Goal: Information Seeking & Learning: Check status

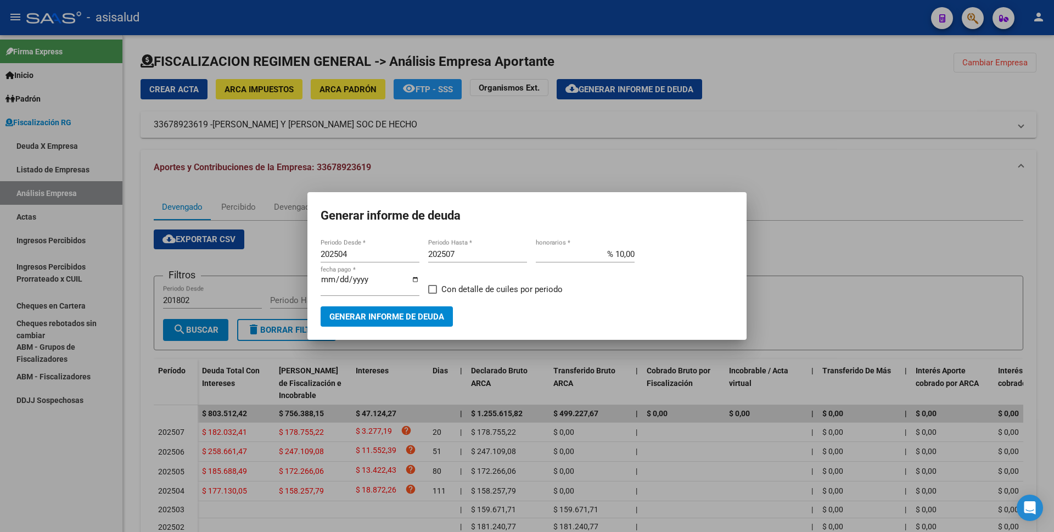
click at [111, 203] on div at bounding box center [527, 266] width 1054 height 532
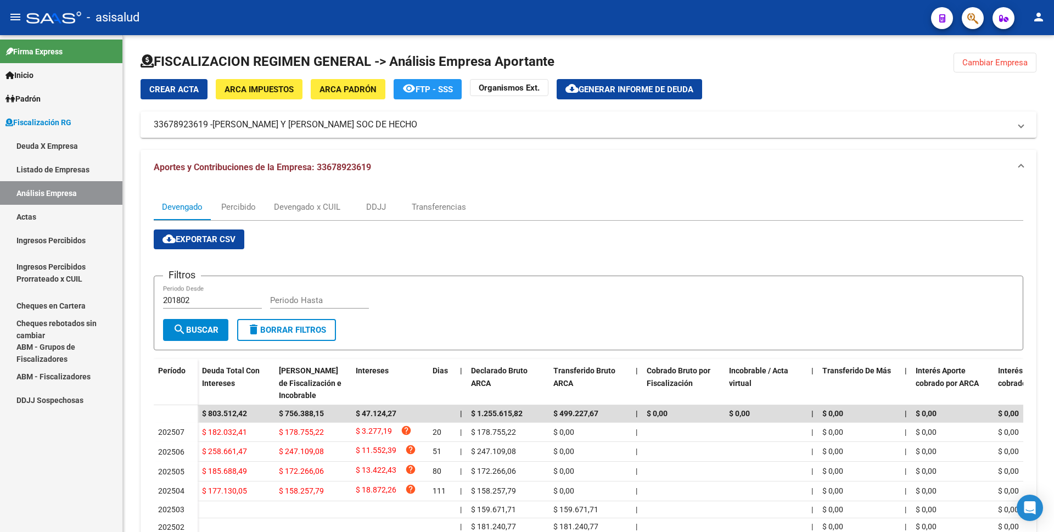
click at [45, 209] on link "Actas" at bounding box center [61, 217] width 122 height 24
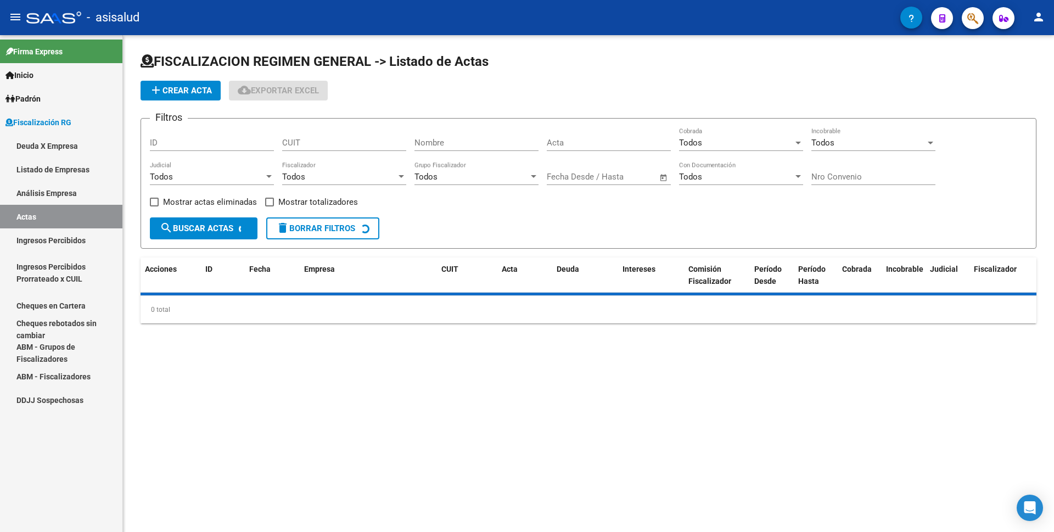
click at [59, 192] on link "Análisis Empresa" at bounding box center [61, 193] width 122 height 24
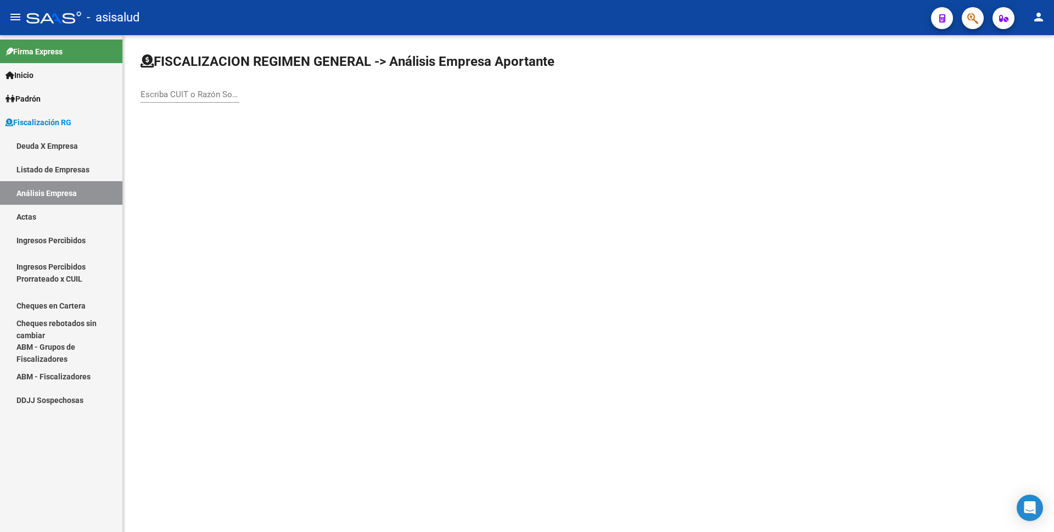
click at [196, 99] on div "Escriba CUIT o Razón Social para buscar" at bounding box center [190, 91] width 99 height 24
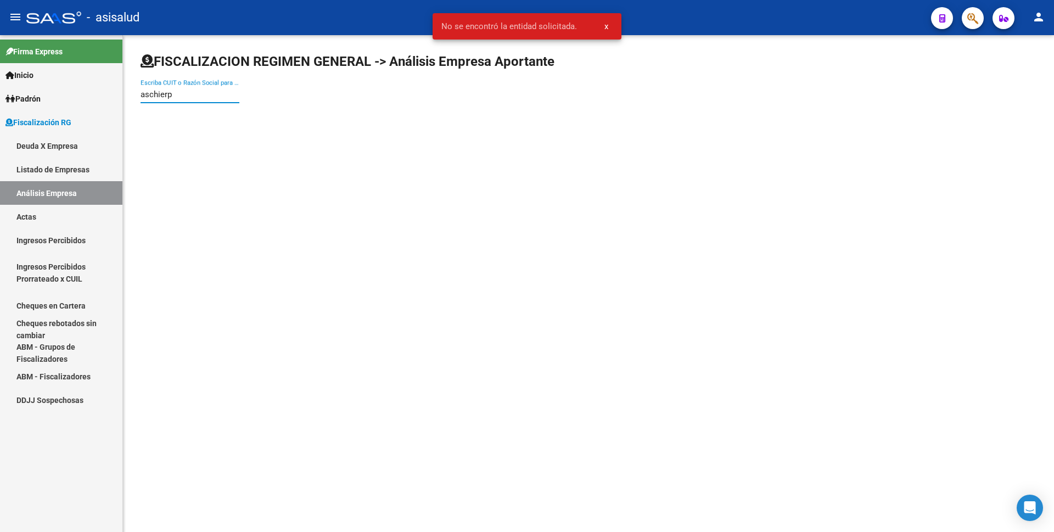
type input "[PERSON_NAME]"
drag, startPoint x: 165, startPoint y: 96, endPoint x: 90, endPoint y: 87, distance: 75.8
click at [90, 87] on mat-sidenav-container "Firma Express Inicio Instructivos Contacto OS Padrón Análisis Afiliado Fiscaliz…" at bounding box center [527, 283] width 1054 height 497
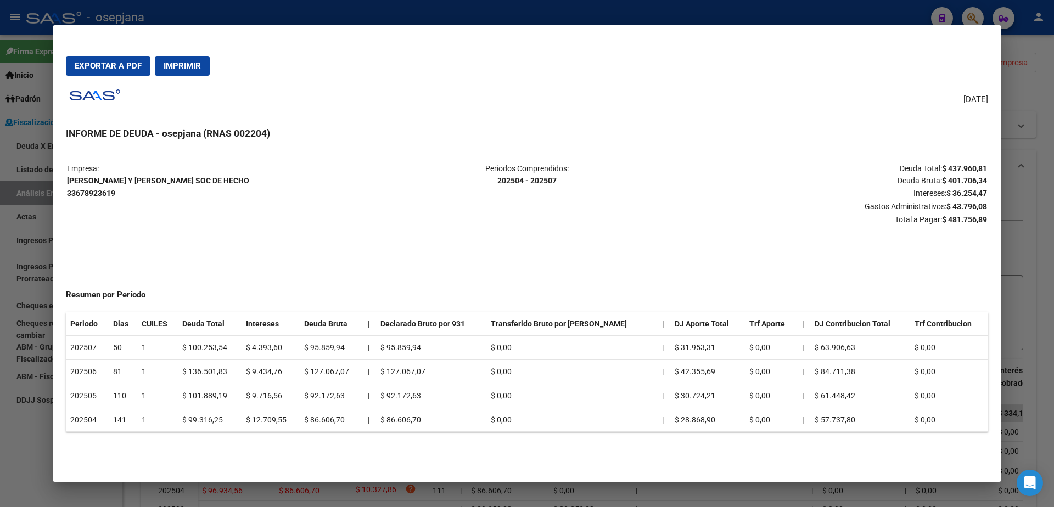
click at [0, 191] on div at bounding box center [527, 253] width 1054 height 507
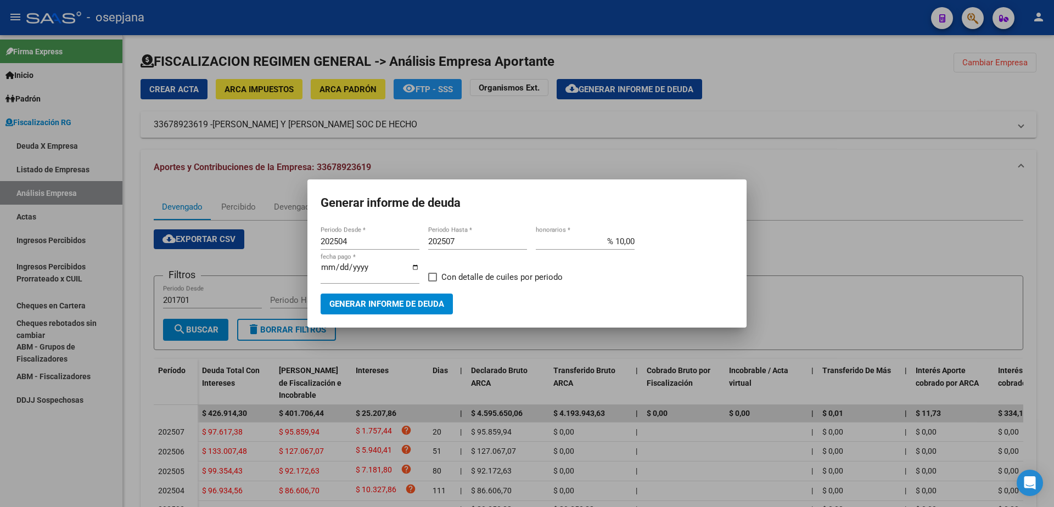
click at [14, 216] on div at bounding box center [527, 253] width 1054 height 507
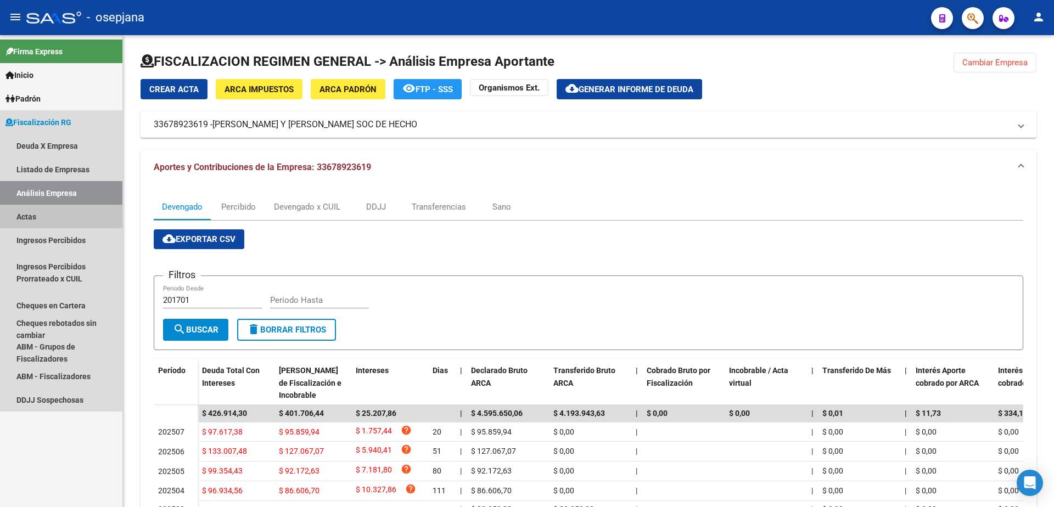
click at [20, 209] on link "Actas" at bounding box center [61, 217] width 122 height 24
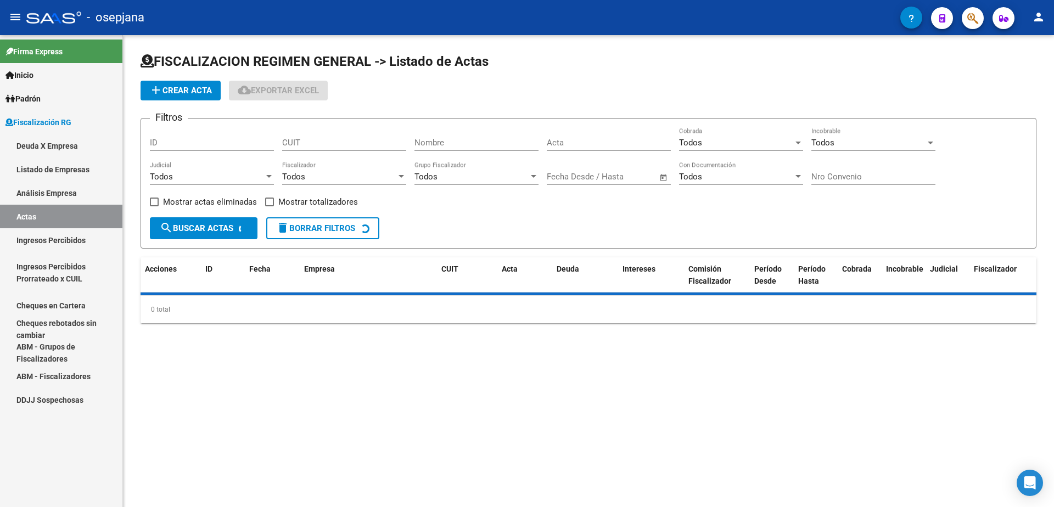
click at [36, 189] on link "Análisis Empresa" at bounding box center [61, 193] width 122 height 24
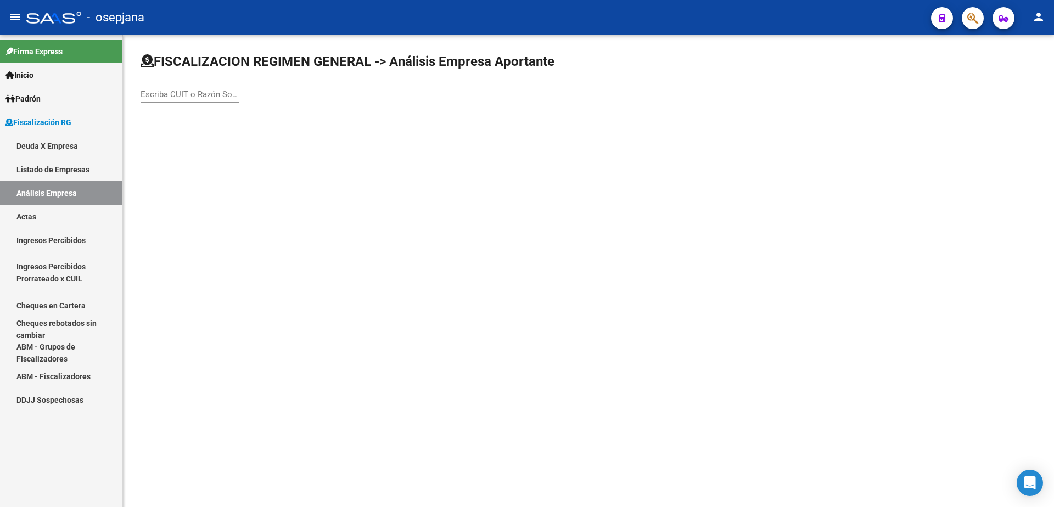
click at [177, 92] on input "Escriba CUIT o Razón Social para buscar" at bounding box center [190, 95] width 99 height 10
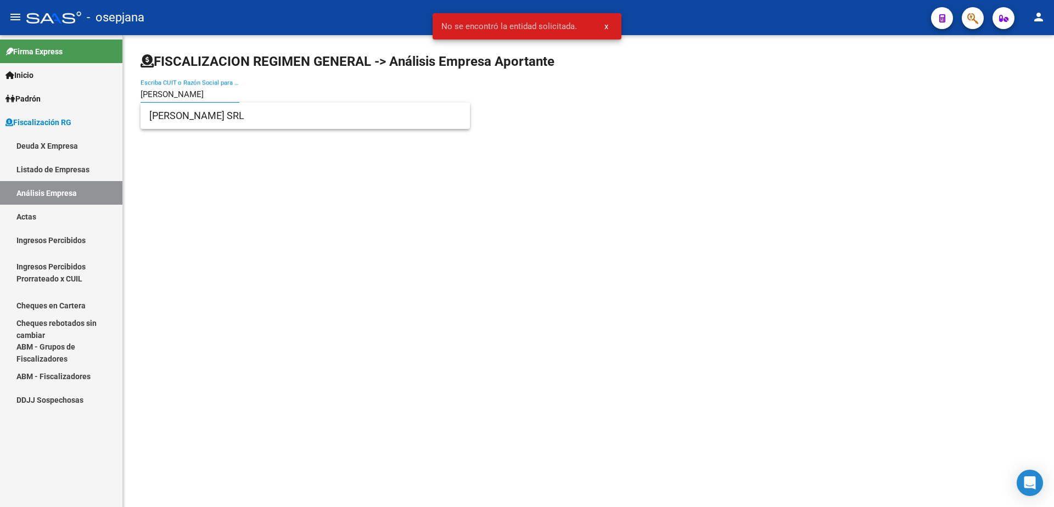
type input "[PERSON_NAME]"
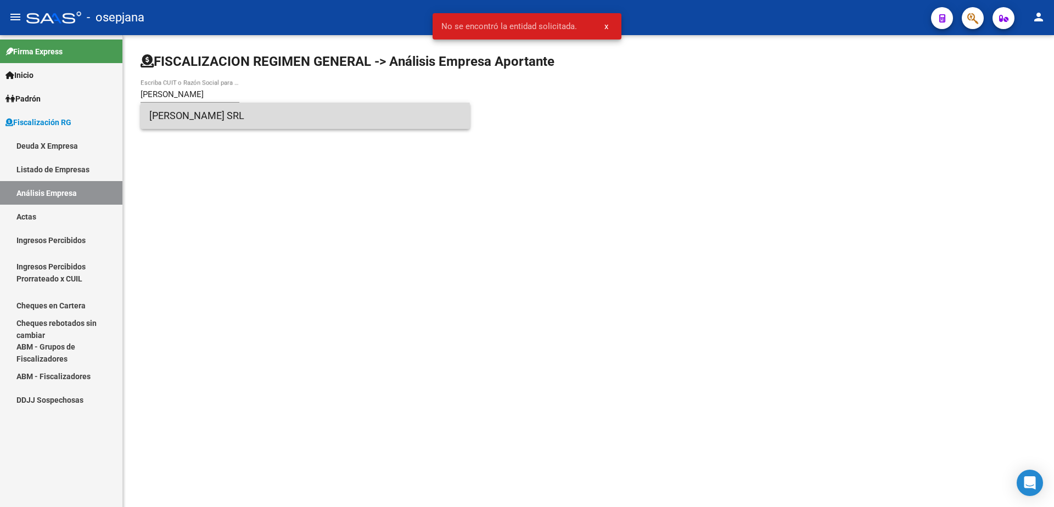
click at [209, 122] on span "[PERSON_NAME] SRL" at bounding box center [305, 116] width 312 height 26
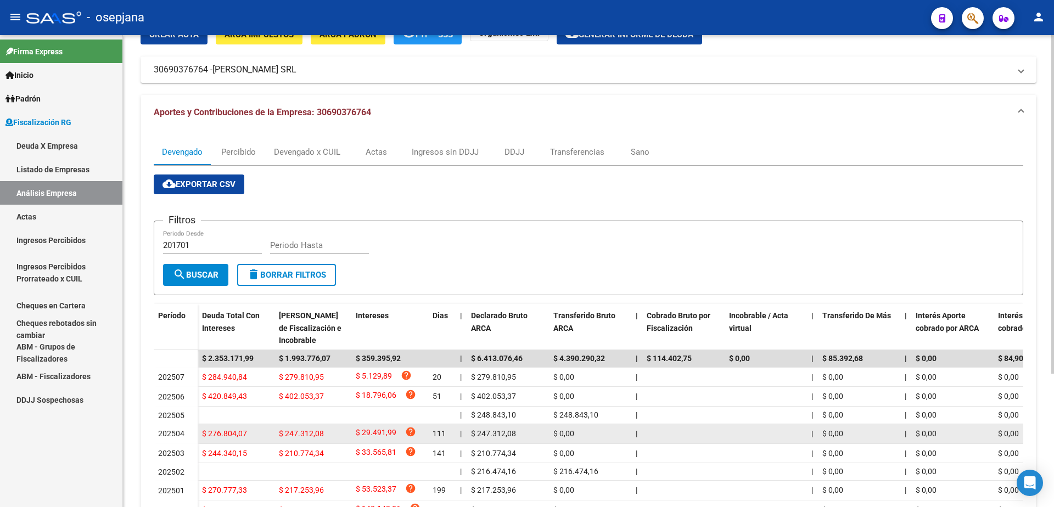
scroll to position [110, 0]
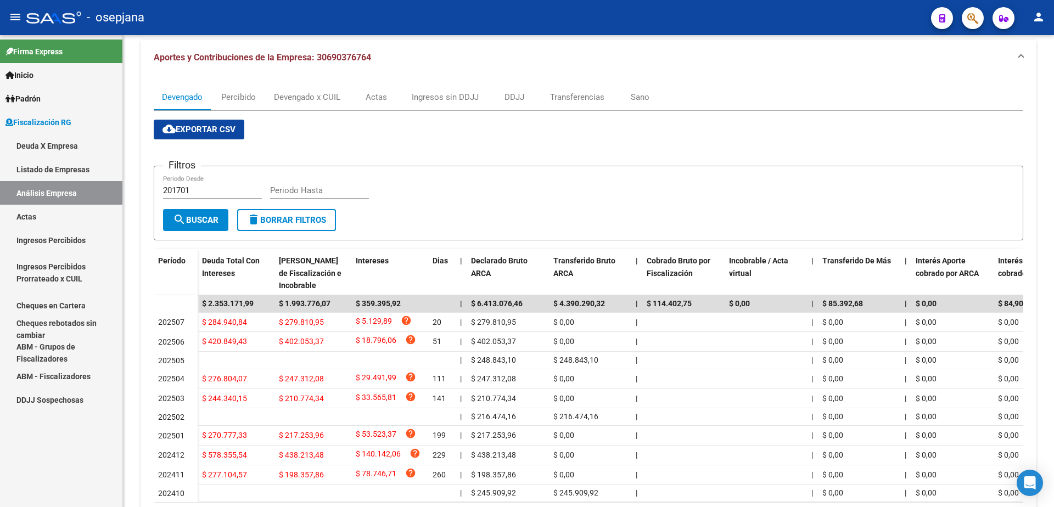
click at [70, 215] on link "Actas" at bounding box center [61, 217] width 122 height 24
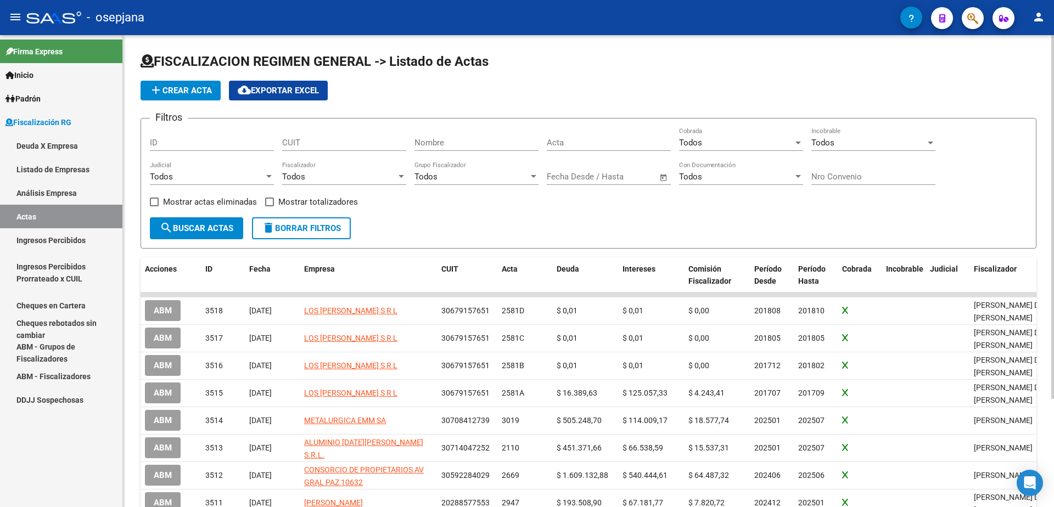
click at [186, 91] on span "add Crear Acta" at bounding box center [180, 91] width 63 height 10
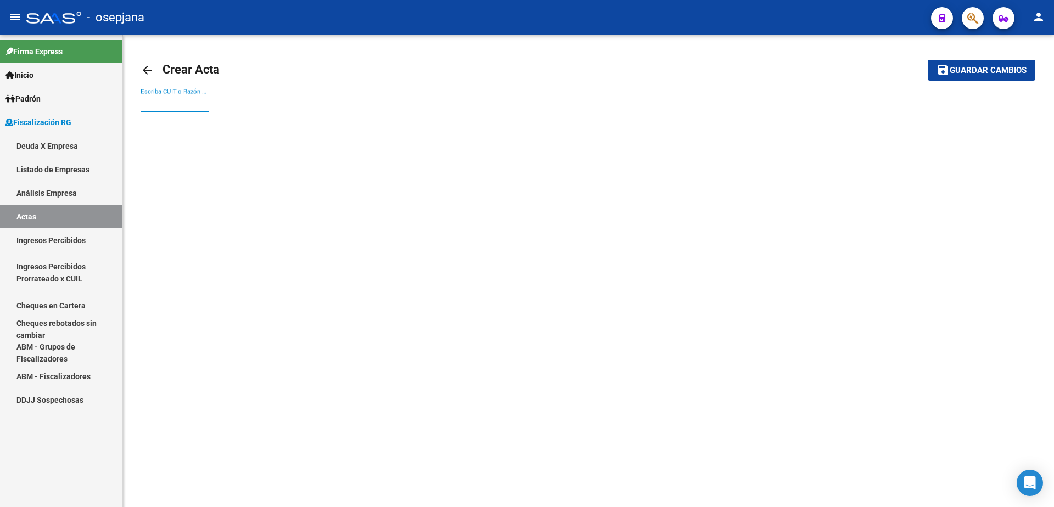
click at [183, 102] on input "Escriba CUIT o Razón Social para buscar" at bounding box center [175, 103] width 68 height 10
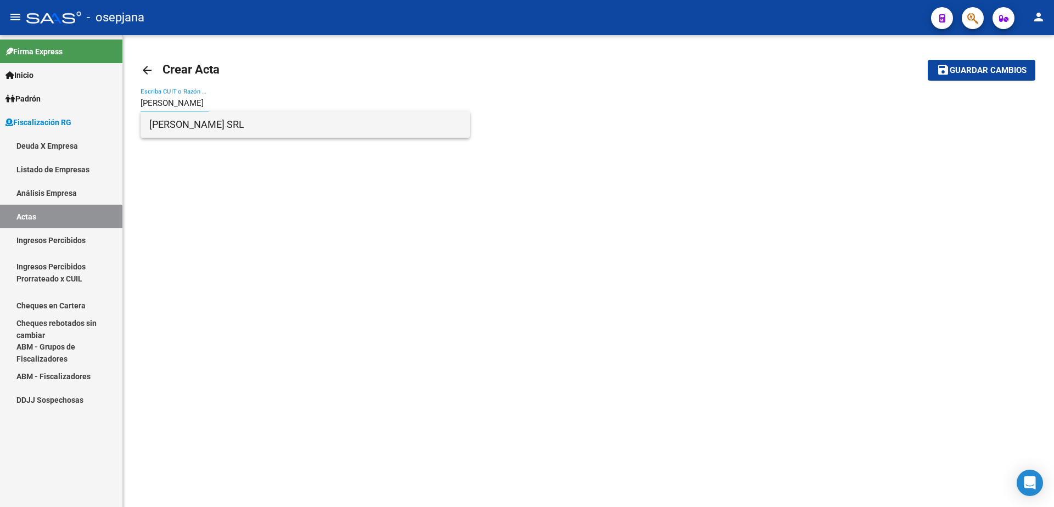
type input "[PERSON_NAME]"
click at [238, 126] on span "[PERSON_NAME] SRL" at bounding box center [305, 124] width 312 height 26
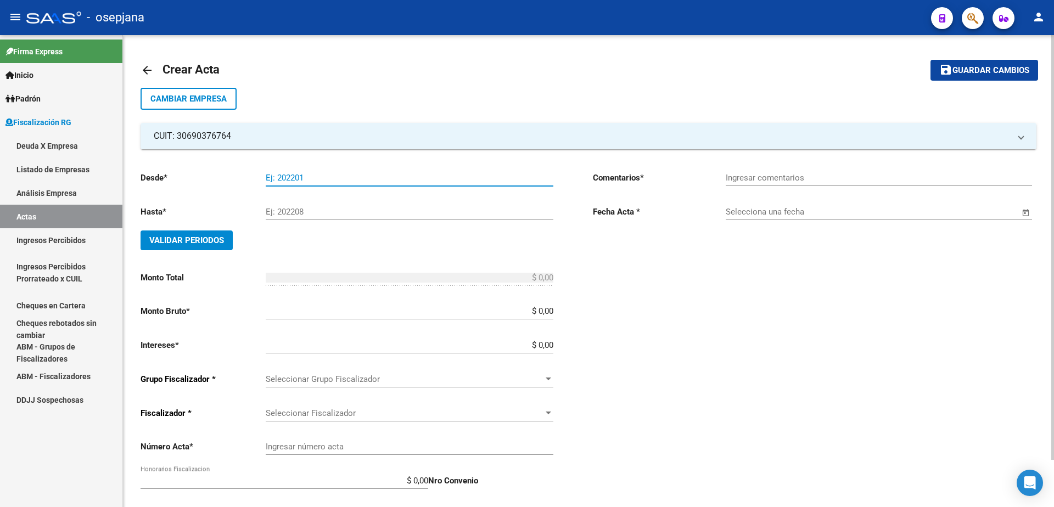
click at [323, 177] on input "Ej: 202201" at bounding box center [410, 178] width 288 height 10
type input "202411"
click at [303, 215] on input "Ej: 202208" at bounding box center [410, 212] width 288 height 10
type input "202501"
click at [217, 239] on span "Validar Periodos" at bounding box center [186, 241] width 75 height 10
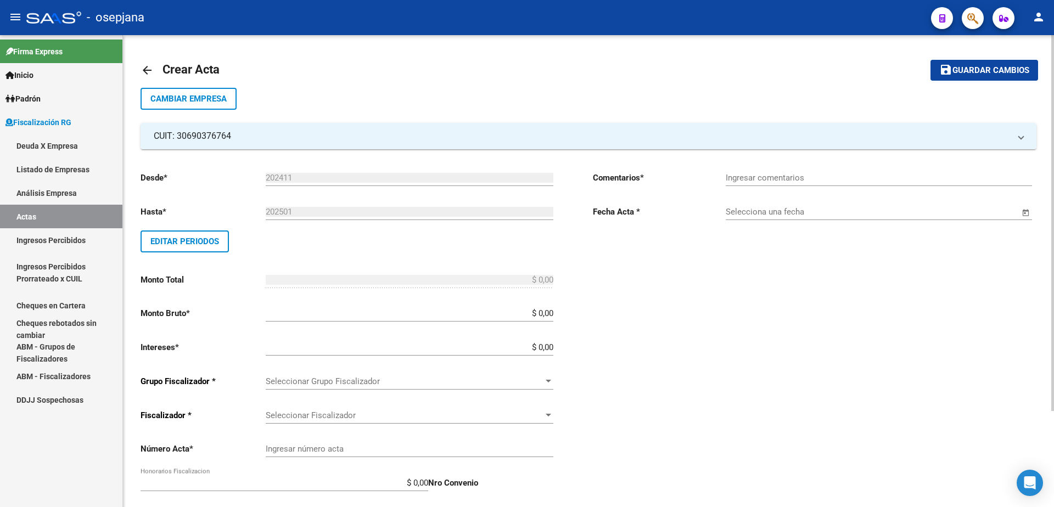
click at [555, 315] on div "Desde * 202411 Ej: 202201 Hasta * 202501 Ej: 202208 Editar Periodos Monto Total…" at bounding box center [349, 382] width 417 height 439
click at [554, 315] on input "$ 0,00" at bounding box center [410, 314] width 288 height 10
type input "$ 1.311.911,72"
click at [552, 348] on input "$ 0,00" at bounding box center [410, 348] width 288 height 10
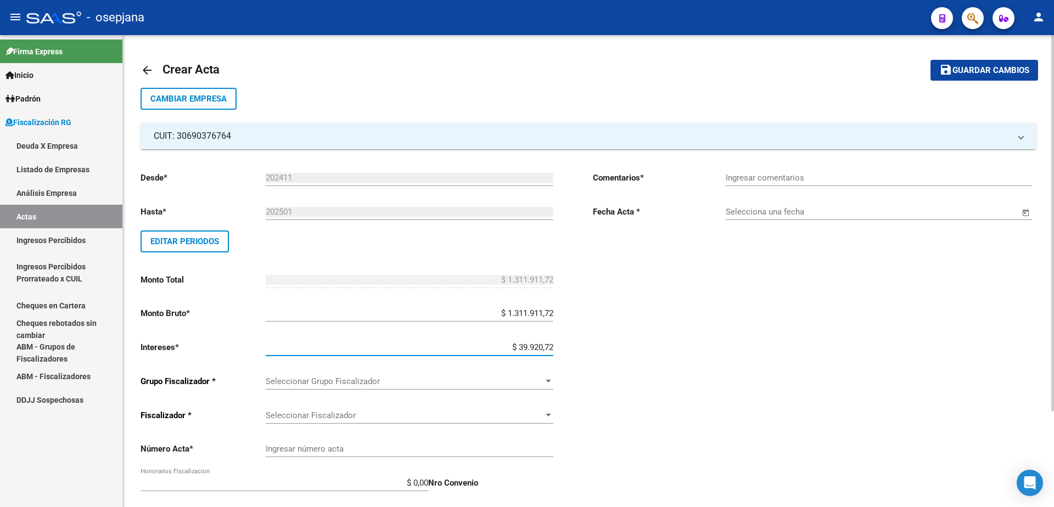
type input "$ 399.207,22"
type input "$ 1.711.118,94"
click at [545, 382] on div at bounding box center [549, 381] width 10 height 9
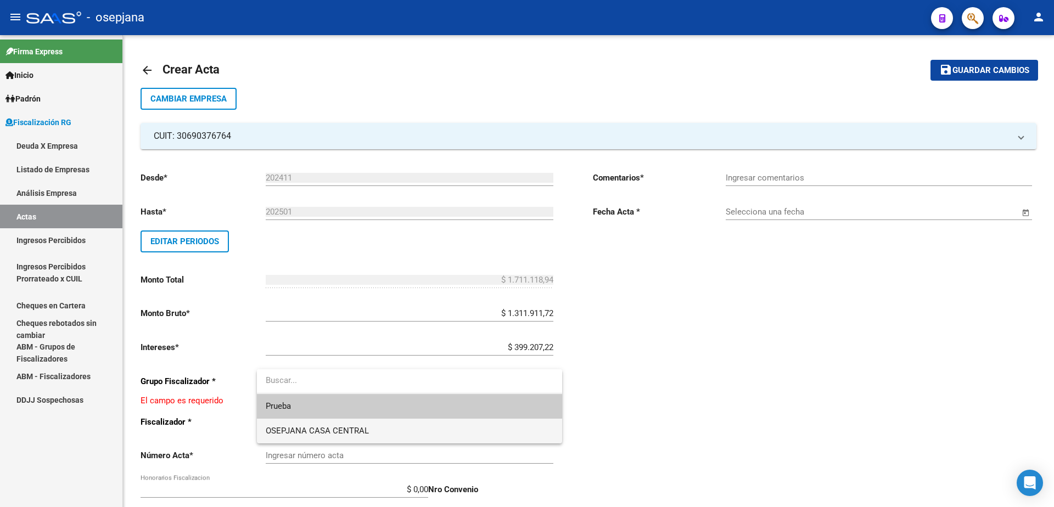
click at [489, 428] on span "OSEPJANA CASA CENTRAL" at bounding box center [410, 431] width 288 height 25
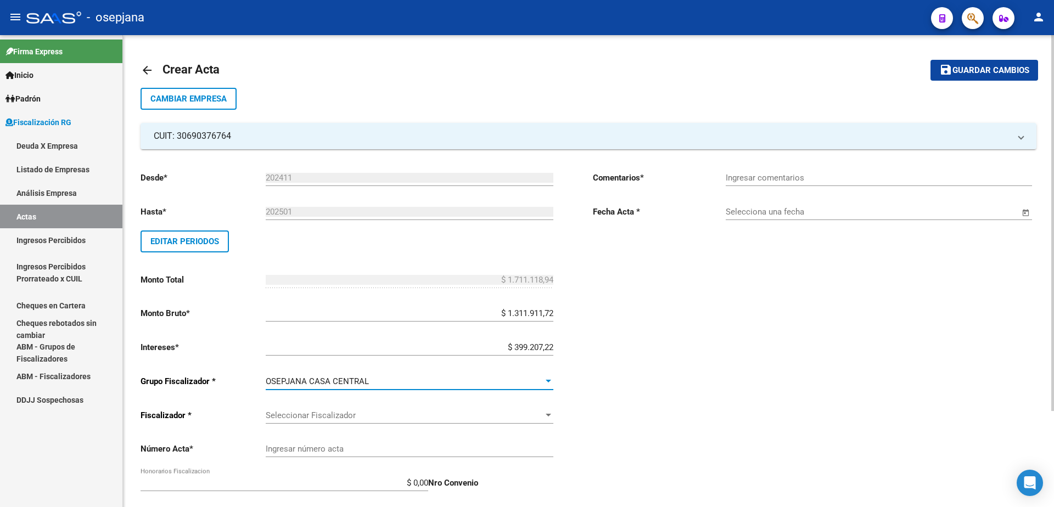
click at [505, 408] on div "Seleccionar Fiscalizador Seleccionar Fiscalizador" at bounding box center [410, 412] width 288 height 24
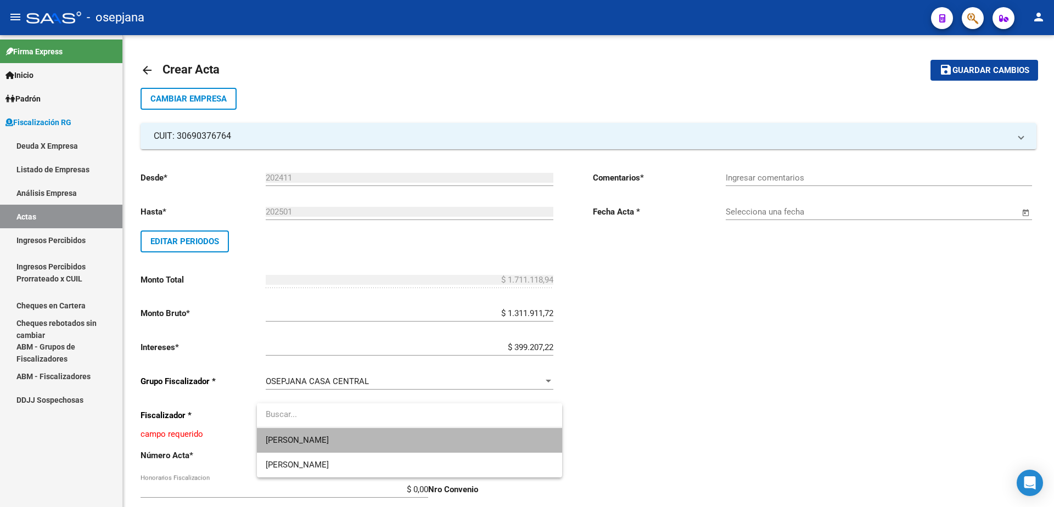
click at [432, 438] on span "[PERSON_NAME]" at bounding box center [410, 440] width 288 height 25
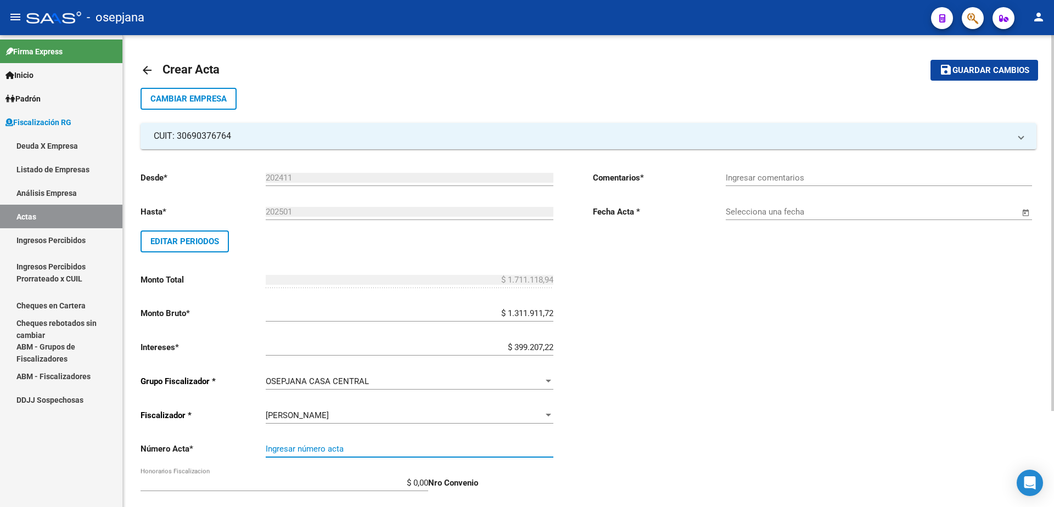
drag, startPoint x: 400, startPoint y: 451, endPoint x: 402, endPoint y: 438, distance: 13.3
click at [400, 451] on input "Ingresar número acta" at bounding box center [410, 449] width 288 height 10
type input "2533"
click at [427, 485] on input "$ 0,00" at bounding box center [285, 483] width 288 height 10
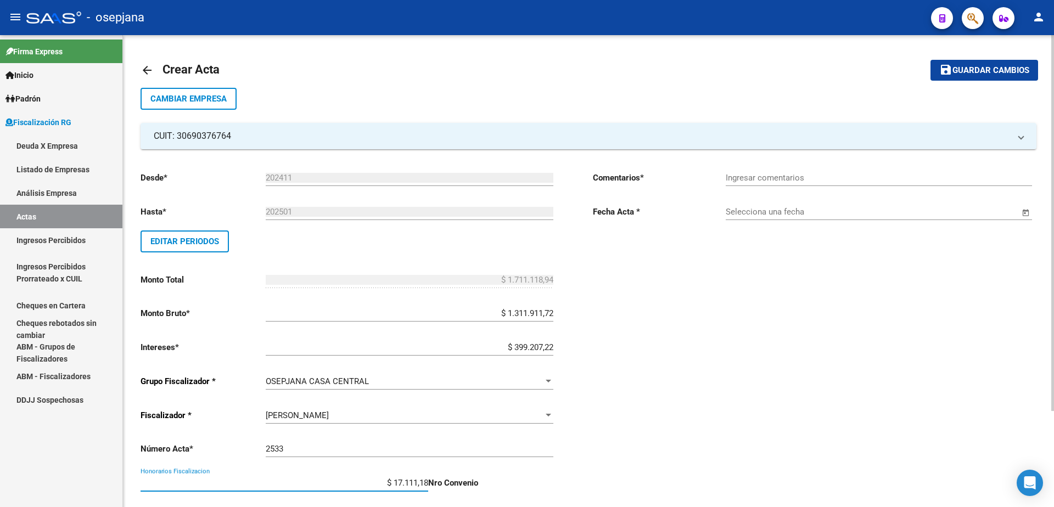
type input "$ 171.111,89"
type input "$ 1.882.230,83"
click at [607, 389] on div "Comentarios * Ingresar comentarios Fecha Acta * Selecciona una fecha" at bounding box center [815, 382] width 444 height 439
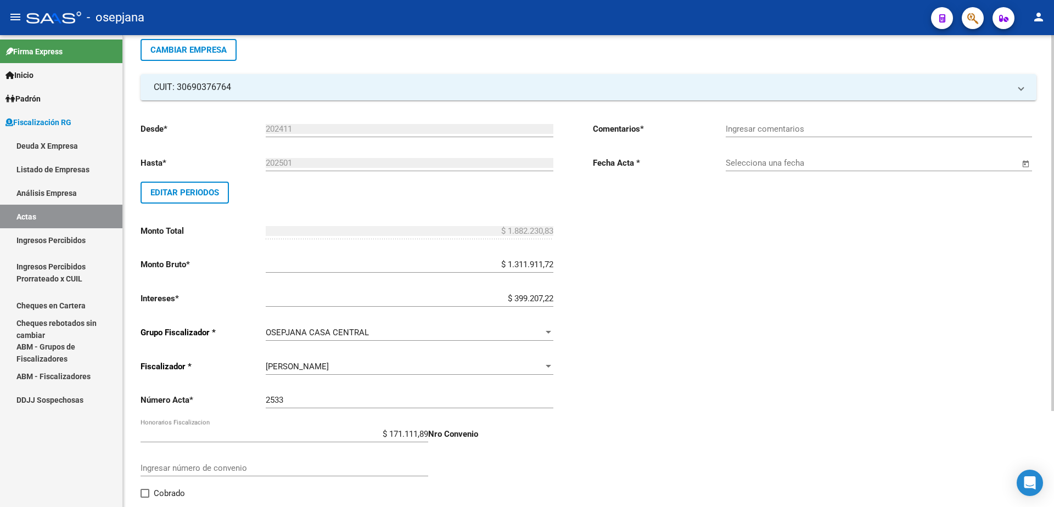
scroll to position [110, 0]
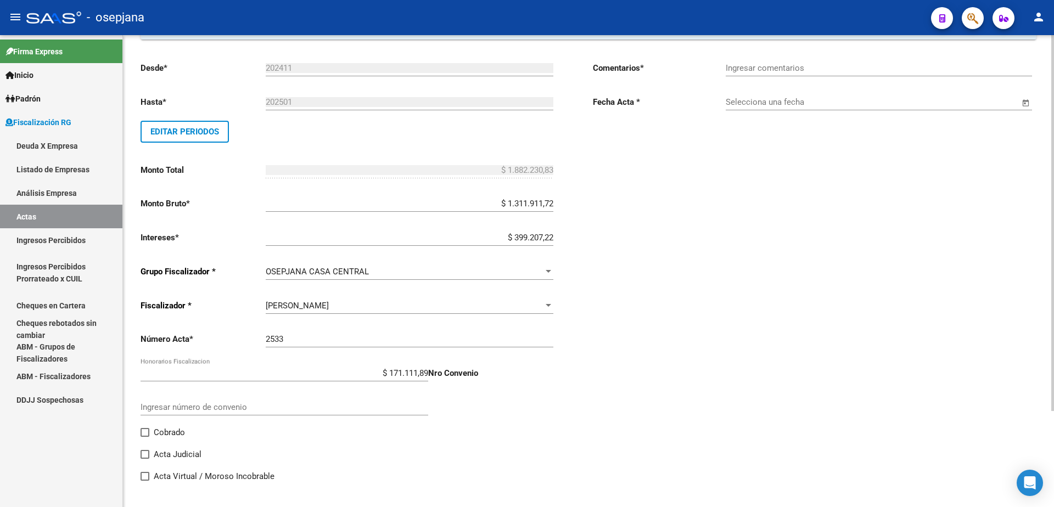
click at [146, 435] on span at bounding box center [145, 432] width 9 height 9
click at [145, 437] on input "Cobrado" at bounding box center [144, 437] width 1 height 1
checkbox input "true"
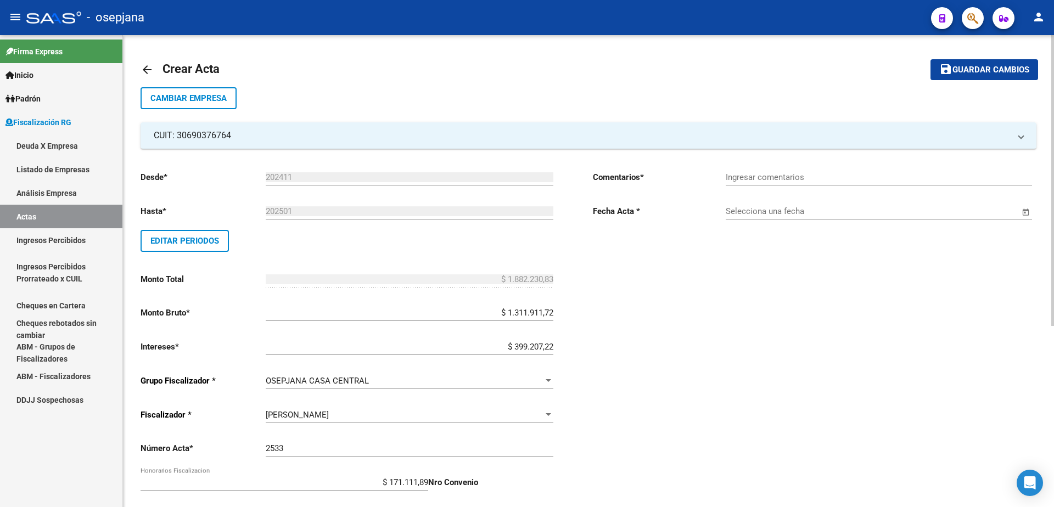
scroll to position [0, 0]
click at [789, 177] on input "Ingresar comentarios" at bounding box center [879, 178] width 306 height 10
type input "."
click at [764, 209] on input "Selecciona una fecha" at bounding box center [873, 212] width 294 height 10
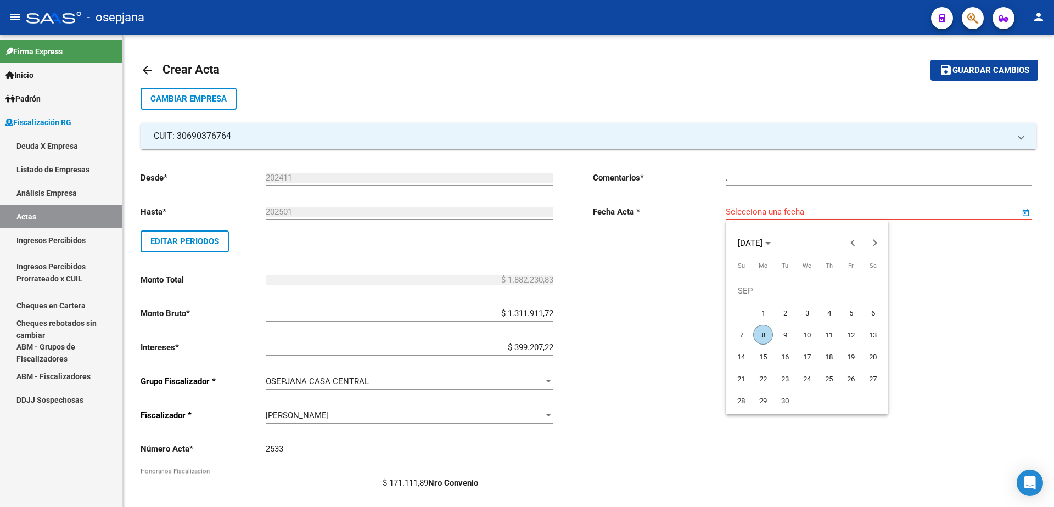
click at [759, 333] on span "8" at bounding box center [764, 335] width 20 height 20
type input "[DATE]"
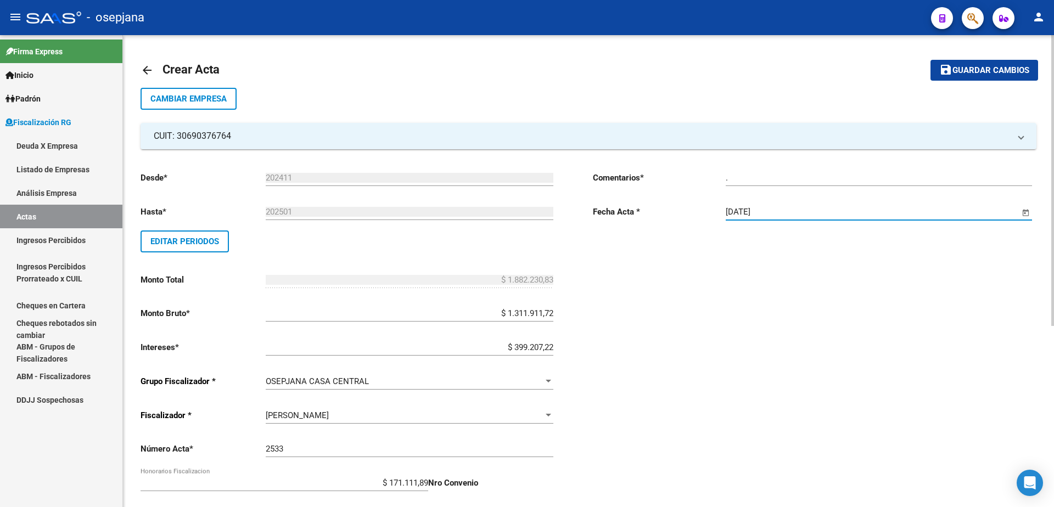
click at [1007, 73] on span "Guardar cambios" at bounding box center [991, 71] width 77 height 10
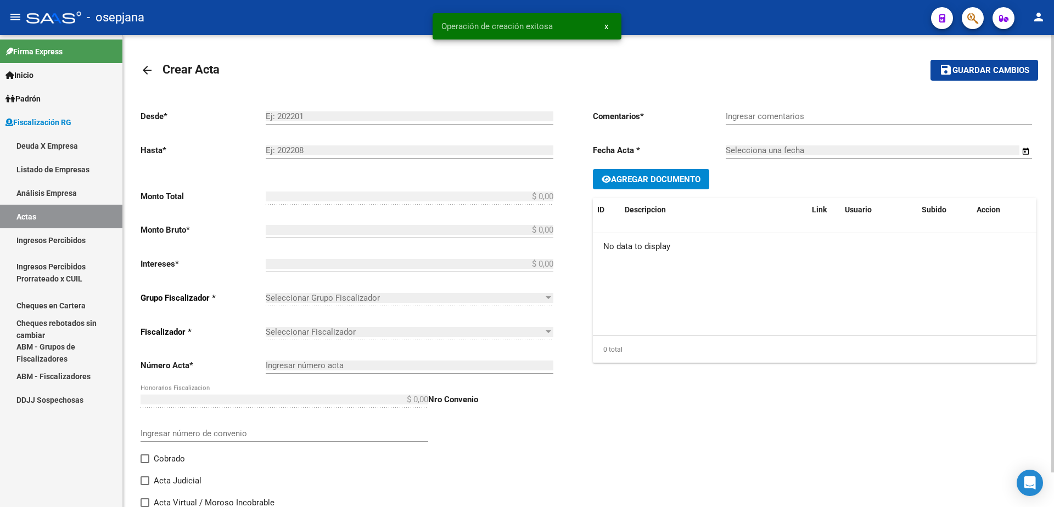
type input "202411"
type input "202501"
type input "$ 1.882.230,83"
type input "$ 1.311.911,72"
type input "$ 399.207,22"
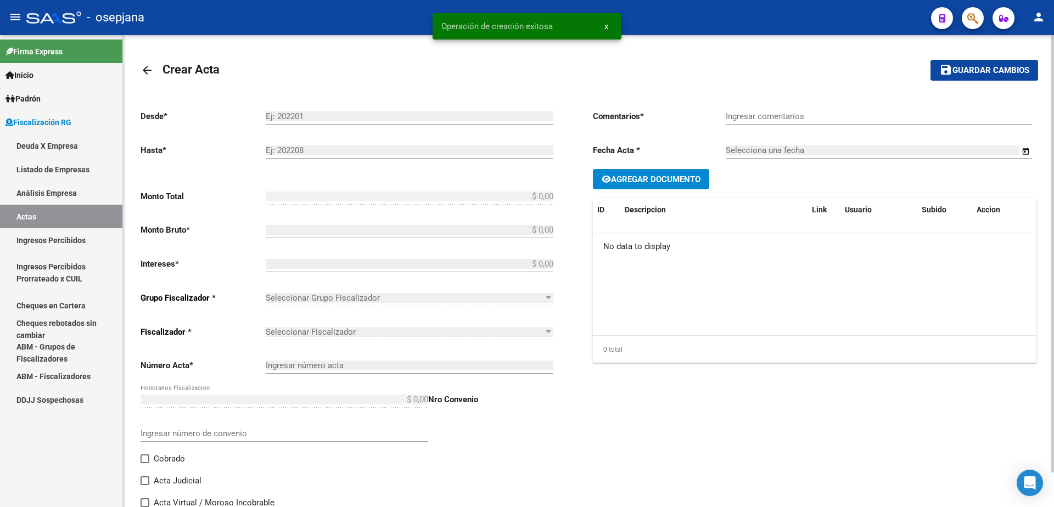
type input "2533"
type input "$ 171.111,89"
checkbox input "true"
type input "."
type input "[DATE]"
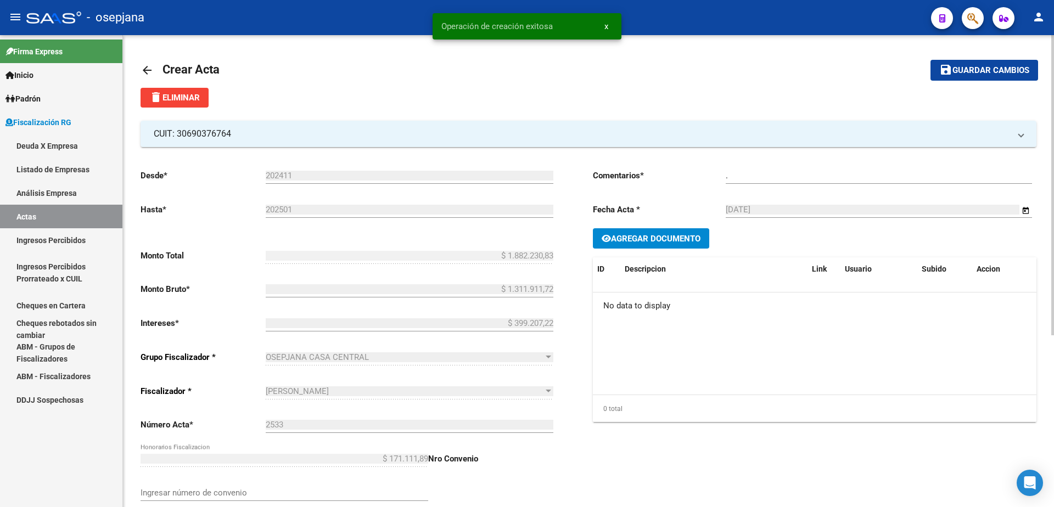
click at [77, 237] on link "Ingresos Percibidos" at bounding box center [61, 240] width 122 height 24
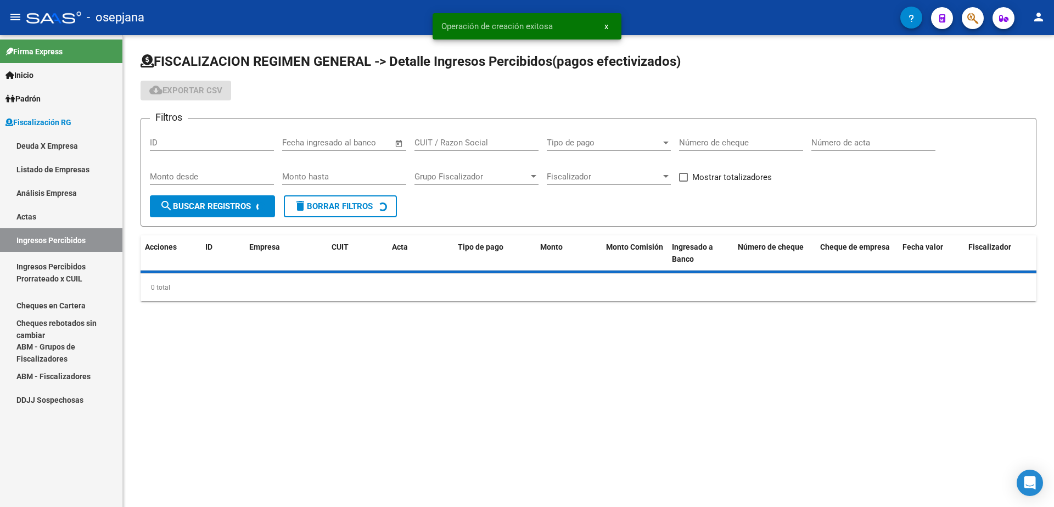
click at [67, 221] on link "Actas" at bounding box center [61, 217] width 122 height 24
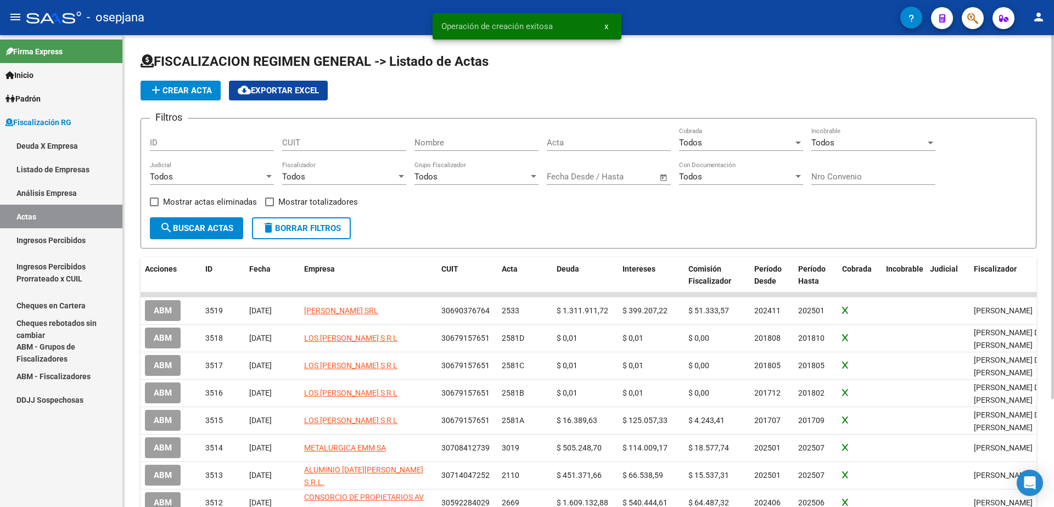
click at [209, 88] on span "add Crear Acta" at bounding box center [180, 91] width 63 height 10
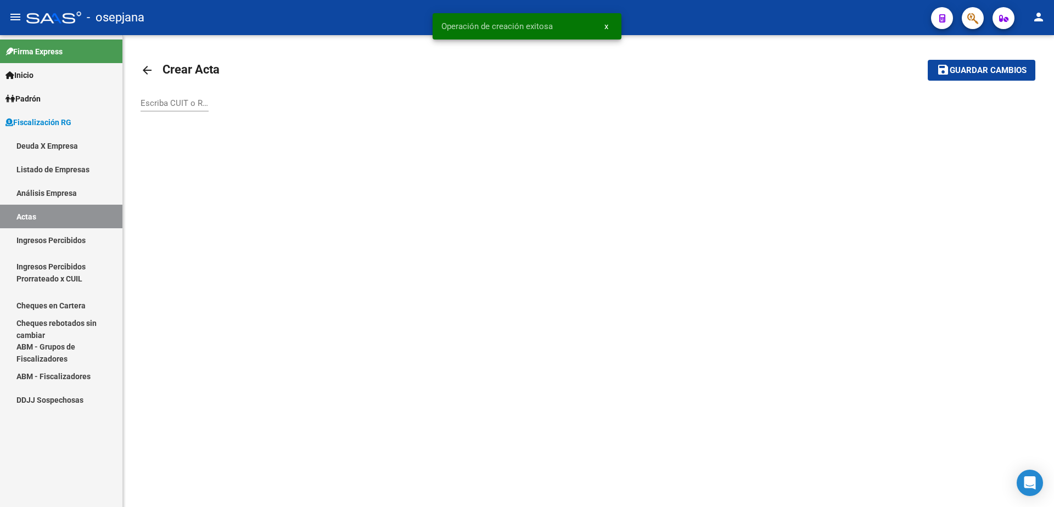
click at [188, 108] on input "Escriba CUIT o Razón Social para buscar" at bounding box center [175, 103] width 68 height 10
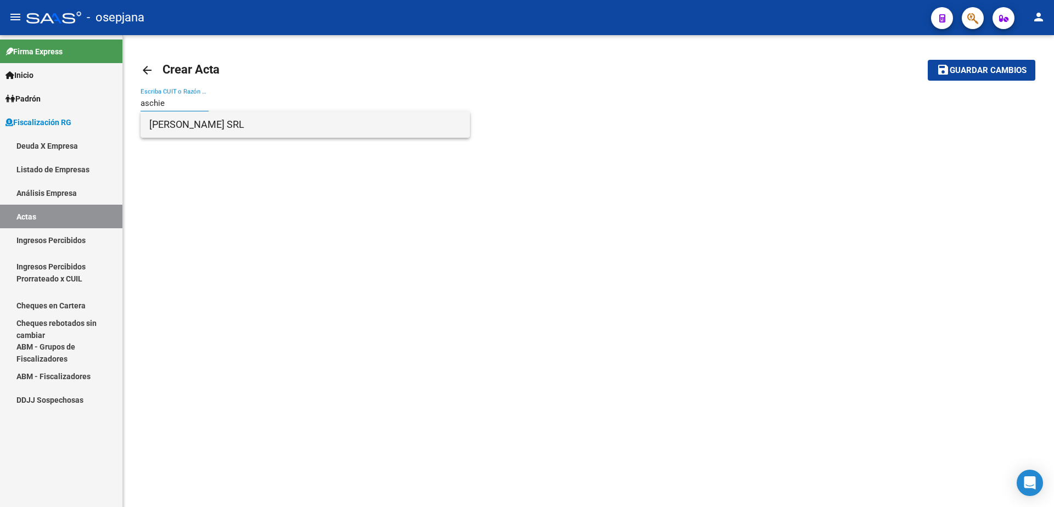
type input "aschie"
click at [191, 120] on span "[PERSON_NAME] SRL" at bounding box center [305, 124] width 312 height 26
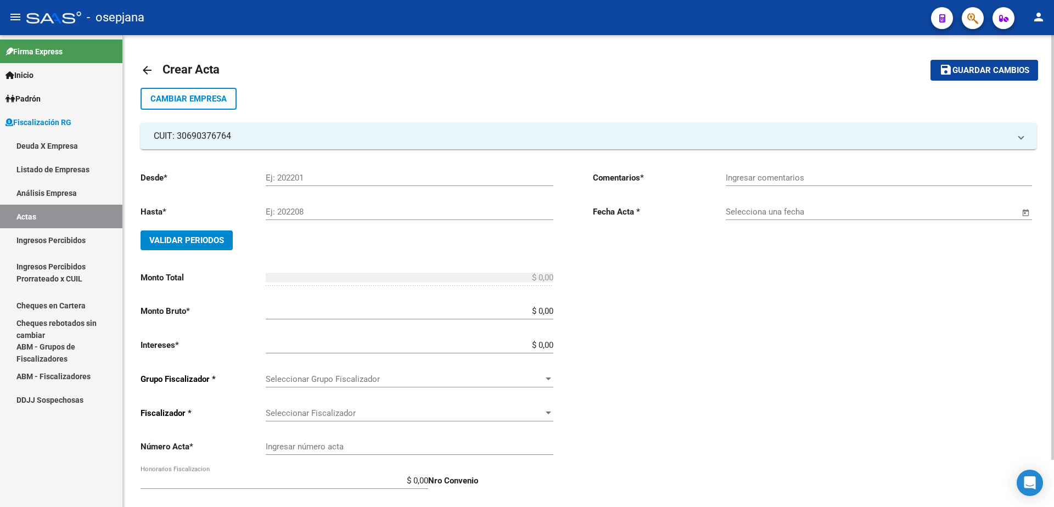
click at [295, 180] on input "Ej: 202201" at bounding box center [410, 178] width 288 height 10
type input "202503"
click at [312, 208] on input "Ej: 202208" at bounding box center [410, 212] width 288 height 10
type input "202504"
click at [195, 240] on span "Validar Periodos" at bounding box center [186, 241] width 75 height 10
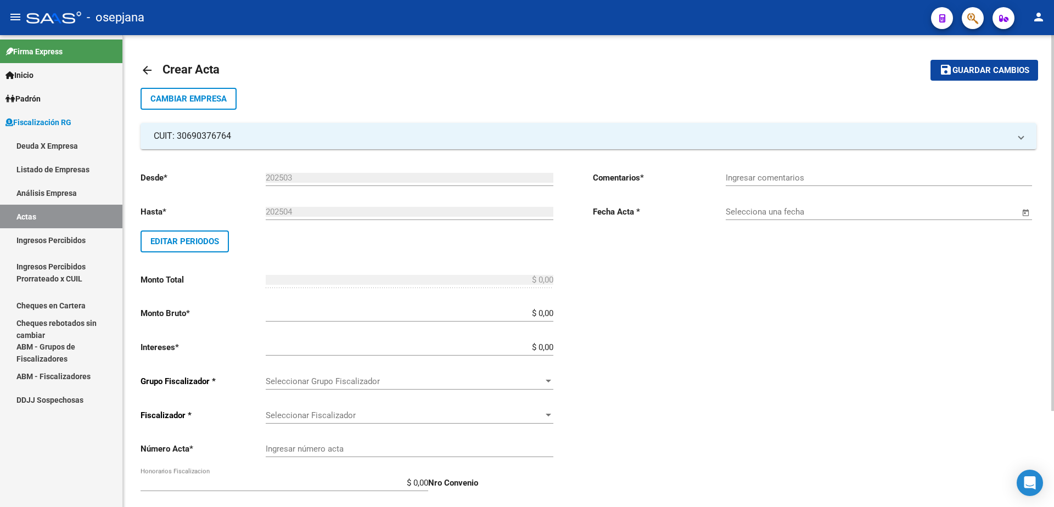
click at [554, 315] on input "$ 0,00" at bounding box center [410, 314] width 288 height 10
type input "$ 0,01"
click at [552, 351] on input "$ 0,00" at bounding box center [410, 348] width 288 height 10
type input "$ 0,01"
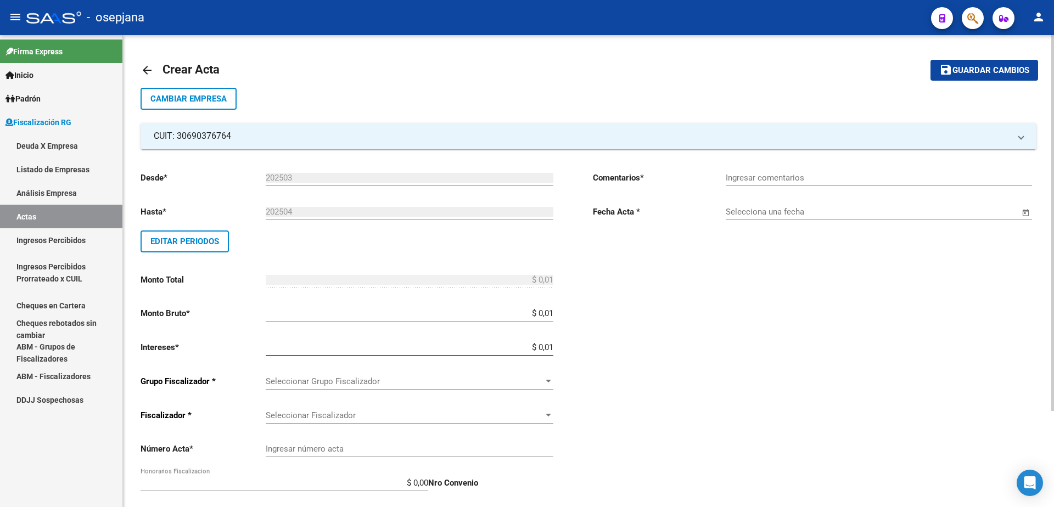
type input "$ 0,02"
click at [540, 381] on span "Seleccionar Grupo Fiscalizador" at bounding box center [405, 382] width 278 height 10
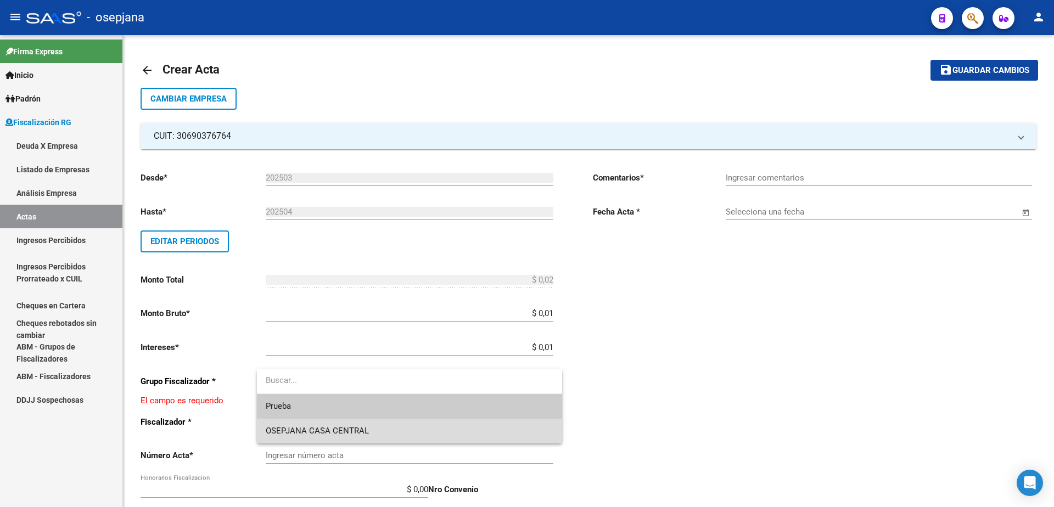
click at [461, 427] on span "OSEPJANA CASA CENTRAL" at bounding box center [410, 431] width 288 height 25
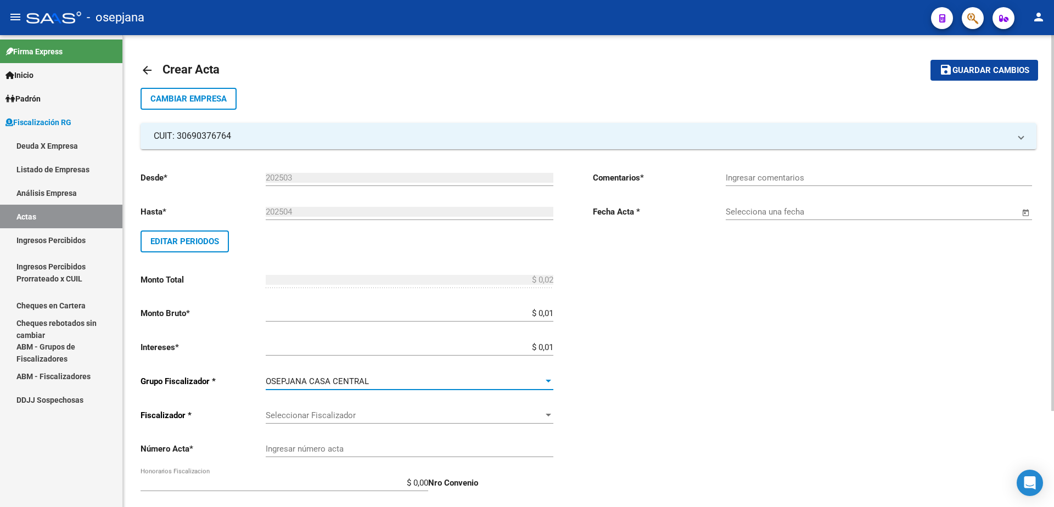
click at [426, 418] on span "Seleccionar Fiscalizador" at bounding box center [405, 416] width 278 height 10
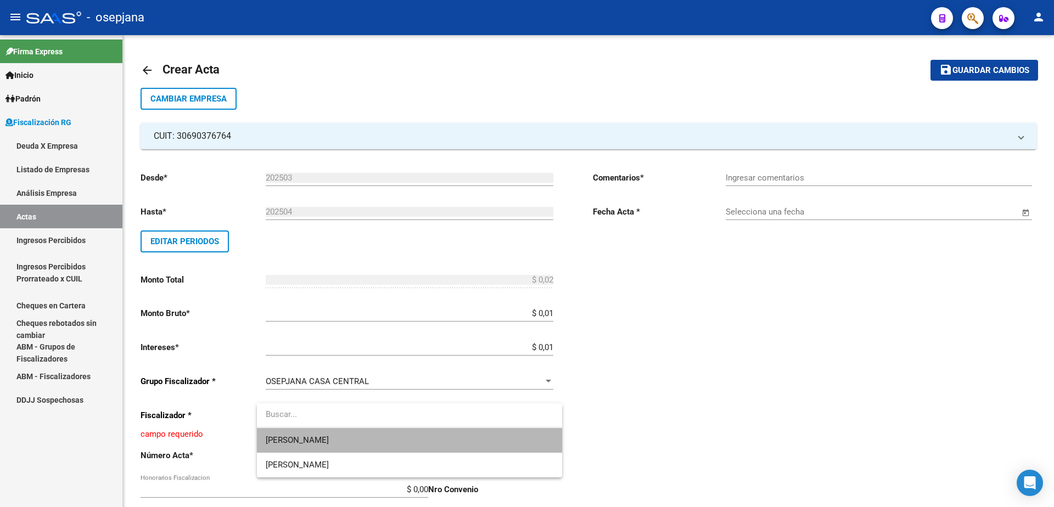
click at [414, 440] on span "[PERSON_NAME]" at bounding box center [410, 440] width 288 height 25
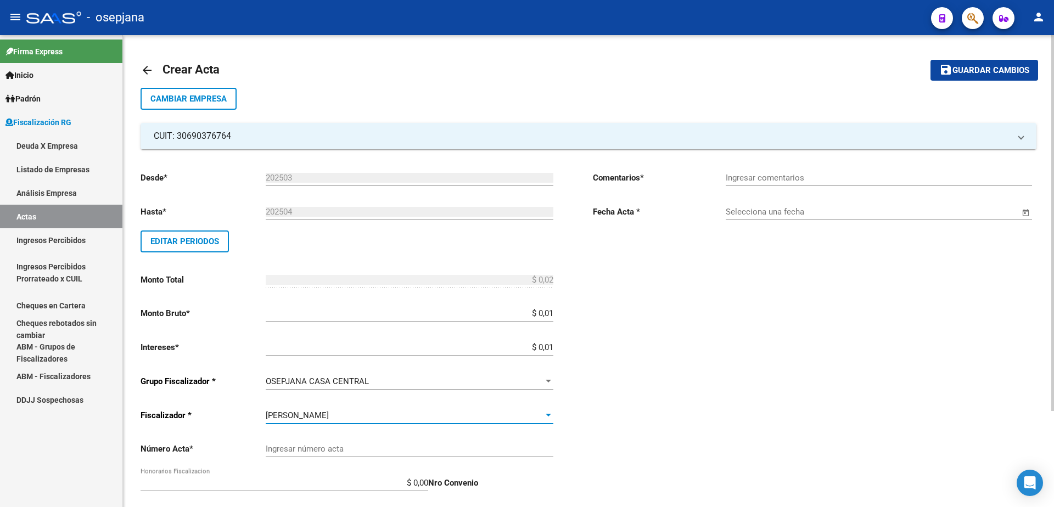
click at [358, 452] on input "Ingresar número acta" at bounding box center [410, 449] width 288 height 10
type input "2533 A"
click at [872, 173] on input "Ingresar comentarios" at bounding box center [879, 178] width 306 height 10
type input "."
click at [770, 213] on input "Selecciona una fecha" at bounding box center [873, 212] width 294 height 10
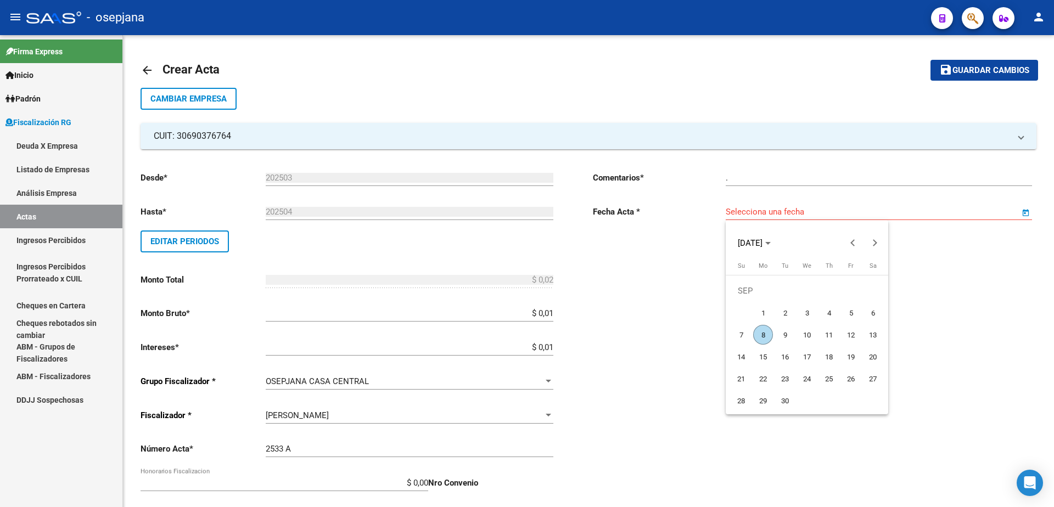
click at [763, 339] on span "8" at bounding box center [764, 335] width 20 height 20
type input "[DATE]"
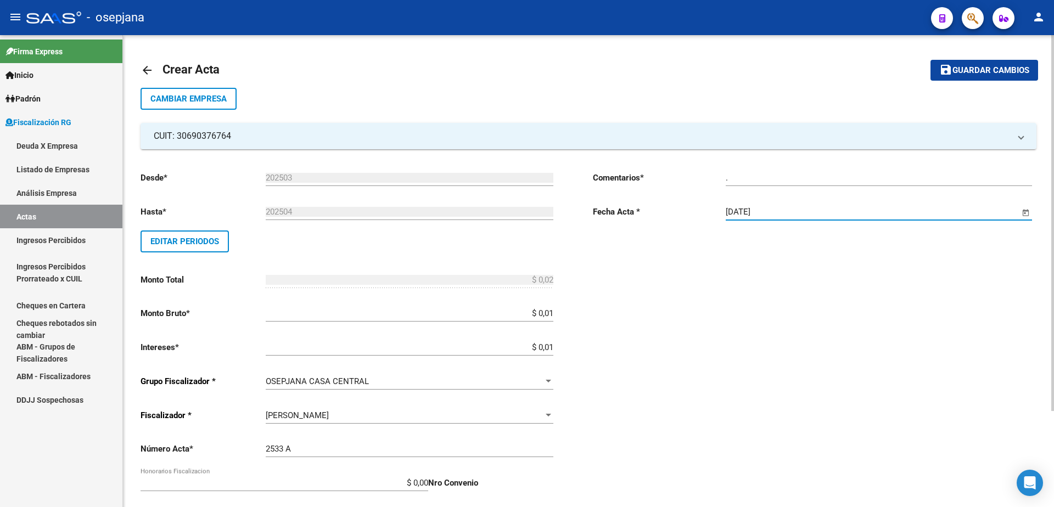
click at [427, 485] on input "$ 0,00" at bounding box center [285, 483] width 288 height 10
type input "$ 0,01"
type input "$ 0,03"
click at [627, 479] on div "Comentarios * . Ingresar comentarios Fecha Acta * [DATE] Selecciona una fecha" at bounding box center [815, 382] width 444 height 439
drag, startPoint x: 429, startPoint y: 483, endPoint x: 438, endPoint y: 481, distance: 9.2
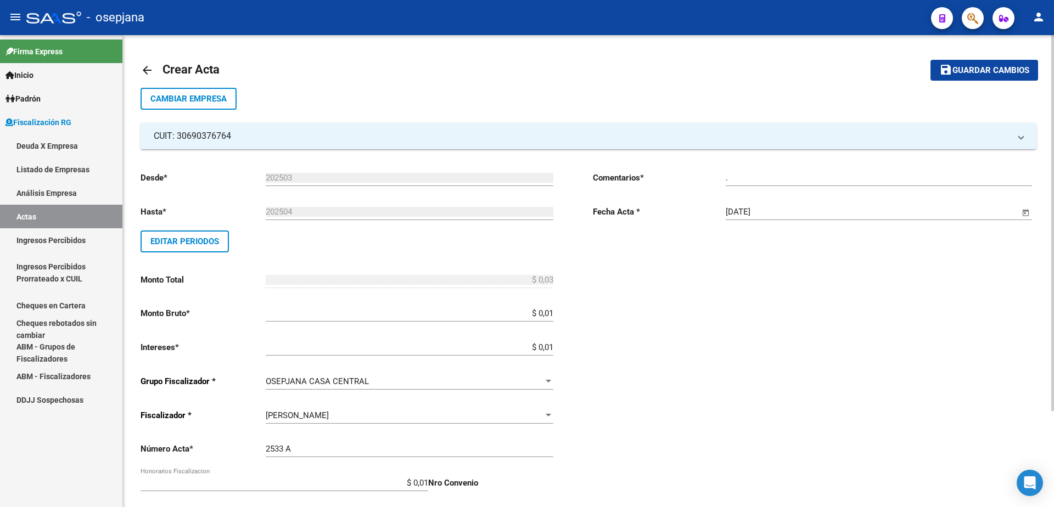
click at [429, 483] on p "Nro Convenio" at bounding box center [490, 483] width 125 height 12
click at [425, 482] on input "$ 0,01" at bounding box center [285, 483] width 288 height 10
type input "$ 0,00"
type input "$ 0,02"
click at [552, 349] on input "$ 0,01" at bounding box center [410, 348] width 288 height 10
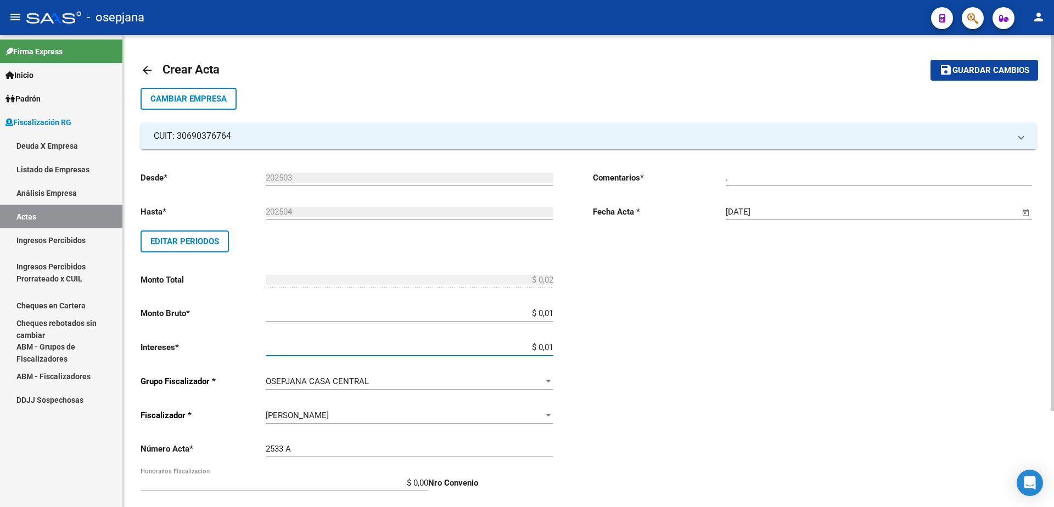
type input "$ 0,00"
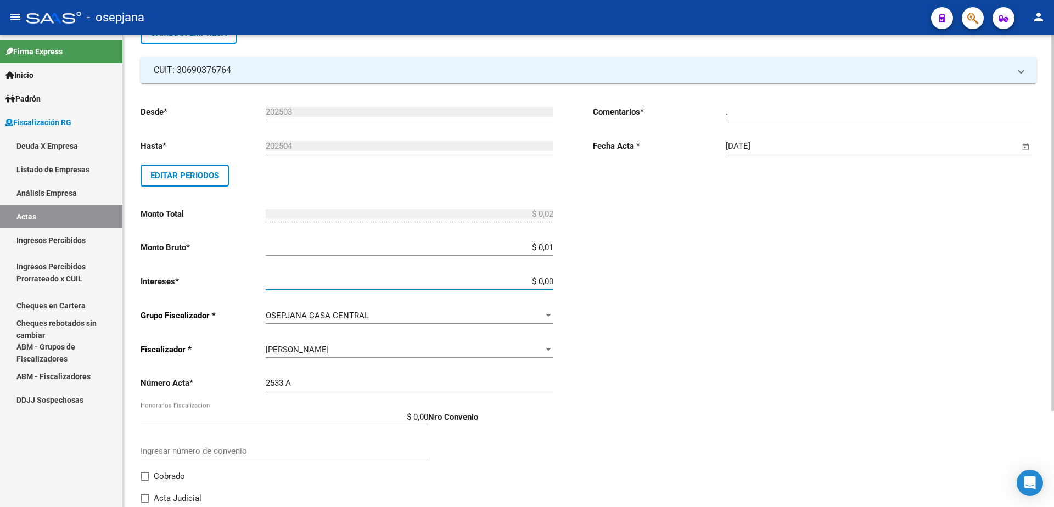
scroll to position [110, 0]
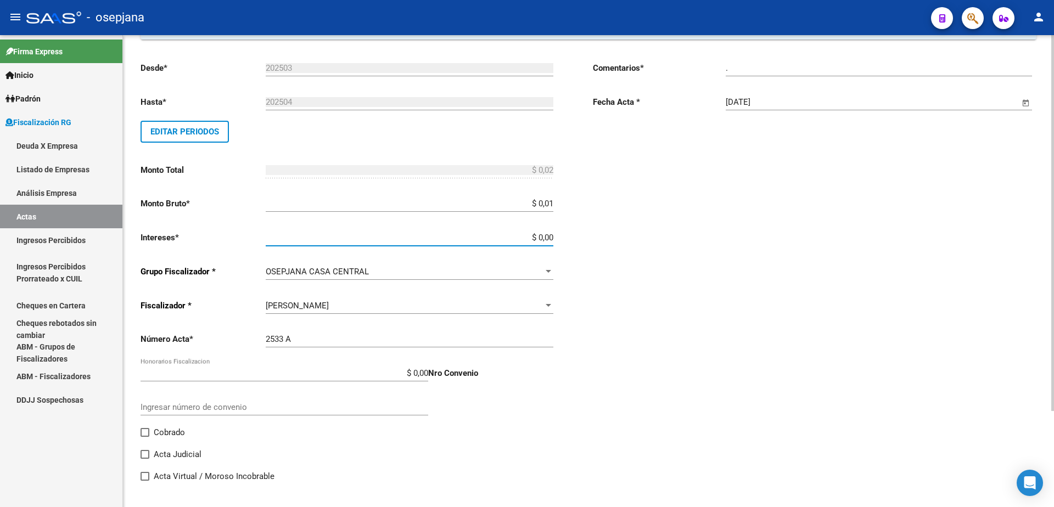
type input "$ 0,01"
click at [140, 433] on div "arrow_back Crear Acta save Guardar cambios Cambiar Empresa CUIT: 30690376764 Ra…" at bounding box center [588, 221] width 931 height 593
click at [144, 433] on span at bounding box center [145, 432] width 9 height 9
click at [144, 437] on input "Cobrado" at bounding box center [144, 437] width 1 height 1
checkbox input "true"
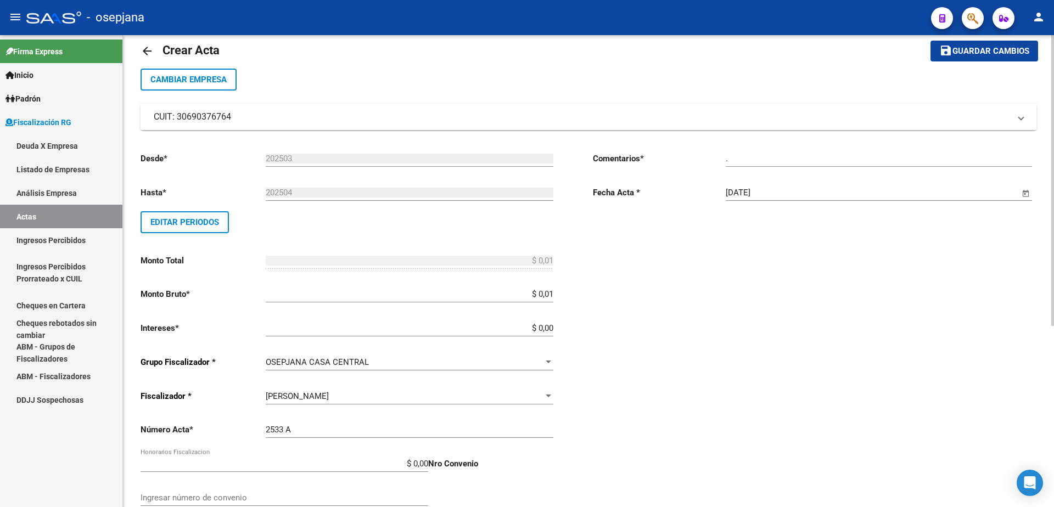
scroll to position [0, 0]
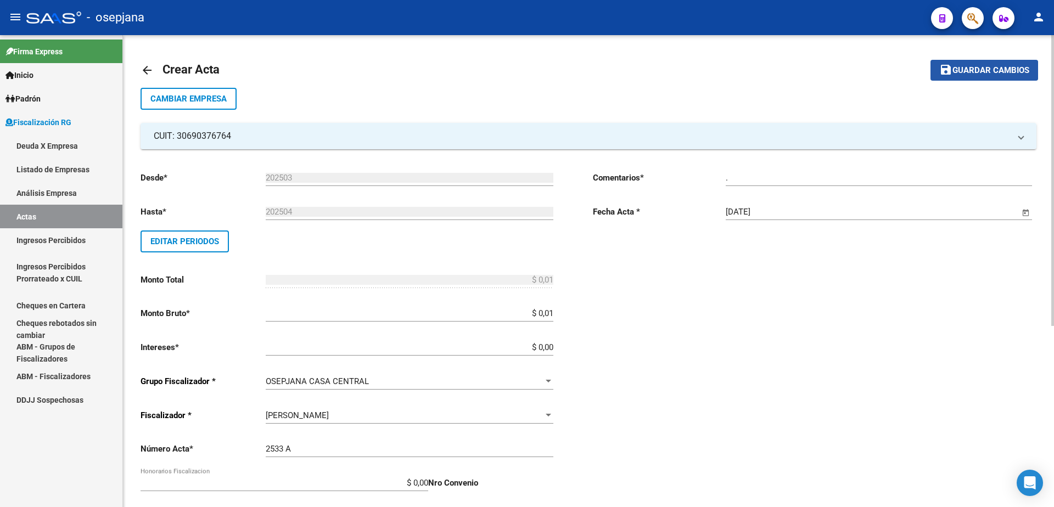
click at [984, 70] on span "Guardar cambios" at bounding box center [991, 71] width 77 height 10
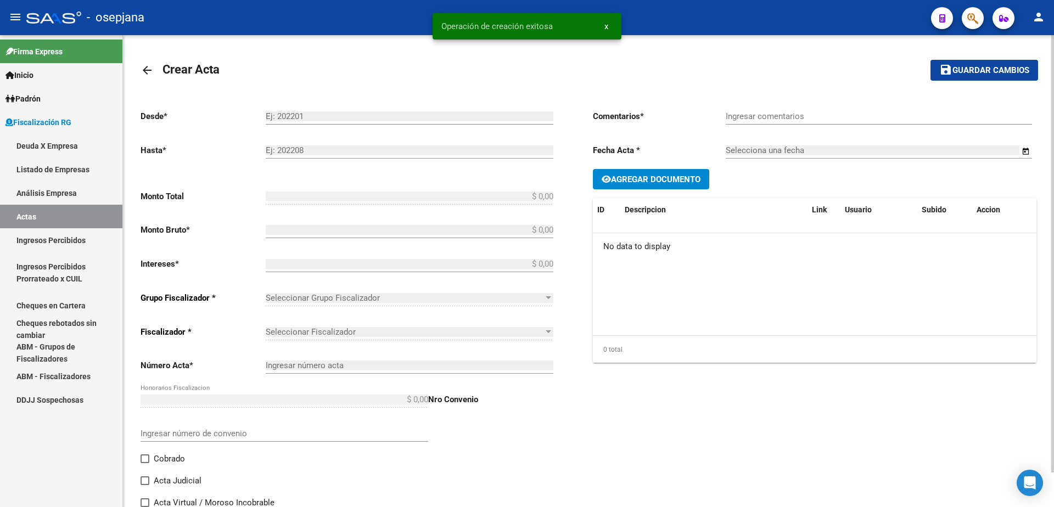
type input "202503"
type input "202504"
type input "$ 0,01"
type input "2533 A"
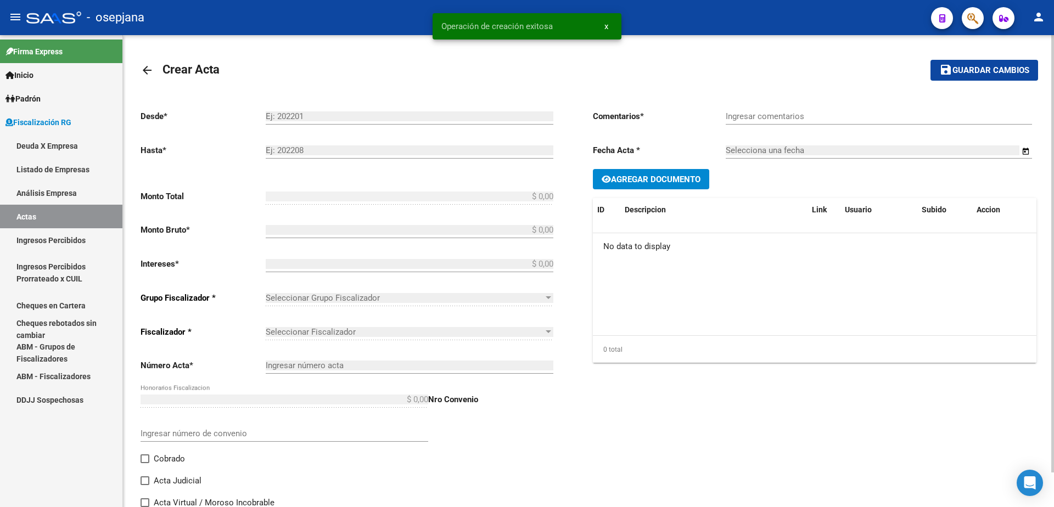
checkbox input "true"
type input "."
type input "[DATE]"
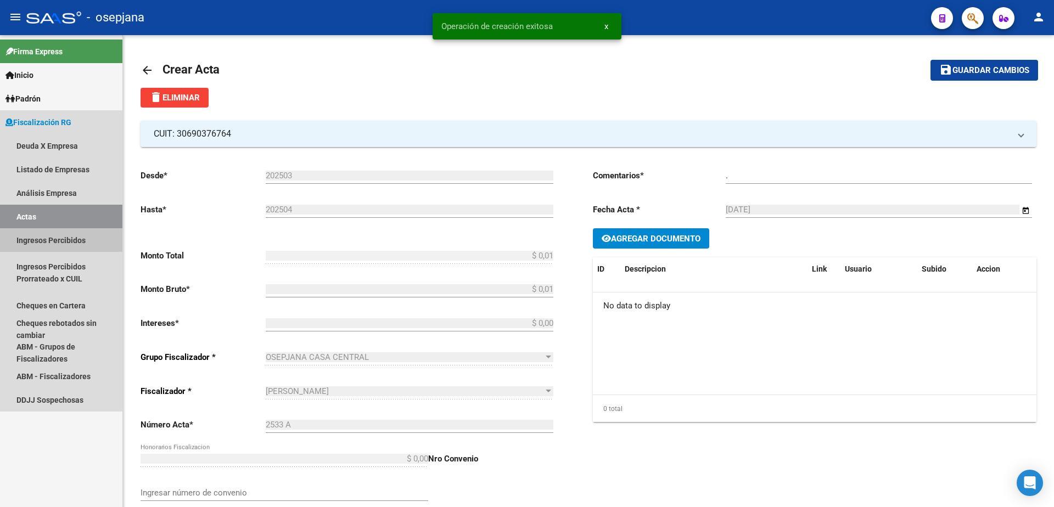
click at [61, 241] on link "Ingresos Percibidos" at bounding box center [61, 240] width 122 height 24
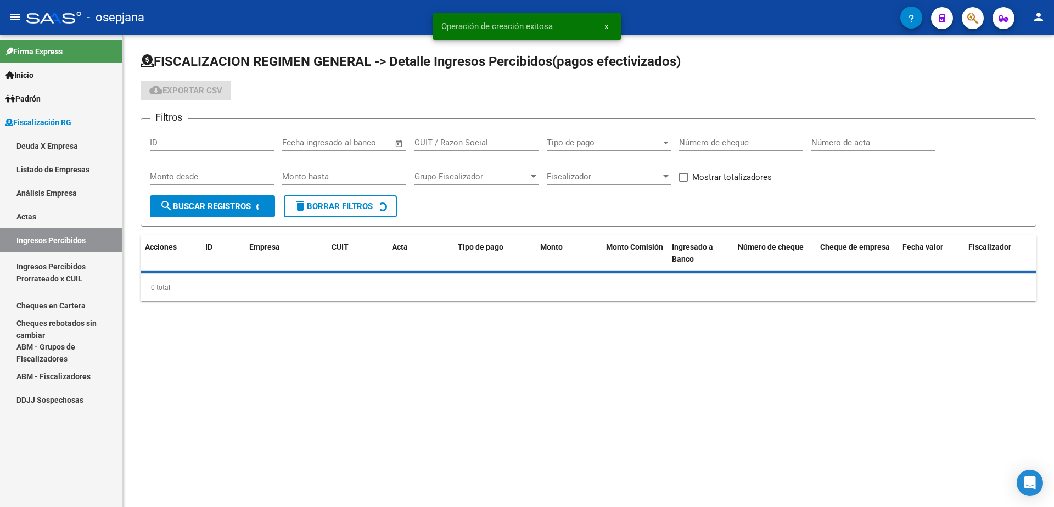
click at [77, 221] on link "Actas" at bounding box center [61, 217] width 122 height 24
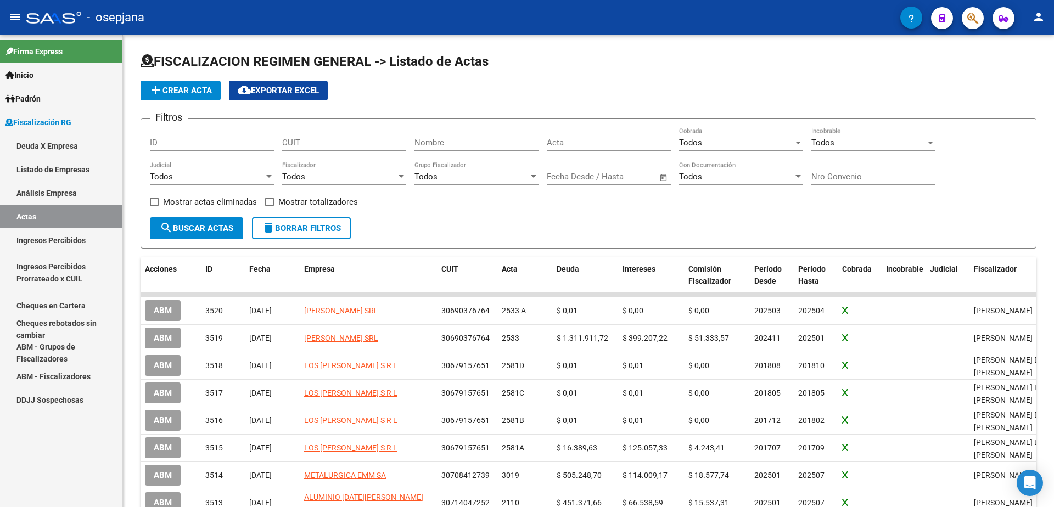
click at [54, 193] on link "Análisis Empresa" at bounding box center [61, 193] width 122 height 24
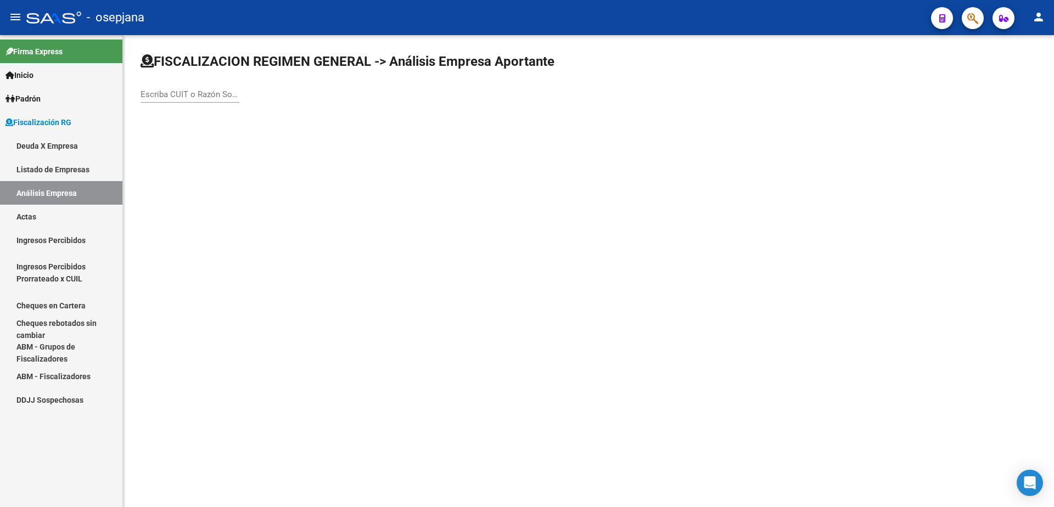
click at [210, 97] on input "Escriba CUIT o Razón Social para buscar" at bounding box center [190, 95] width 99 height 10
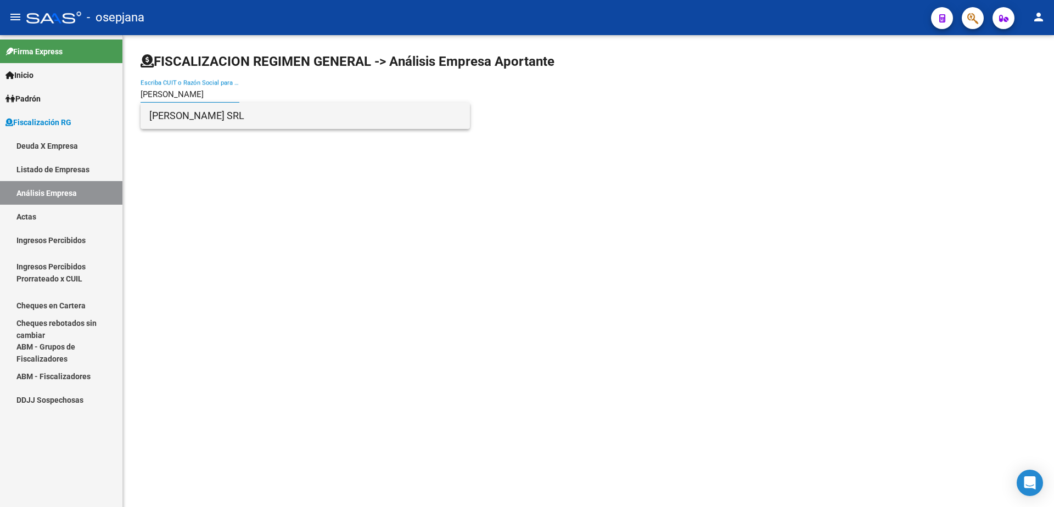
type input "[PERSON_NAME]"
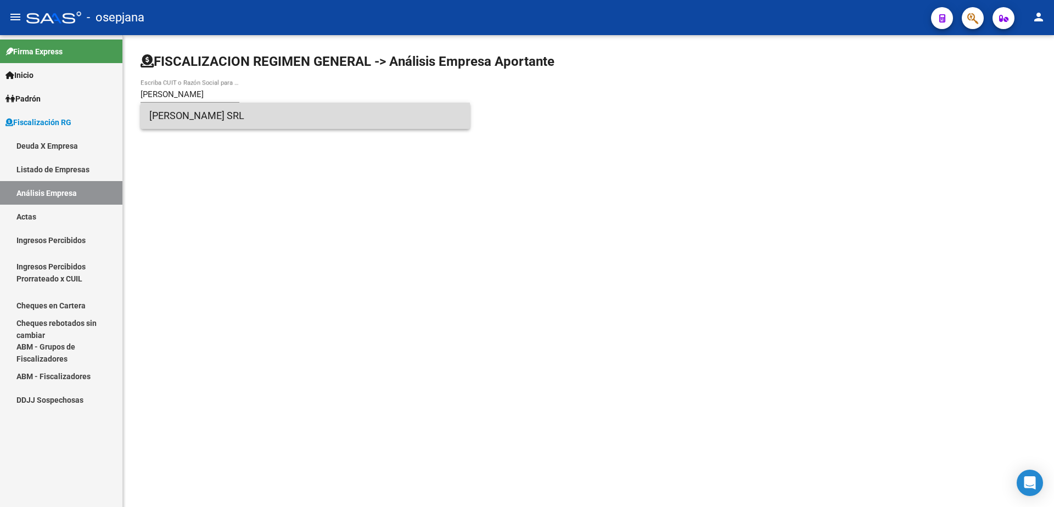
click at [220, 113] on span "[PERSON_NAME] SRL" at bounding box center [305, 116] width 312 height 26
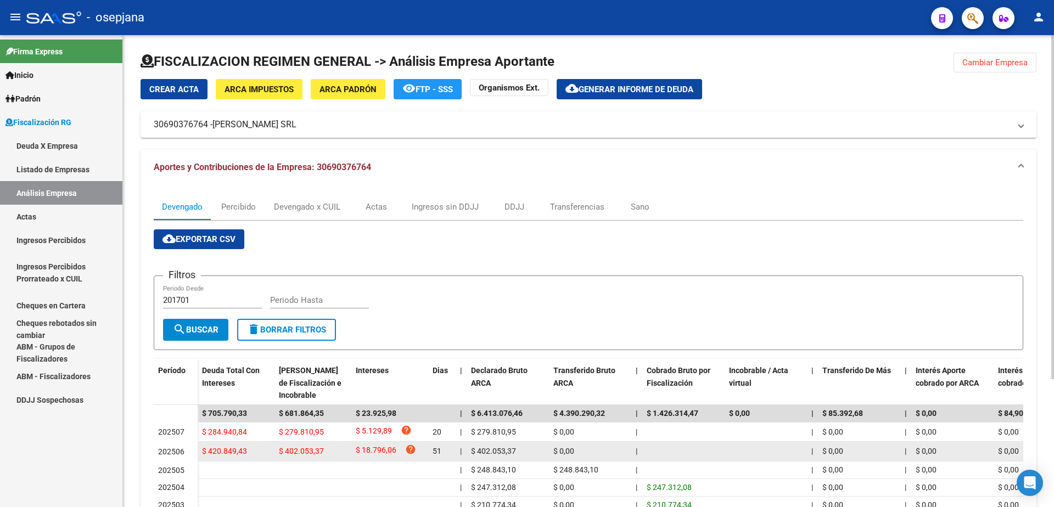
scroll to position [110, 0]
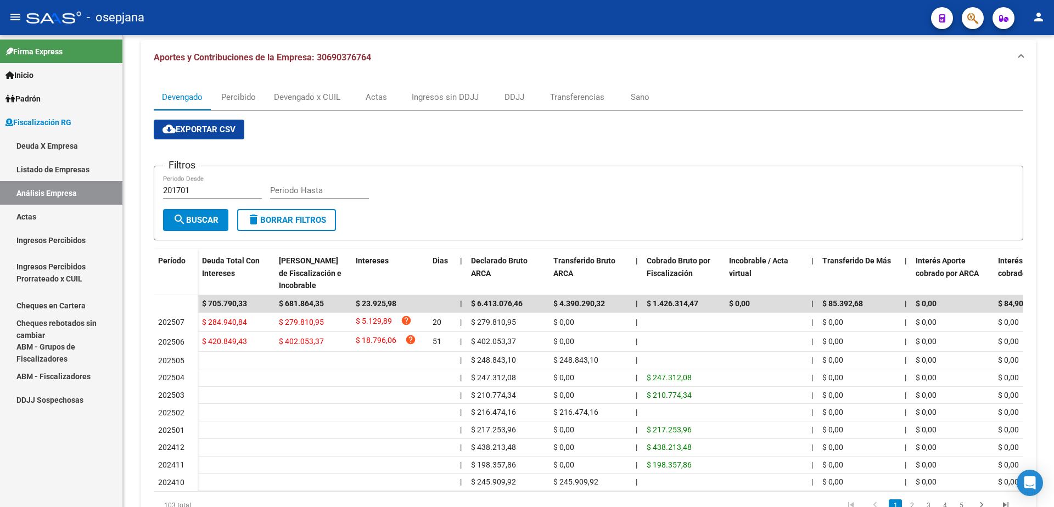
click at [72, 217] on link "Actas" at bounding box center [61, 217] width 122 height 24
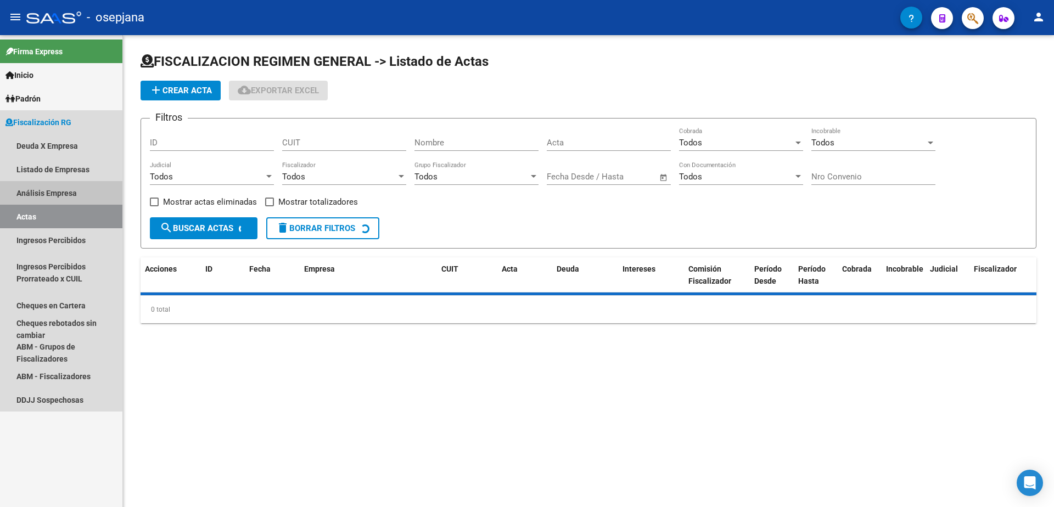
click at [83, 193] on link "Análisis Empresa" at bounding box center [61, 193] width 122 height 24
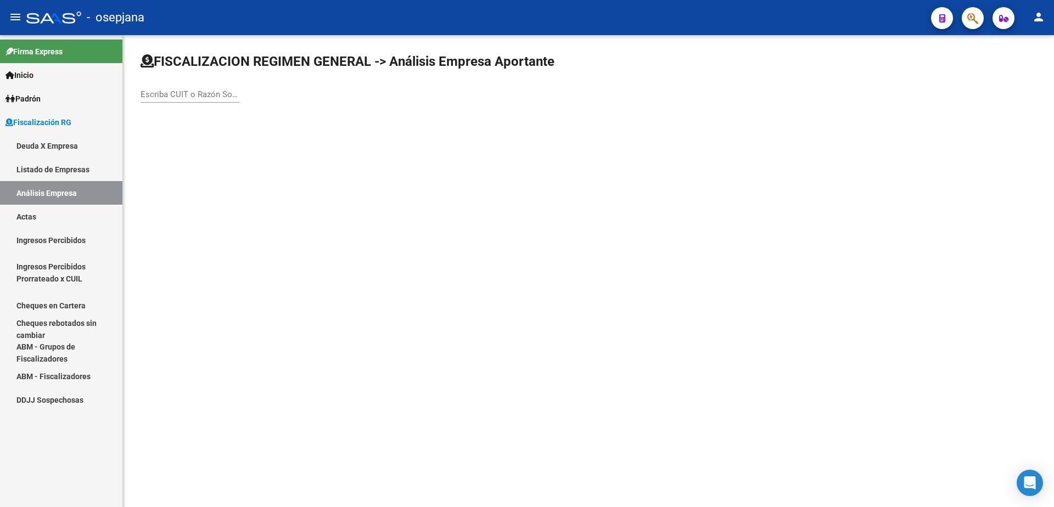
click at [194, 87] on div "Escriba CUIT o Razón Social para buscar" at bounding box center [190, 91] width 99 height 24
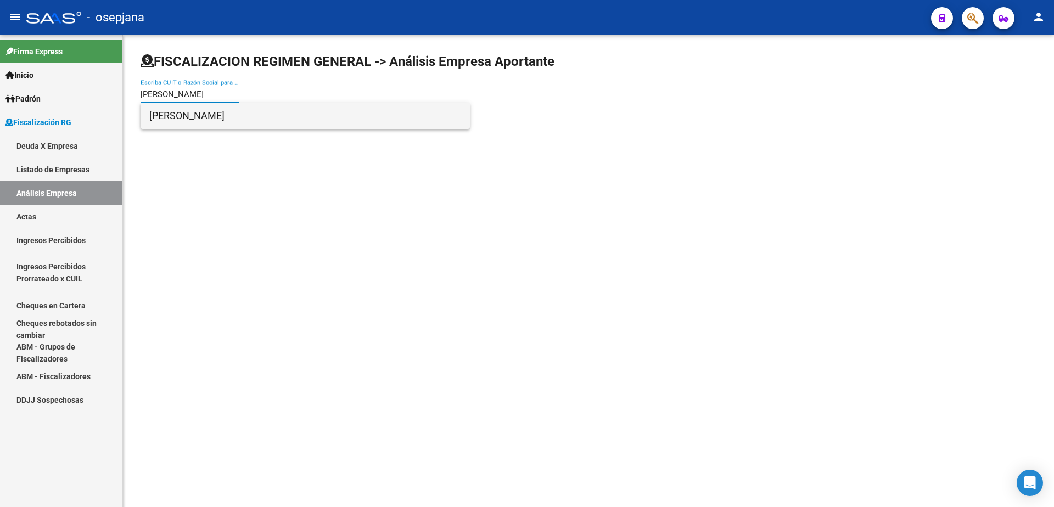
type input "[PERSON_NAME]"
click at [212, 116] on span "[PERSON_NAME]" at bounding box center [305, 116] width 312 height 26
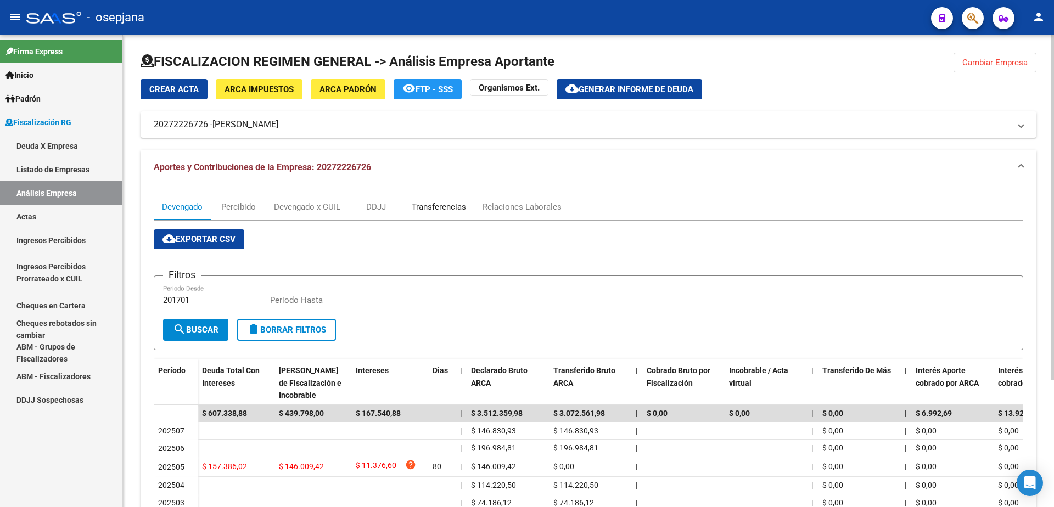
click at [453, 204] on div "Transferencias" at bounding box center [439, 207] width 54 height 12
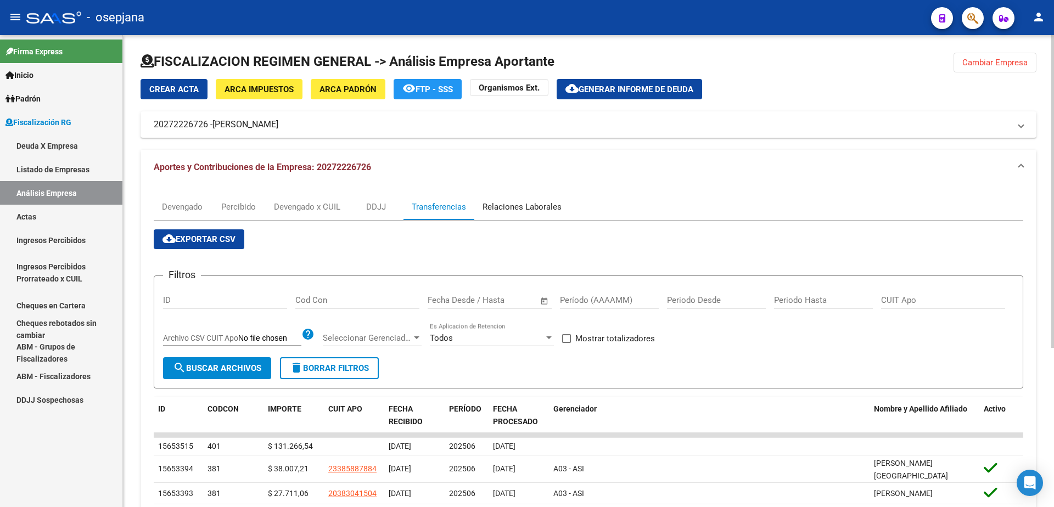
click at [513, 208] on div "Relaciones Laborales" at bounding box center [522, 207] width 79 height 12
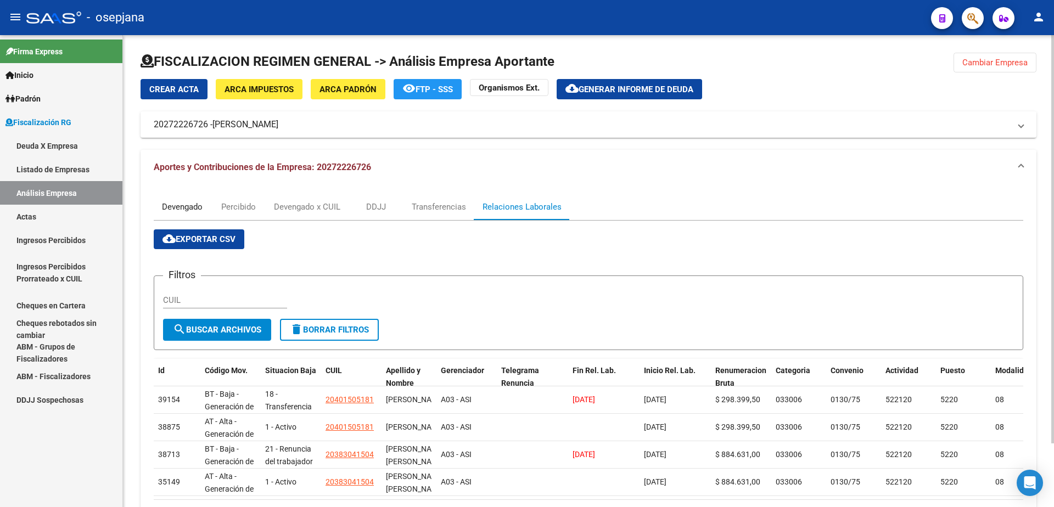
click at [180, 202] on div "Devengado" at bounding box center [182, 207] width 41 height 12
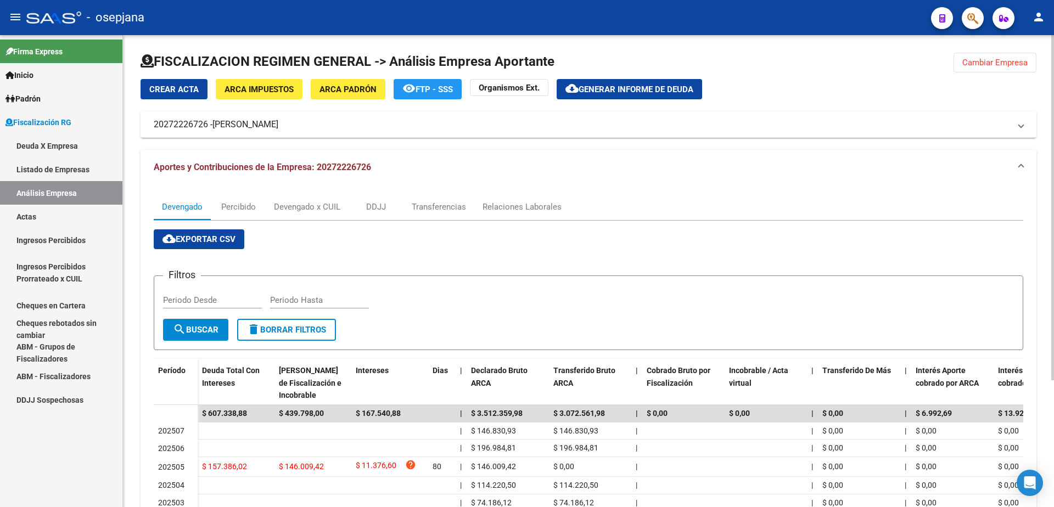
click at [645, 87] on span "Generar informe de deuda" at bounding box center [636, 90] width 115 height 10
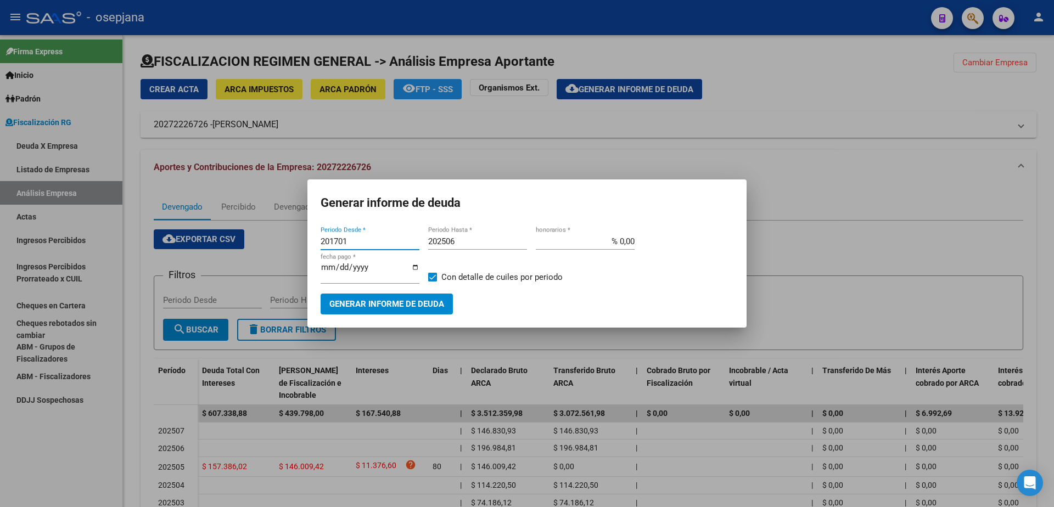
drag, startPoint x: 348, startPoint y: 247, endPoint x: 274, endPoint y: 248, distance: 74.7
click at [274, 248] on div "Generar informe de deuda 201701 Periodo Desde * 202506 Periodo Hasta * % 0,00 h…" at bounding box center [527, 253] width 1054 height 507
type input "202506"
click at [434, 277] on span at bounding box center [432, 277] width 9 height 9
click at [433, 282] on input "Con detalle de cuiles por periodo" at bounding box center [432, 282] width 1 height 1
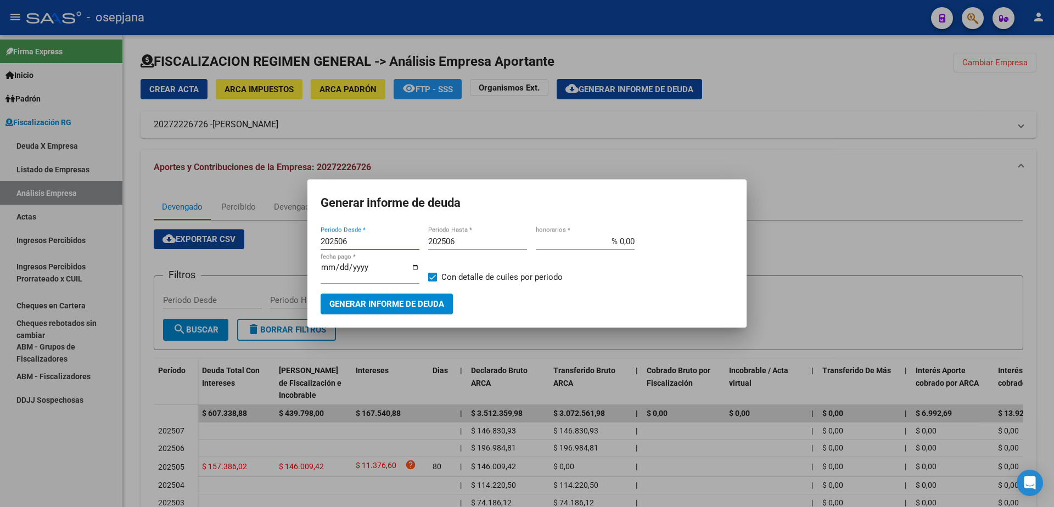
checkbox input "false"
click at [429, 300] on span "Generar informe de deuda" at bounding box center [387, 305] width 115 height 10
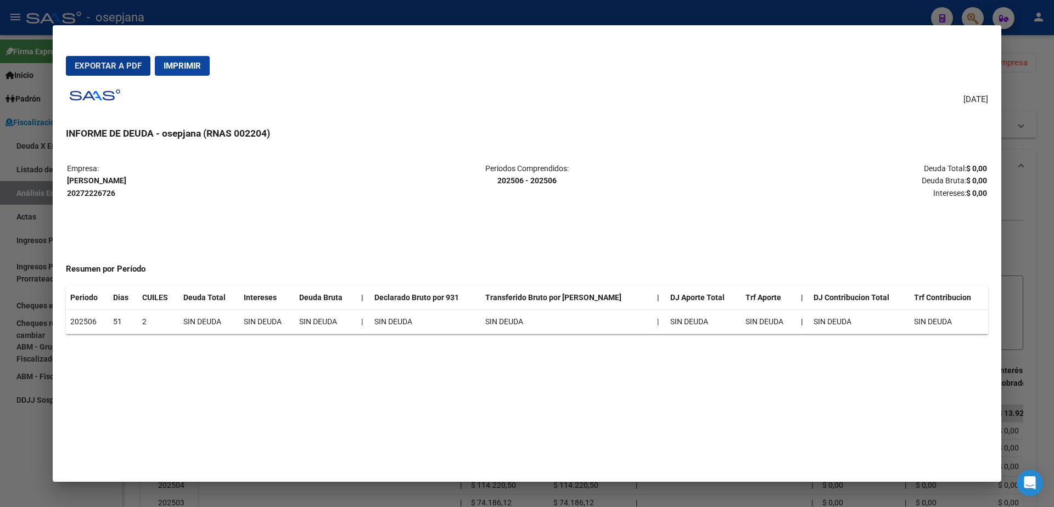
click at [188, 63] on span "Imprimir" at bounding box center [182, 66] width 37 height 10
click at [3, 461] on div at bounding box center [527, 253] width 1054 height 507
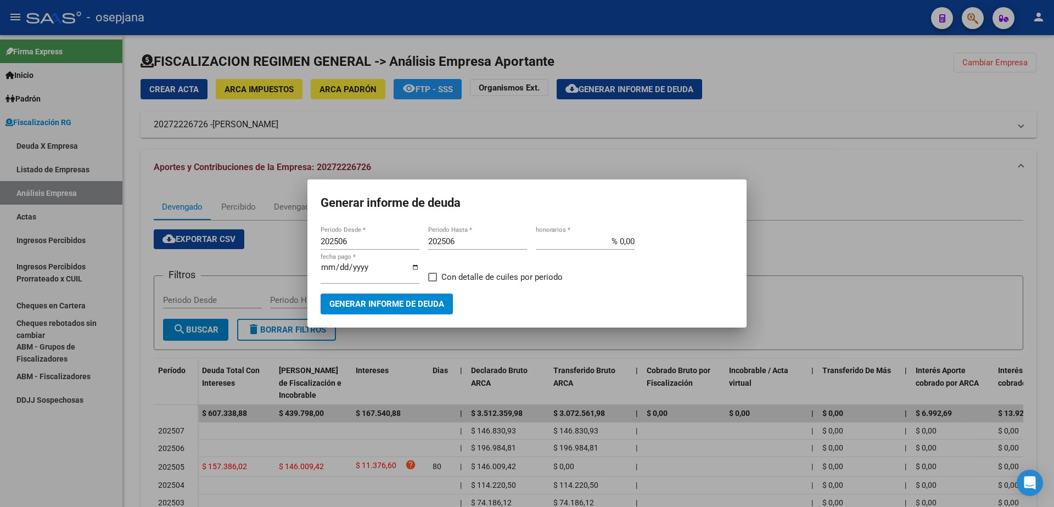
click at [810, 144] on div at bounding box center [527, 253] width 1054 height 507
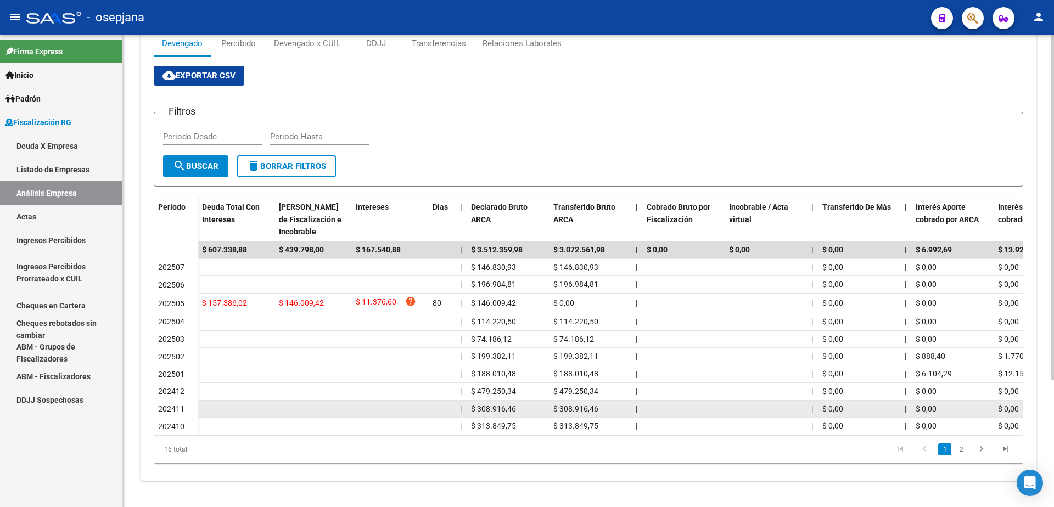
scroll to position [173, 0]
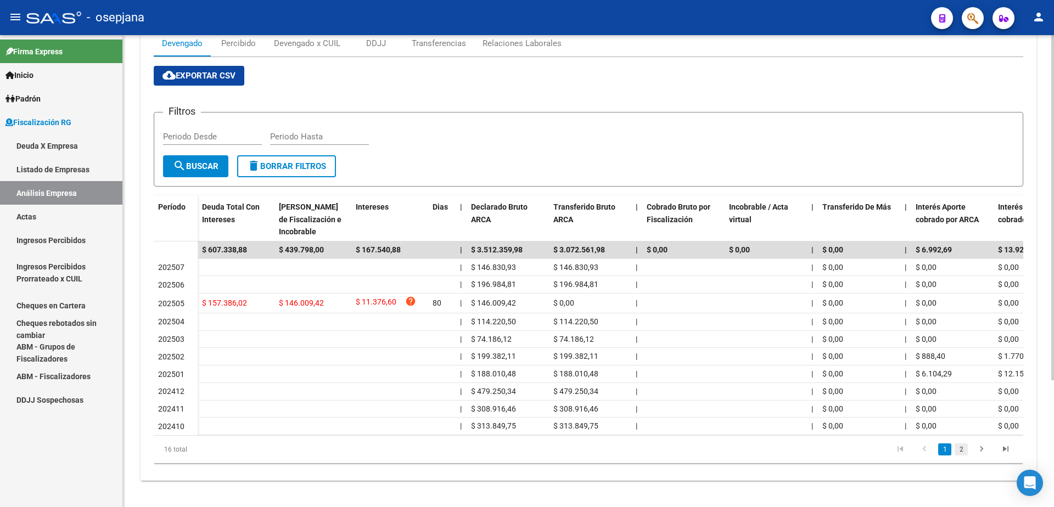
click at [960, 449] on link "2" at bounding box center [961, 450] width 13 height 12
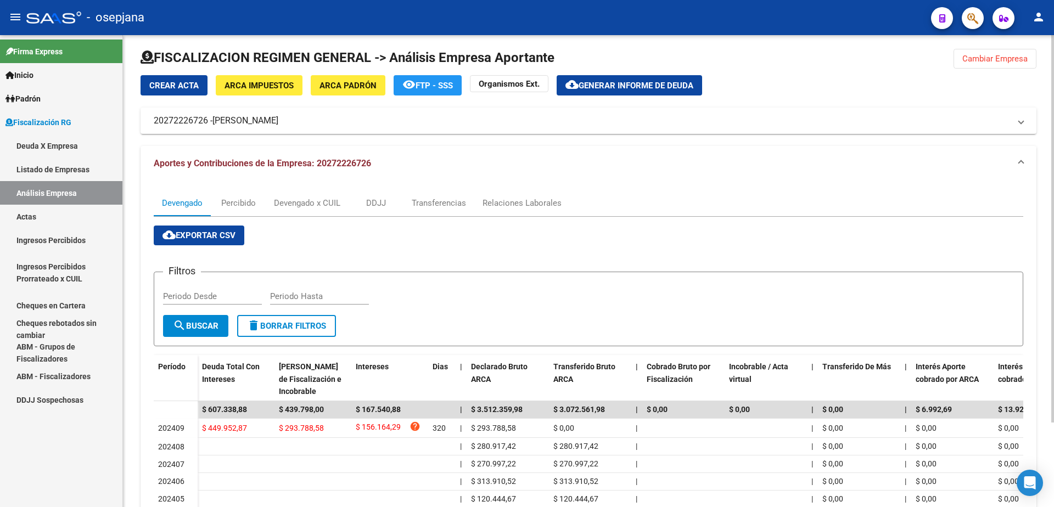
scroll to position [0, 0]
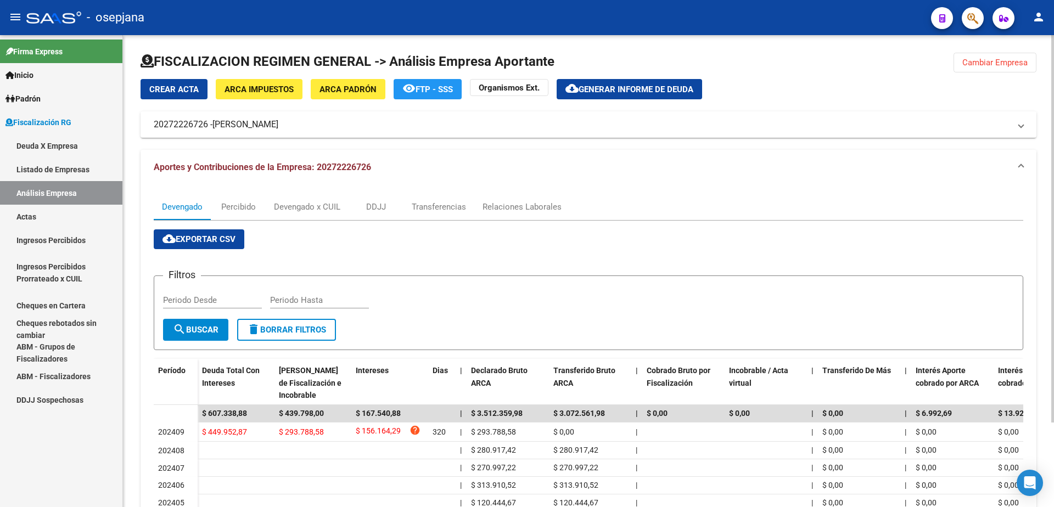
click at [654, 85] on span "Generar informe de deuda" at bounding box center [636, 90] width 115 height 10
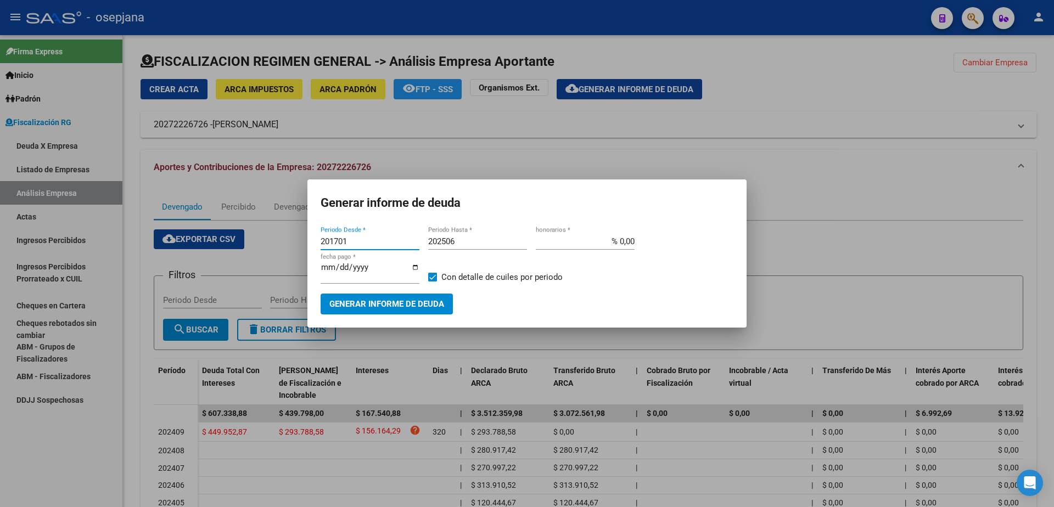
drag, startPoint x: 362, startPoint y: 245, endPoint x: 224, endPoint y: 245, distance: 138.4
click at [224, 245] on div "Generar informe de deuda 201701 Periodo Desde * 202506 Periodo Hasta * % 0,00 h…" at bounding box center [527, 253] width 1054 height 507
type input "202409"
click at [470, 242] on input "202506" at bounding box center [477, 242] width 99 height 10
type input "202505"
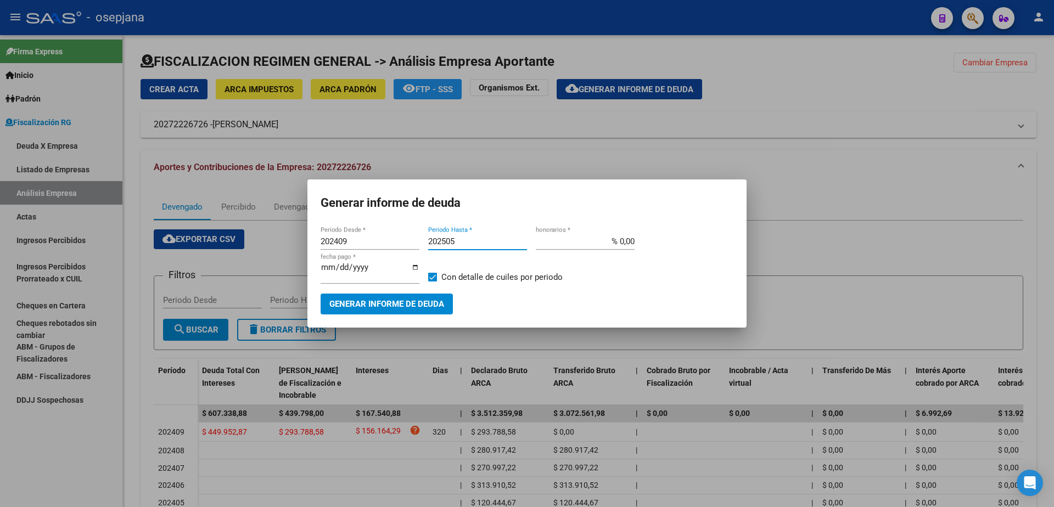
click at [619, 242] on input "% 0,00" at bounding box center [585, 242] width 99 height 10
type input "% 10,00"
click at [338, 270] on input "[DATE]" at bounding box center [370, 272] width 99 height 18
type input "[DATE]"
click at [501, 276] on span "Con detalle de cuiles por periodo" at bounding box center [502, 277] width 121 height 13
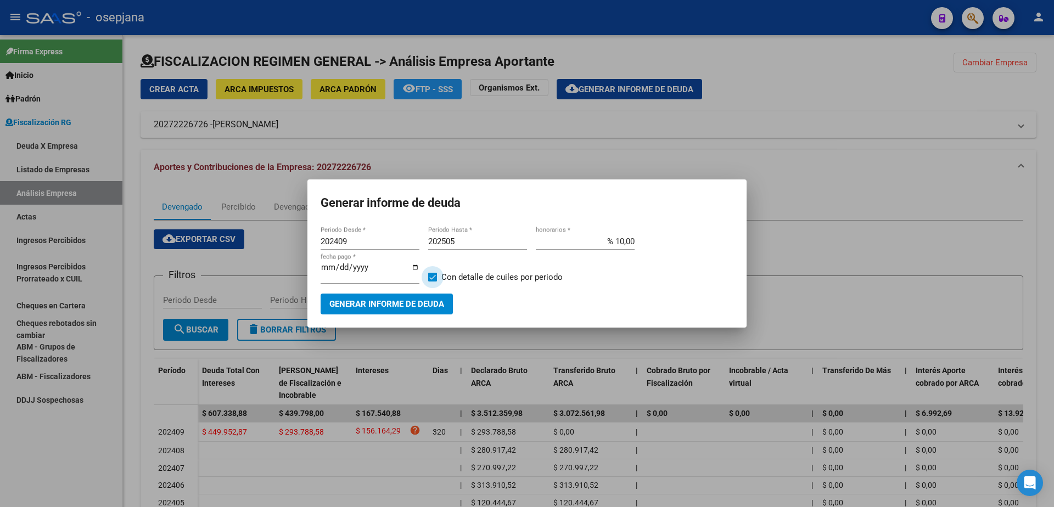
click at [433, 282] on input "Con detalle de cuiles por periodo" at bounding box center [432, 282] width 1 height 1
checkbox input "false"
click at [410, 300] on span "Generar informe de deuda" at bounding box center [387, 305] width 115 height 10
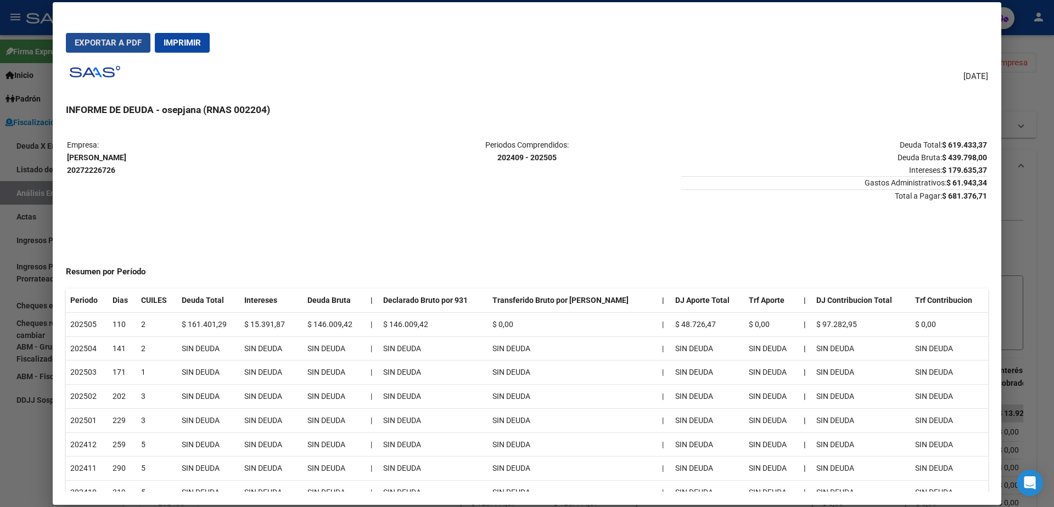
click at [104, 35] on button "Exportar a PDF" at bounding box center [108, 43] width 85 height 20
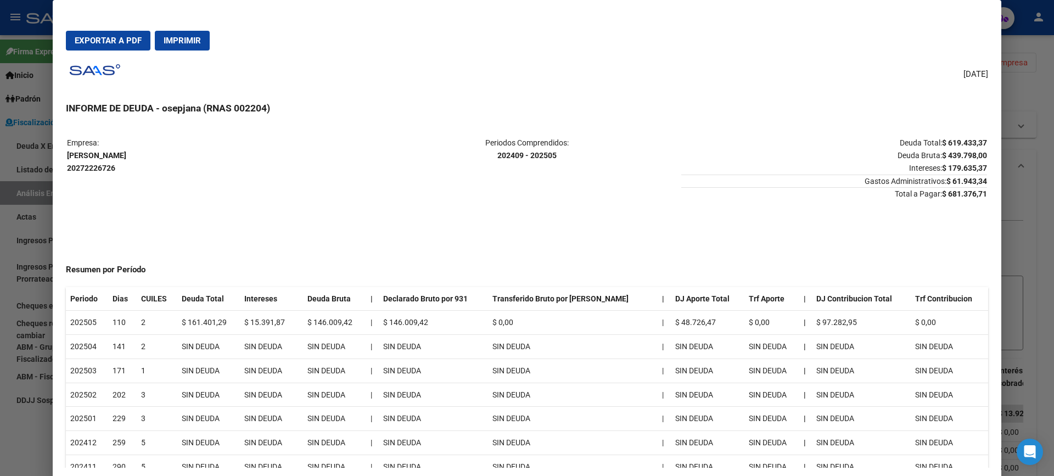
click at [0, 302] on div at bounding box center [527, 238] width 1054 height 476
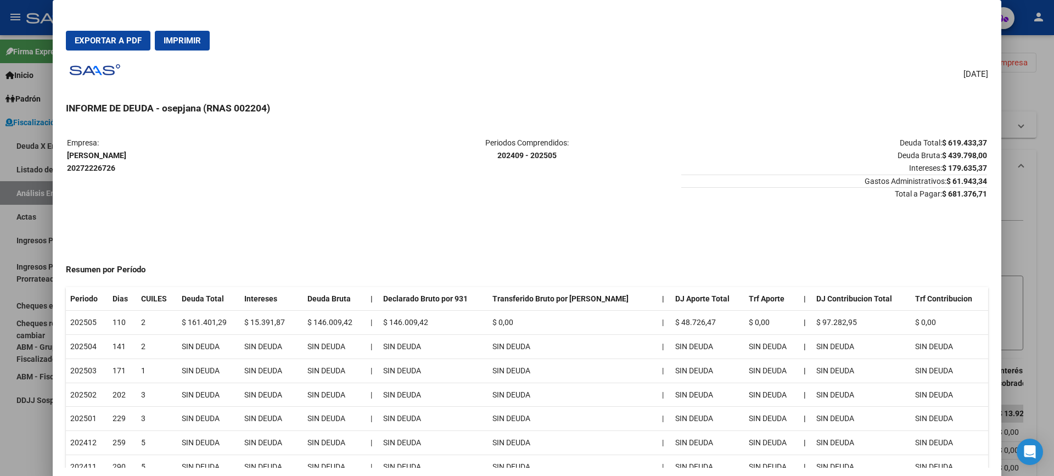
click at [45, 215] on div at bounding box center [527, 238] width 1054 height 476
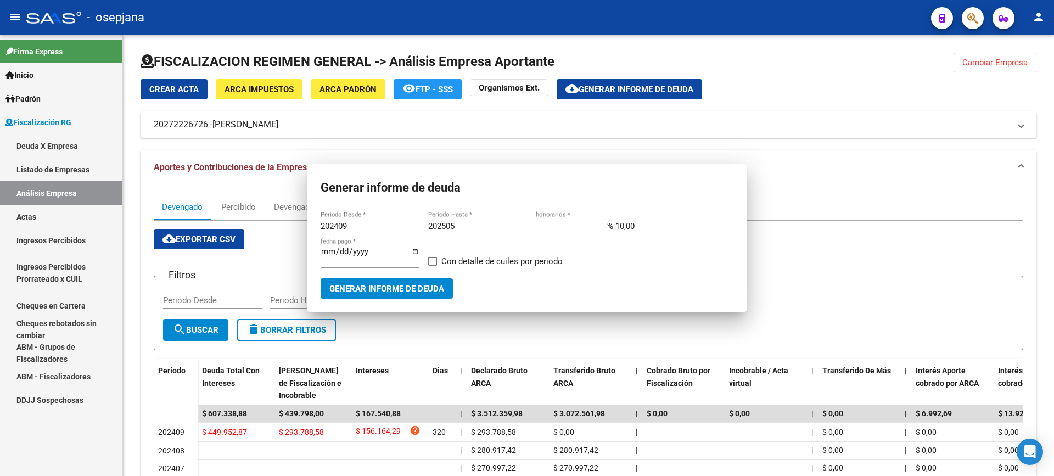
click at [45, 215] on link "Actas" at bounding box center [61, 217] width 122 height 24
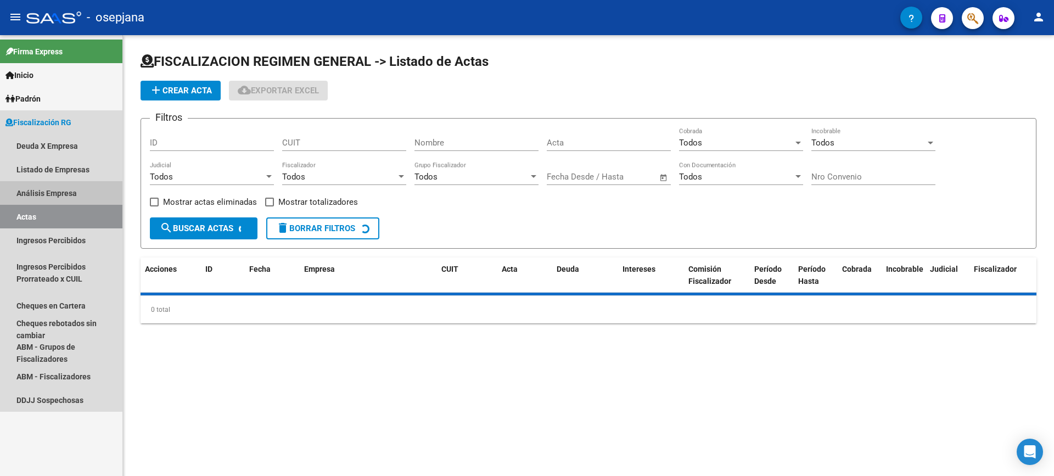
click at [71, 188] on link "Análisis Empresa" at bounding box center [61, 193] width 122 height 24
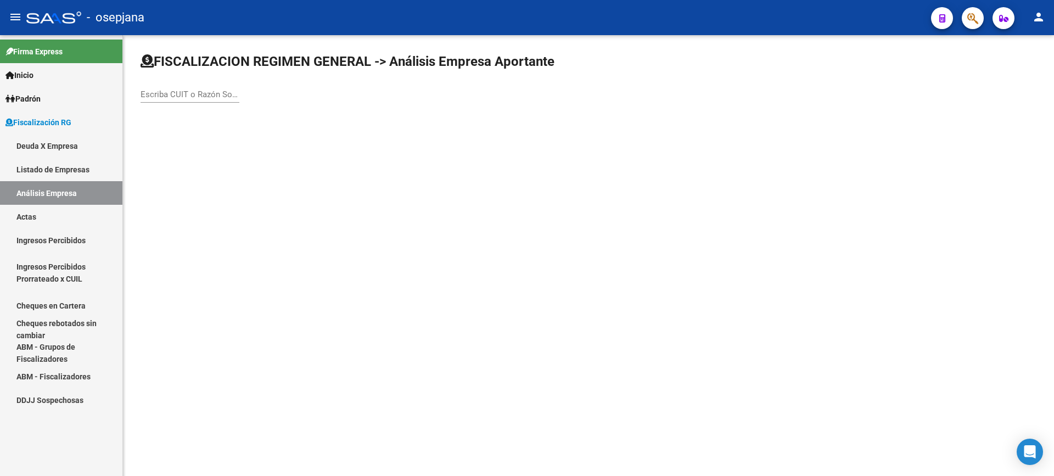
click at [202, 86] on div "Escriba CUIT o Razón Social para buscar" at bounding box center [190, 91] width 99 height 24
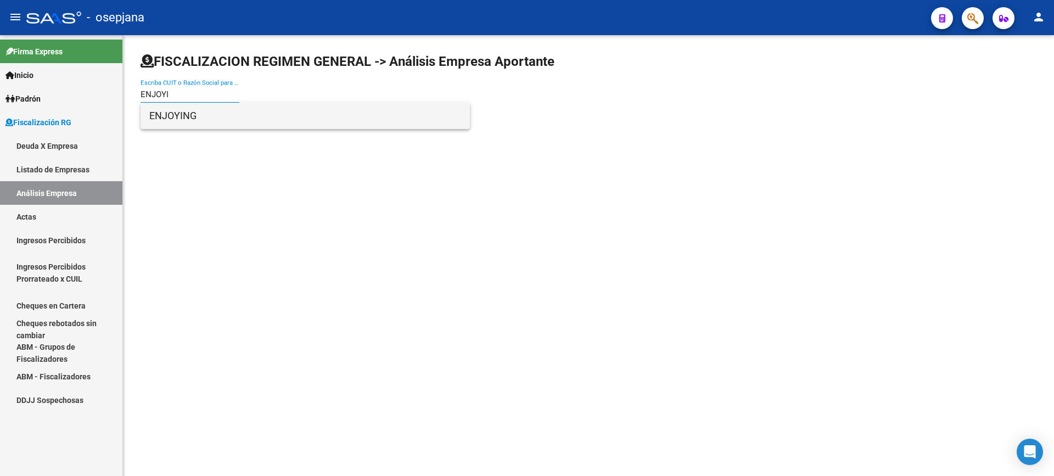
type input "ENJOYI"
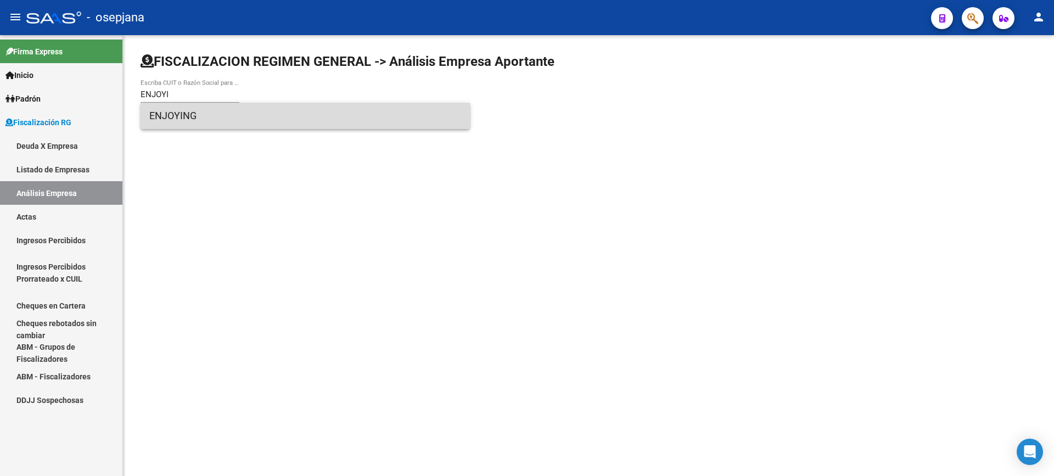
click at [199, 112] on span "ENJOYING" at bounding box center [305, 116] width 312 height 26
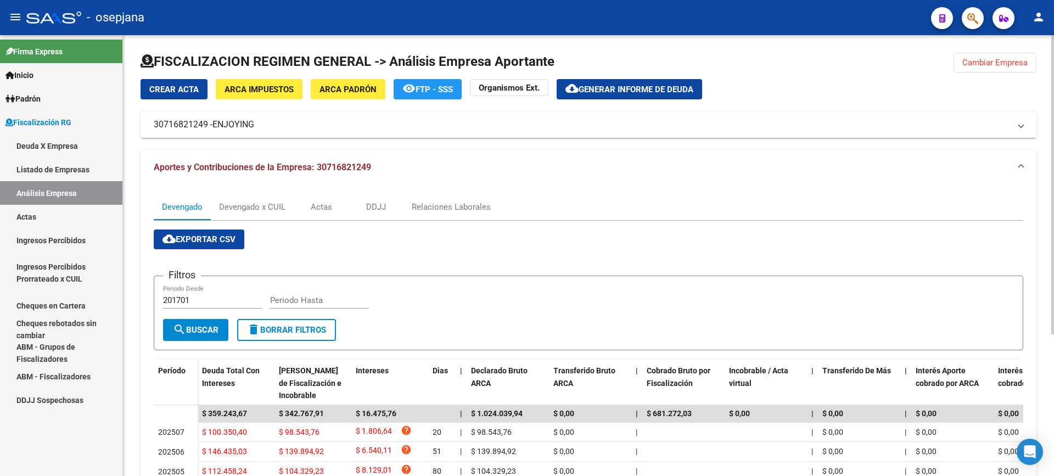
scroll to position [55, 0]
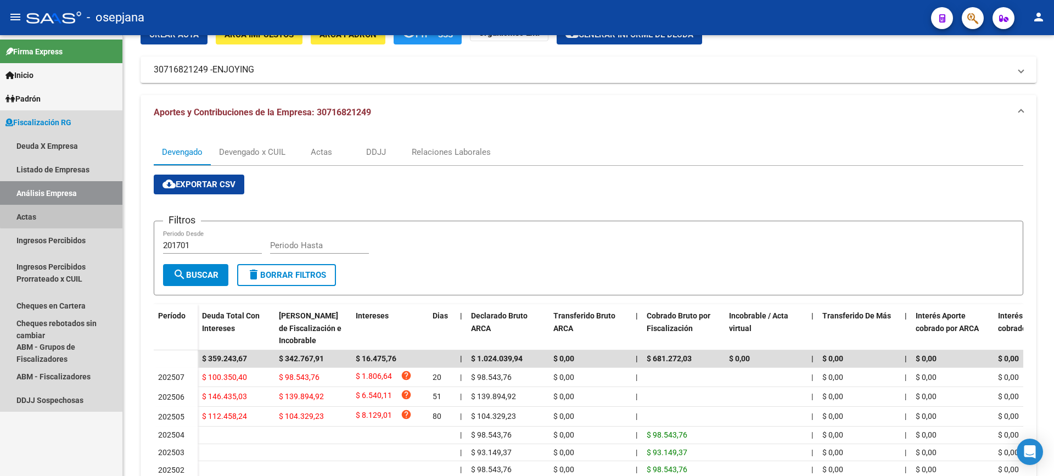
click at [66, 215] on link "Actas" at bounding box center [61, 217] width 122 height 24
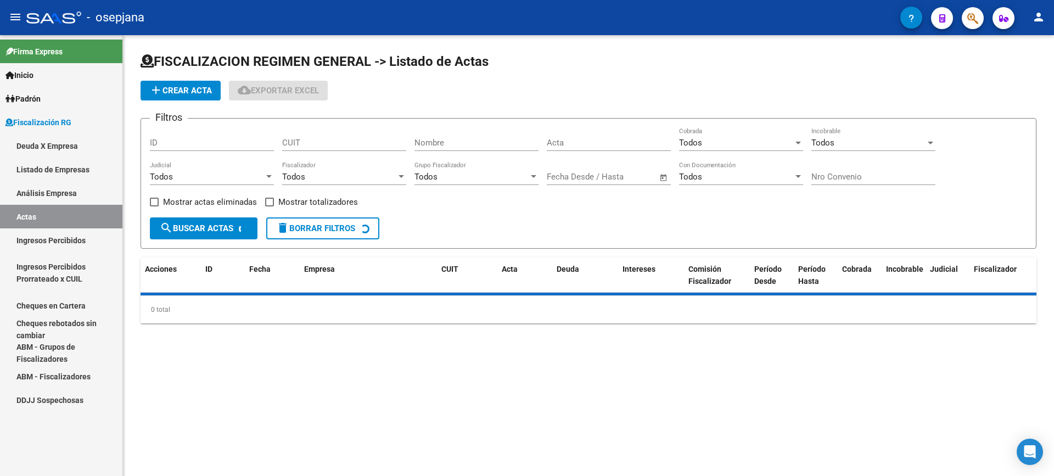
click at [80, 197] on link "Análisis Empresa" at bounding box center [61, 193] width 122 height 24
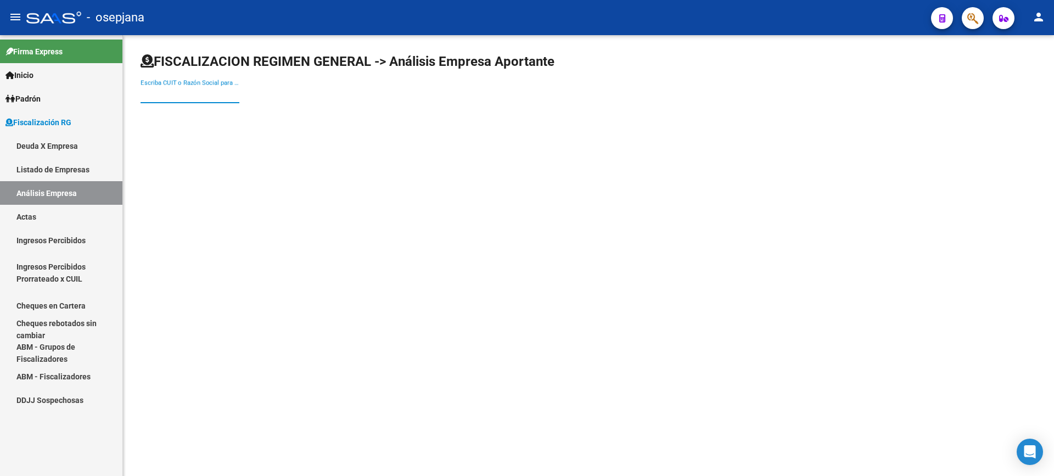
click at [180, 99] on input "Escriba CUIT o Razón Social para buscar" at bounding box center [190, 95] width 99 height 10
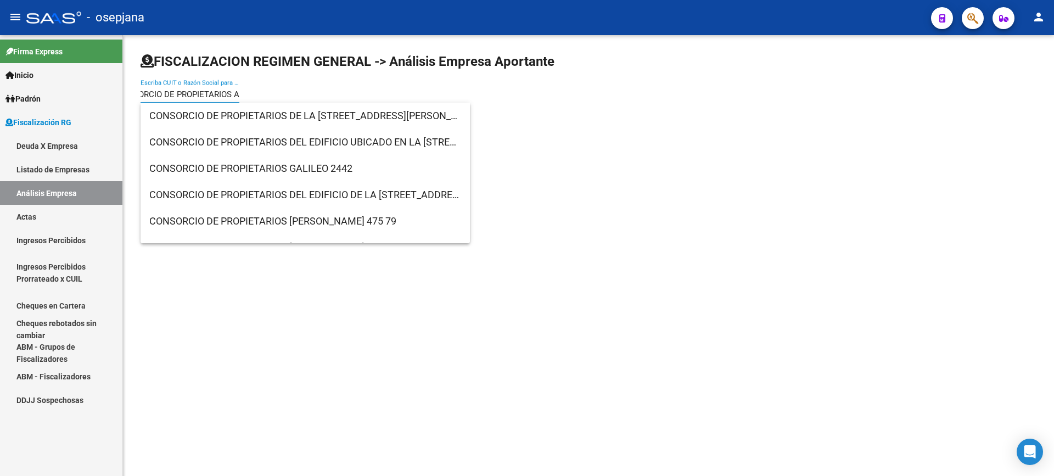
type input "CONSORCIO DE PROPIETARIOS AV"
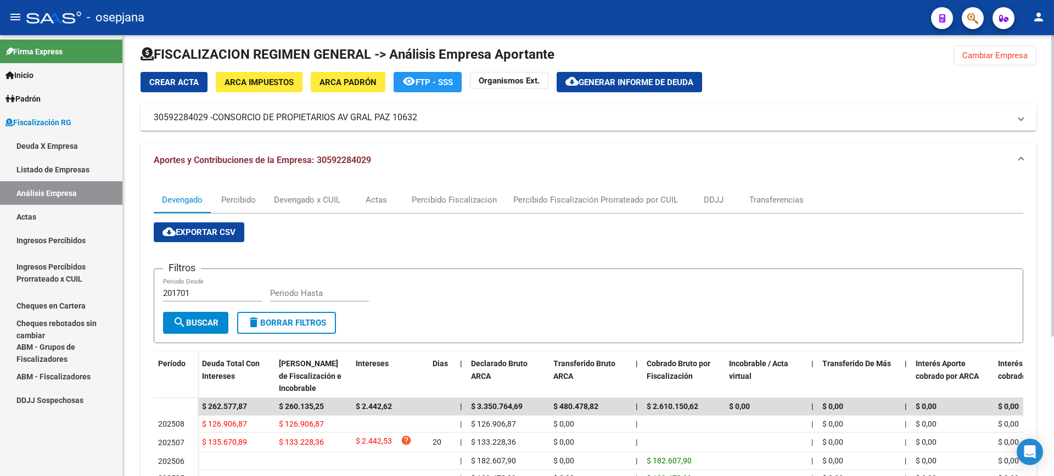
scroll to position [0, 0]
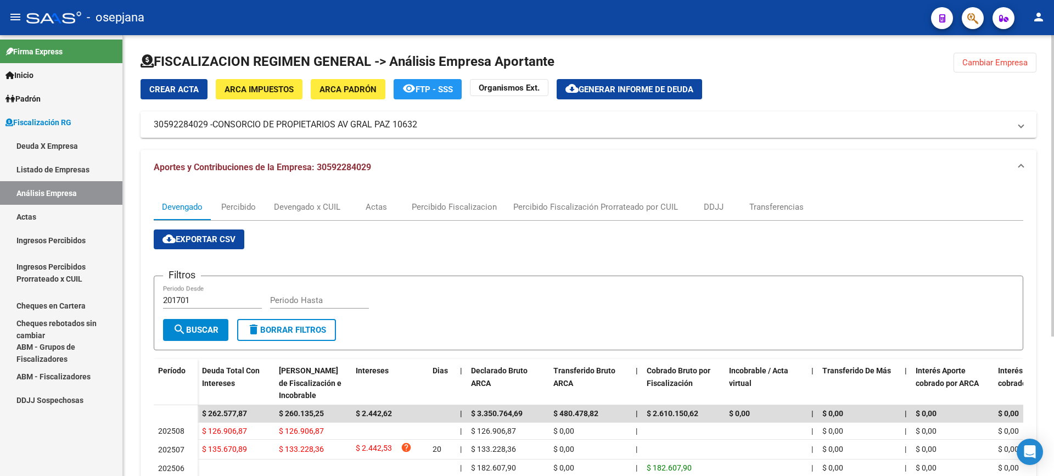
click at [617, 89] on span "Generar informe de deuda" at bounding box center [636, 90] width 115 height 10
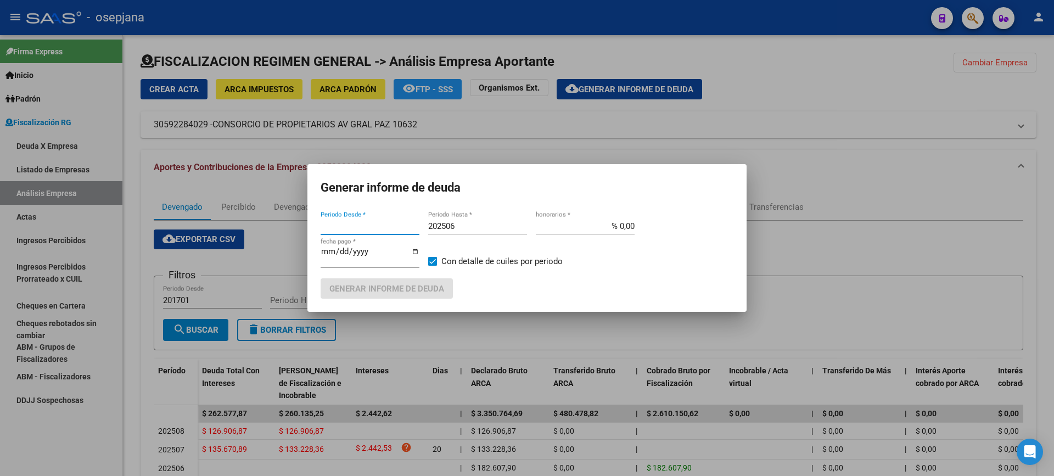
drag, startPoint x: 366, startPoint y: 231, endPoint x: 297, endPoint y: 233, distance: 68.7
click at [297, 233] on div "Generar informe de deuda Periodo Desde * 202506 Periodo Hasta * % 0,00 honorari…" at bounding box center [527, 238] width 1054 height 476
drag, startPoint x: 356, startPoint y: 230, endPoint x: 288, endPoint y: 230, distance: 68.6
click at [288, 230] on div "Generar informe de deuda 2025072 Periodo Desde * 202506 Periodo Hasta * % 0,00 …" at bounding box center [527, 238] width 1054 height 476
type input "202507"
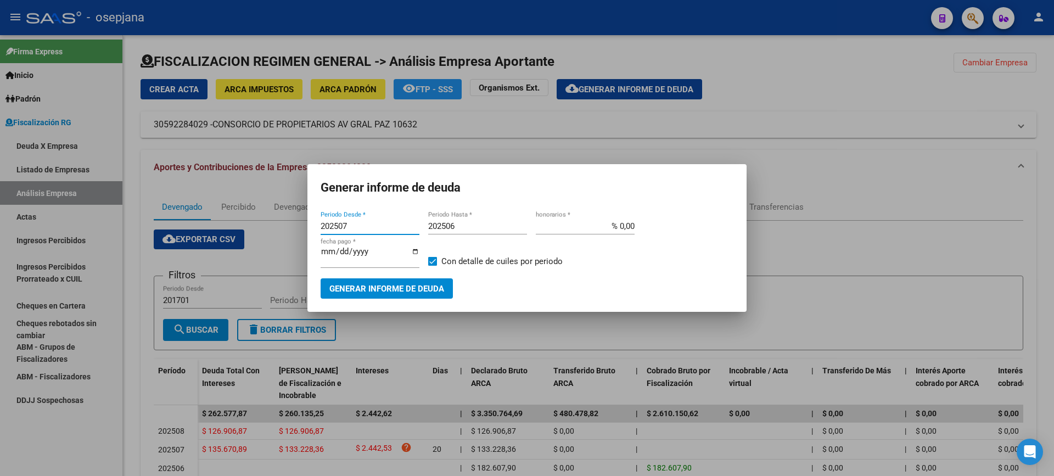
click at [478, 231] on input "202506" at bounding box center [477, 226] width 99 height 10
type input "202508"
click at [621, 230] on input "% 0,00" at bounding box center [585, 226] width 99 height 10
type input "% 10,00"
click at [342, 256] on input "[DATE]" at bounding box center [370, 256] width 99 height 18
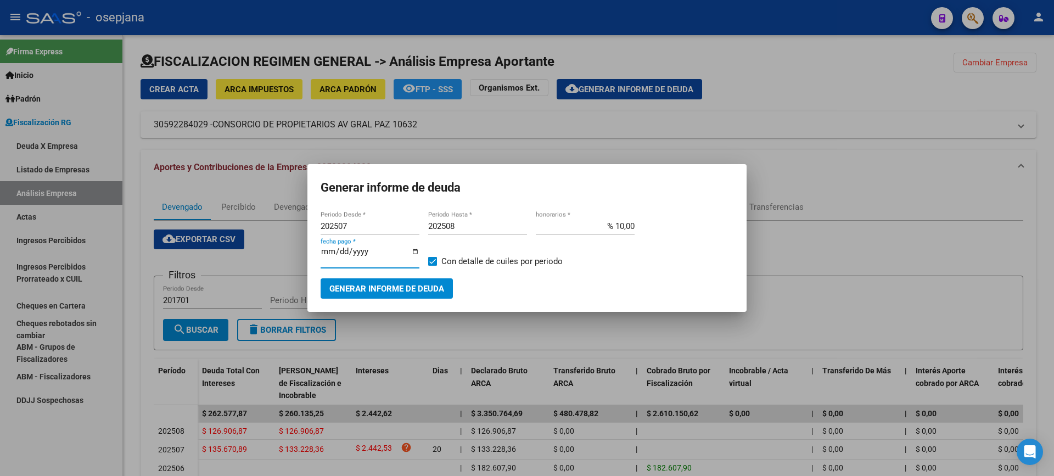
type input "[DATE]"
click at [492, 259] on span "Con detalle de cuiles por periodo" at bounding box center [502, 261] width 121 height 13
click at [433, 266] on input "Con detalle de cuiles por periodo" at bounding box center [432, 266] width 1 height 1
checkbox input "false"
click at [403, 284] on span "Generar informe de deuda" at bounding box center [387, 289] width 115 height 10
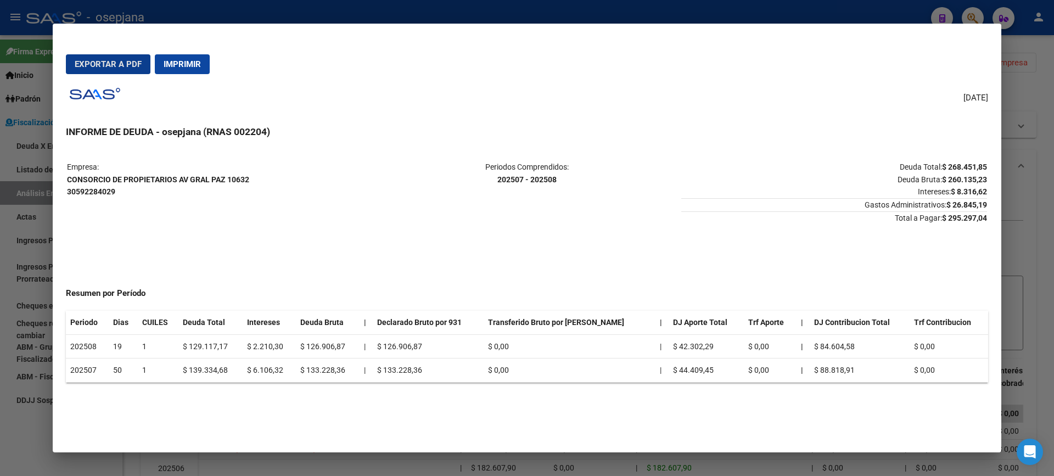
click at [184, 63] on span "Imprimir" at bounding box center [182, 64] width 37 height 10
click at [95, 71] on button "Exportar a PDF" at bounding box center [108, 64] width 85 height 20
click at [9, 127] on div at bounding box center [527, 238] width 1054 height 476
click at [16, 208] on div at bounding box center [527, 238] width 1054 height 476
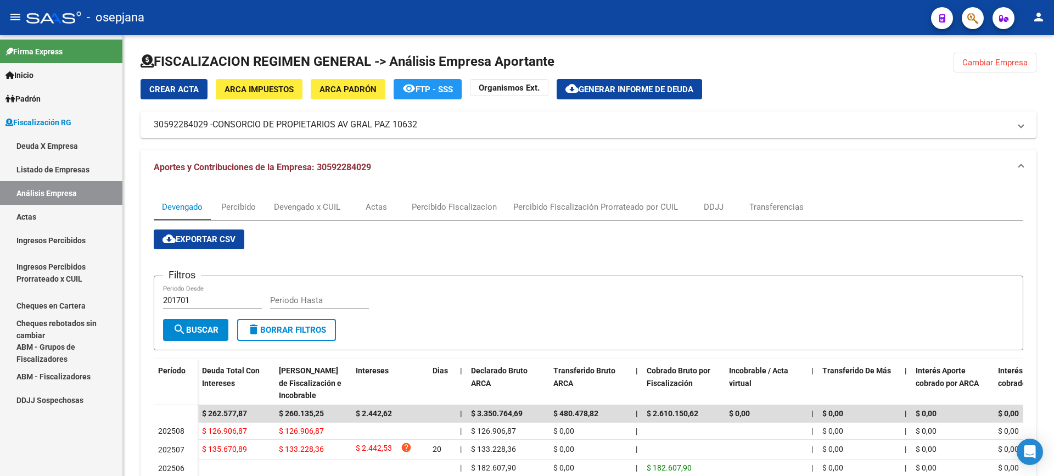
click at [35, 221] on link "Actas" at bounding box center [61, 217] width 122 height 24
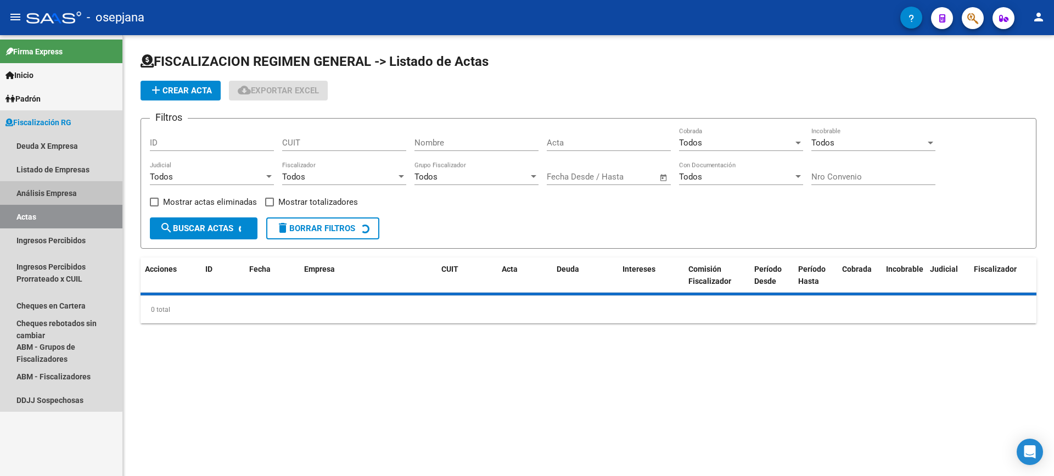
click at [49, 197] on link "Análisis Empresa" at bounding box center [61, 193] width 122 height 24
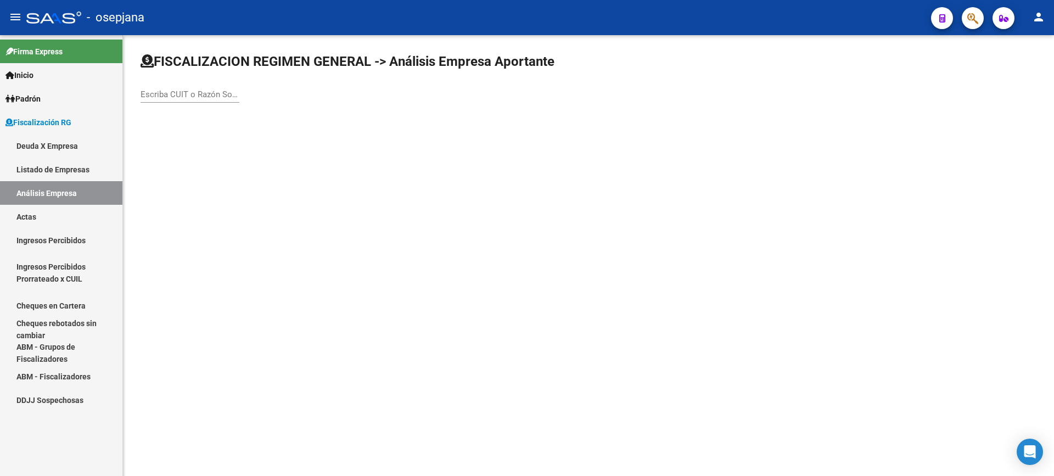
click at [199, 96] on input "Escriba CUIT o Razón Social para buscar" at bounding box center [190, 95] width 99 height 10
type input "H"
type input "A"
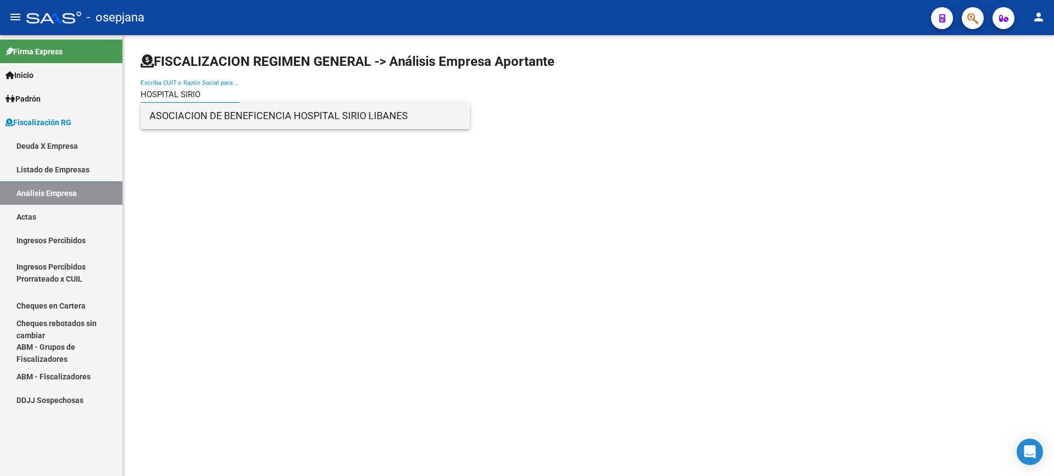
type input "HOSPITAL SIRIO"
click at [356, 117] on span "ASOCIACION DE BENEFICENCIA HOSPITAL SIRIO LIBANES" at bounding box center [305, 116] width 312 height 26
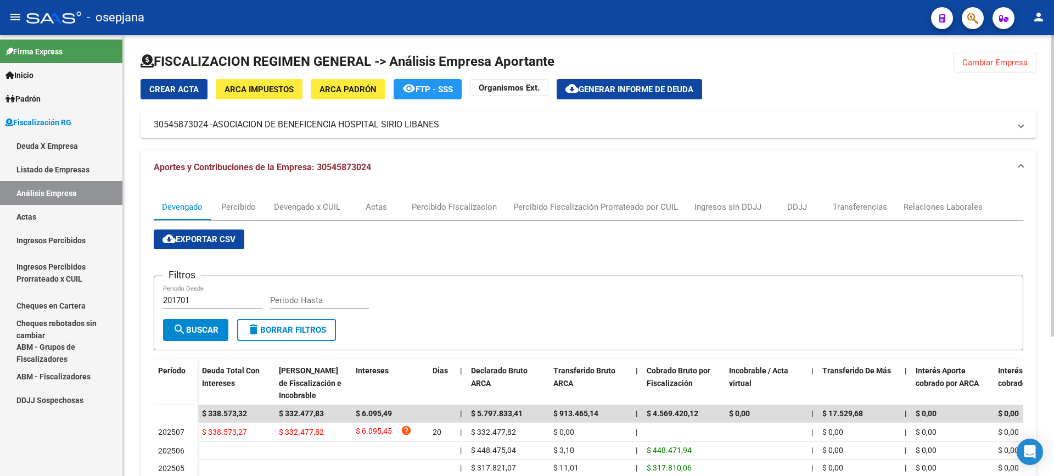
click at [613, 94] on span "Generar informe de deuda" at bounding box center [636, 90] width 115 height 10
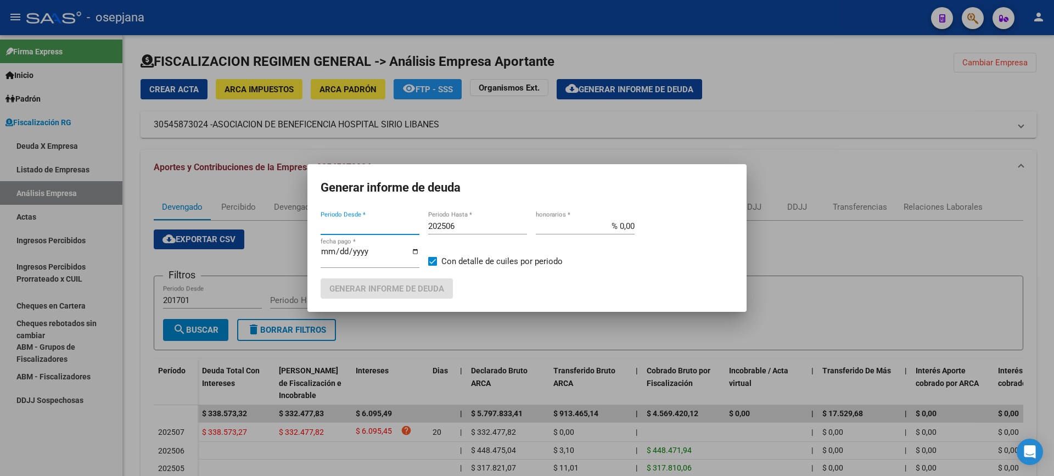
drag, startPoint x: 366, startPoint y: 230, endPoint x: 287, endPoint y: 230, distance: 79.1
click at [287, 230] on div "Generar informe de deuda Periodo Desde * 202506 Periodo Hasta * % 0,00 honorari…" at bounding box center [527, 238] width 1054 height 476
type input "202507"
click at [468, 230] on input "202506" at bounding box center [477, 226] width 99 height 10
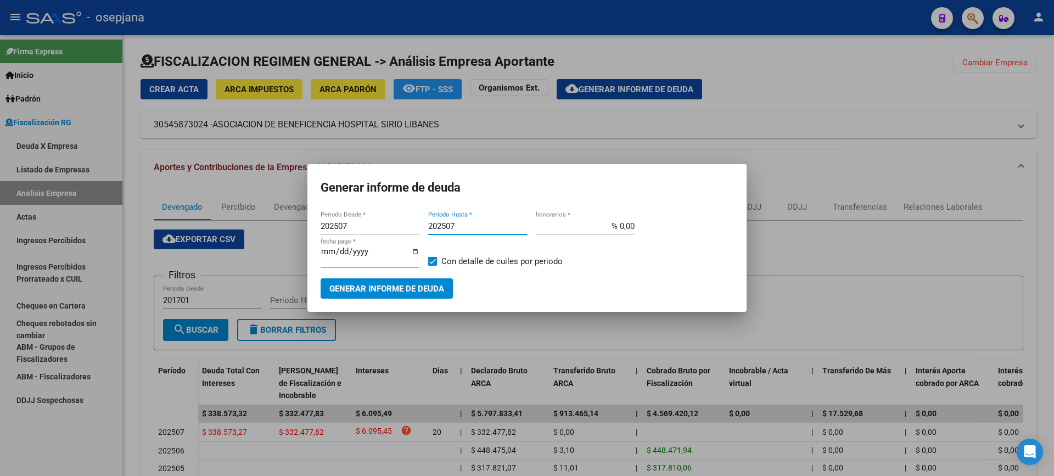
type input "202507"
click at [622, 231] on input "% 0,00" at bounding box center [585, 226] width 99 height 10
type input "% 10,00"
click at [341, 258] on input "[DATE]" at bounding box center [370, 256] width 99 height 18
type input "[DATE]"
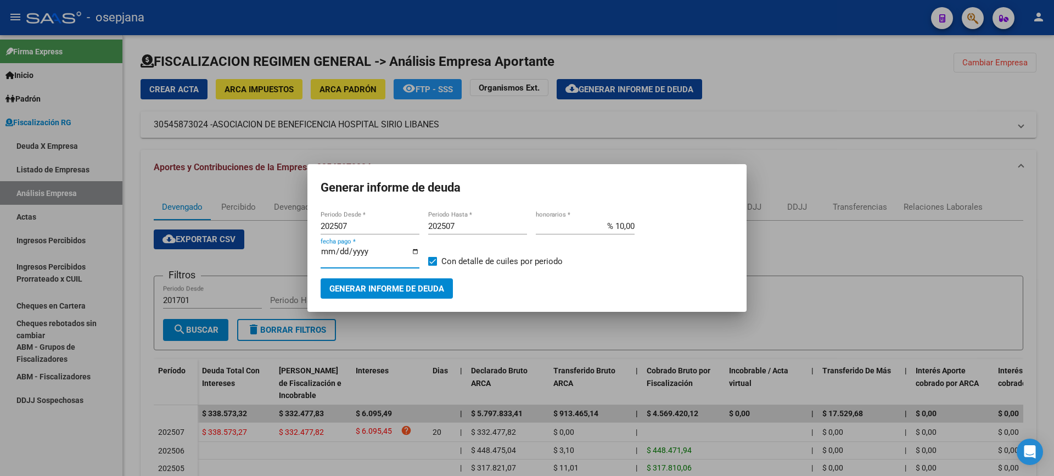
click at [429, 264] on span at bounding box center [432, 261] width 9 height 9
click at [432, 266] on input "Con detalle de cuiles por periodo" at bounding box center [432, 266] width 1 height 1
checkbox input "false"
click at [416, 284] on span "Generar informe de deuda" at bounding box center [387, 289] width 115 height 10
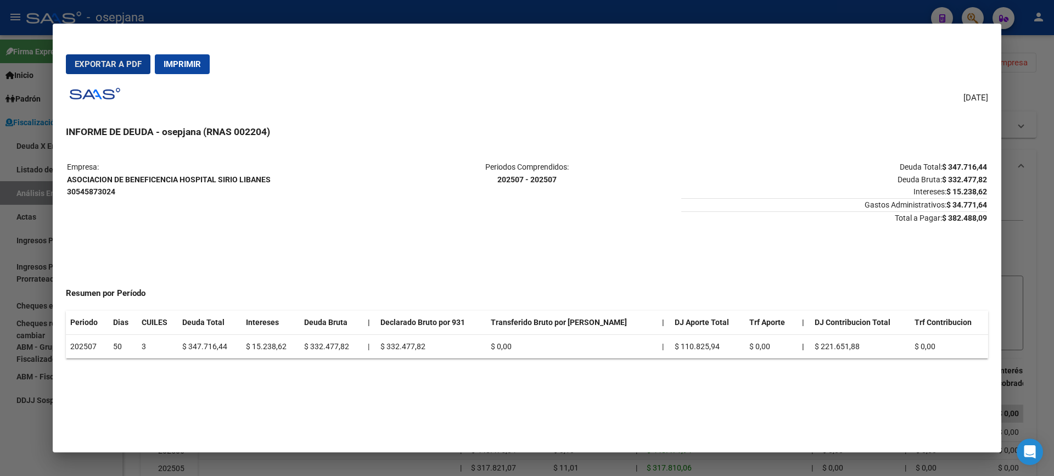
click at [110, 65] on span "Exportar a PDF" at bounding box center [108, 64] width 67 height 10
click at [0, 253] on div at bounding box center [527, 238] width 1054 height 476
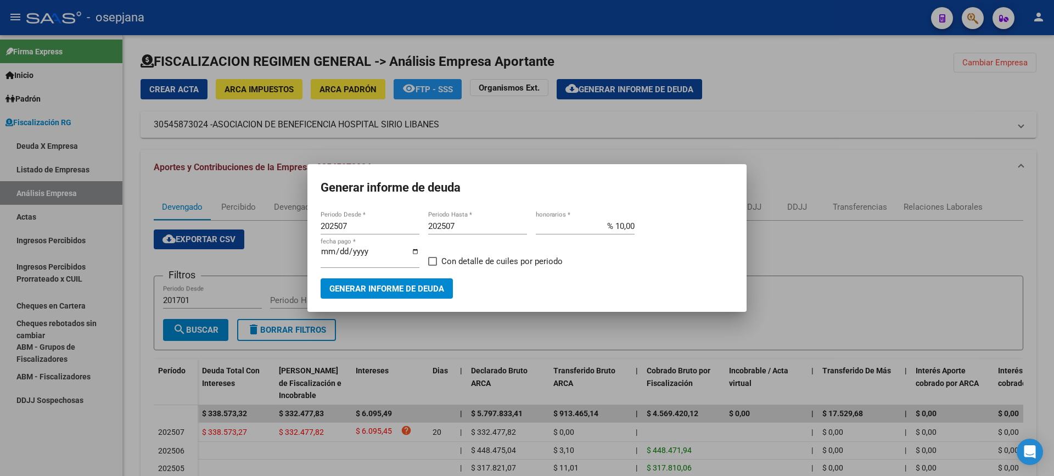
click at [16, 219] on div at bounding box center [527, 238] width 1054 height 476
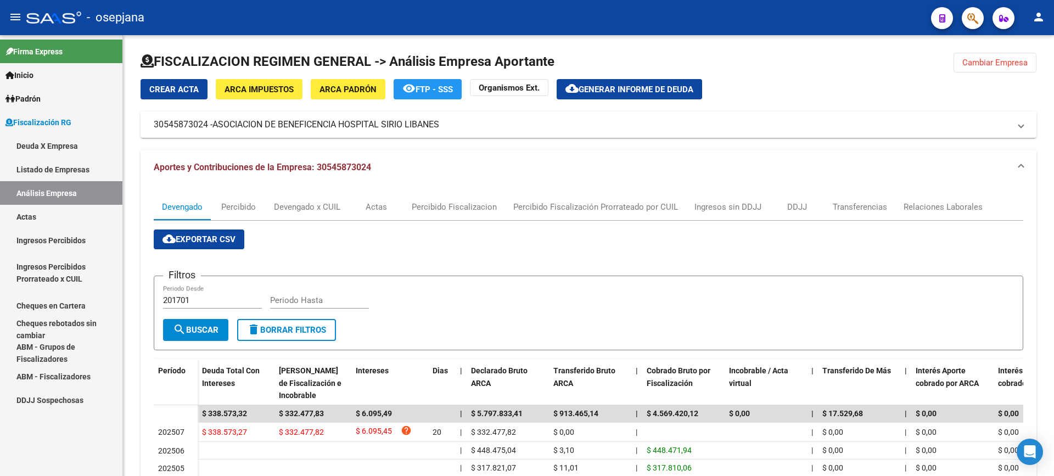
click at [33, 217] on link "Actas" at bounding box center [61, 217] width 122 height 24
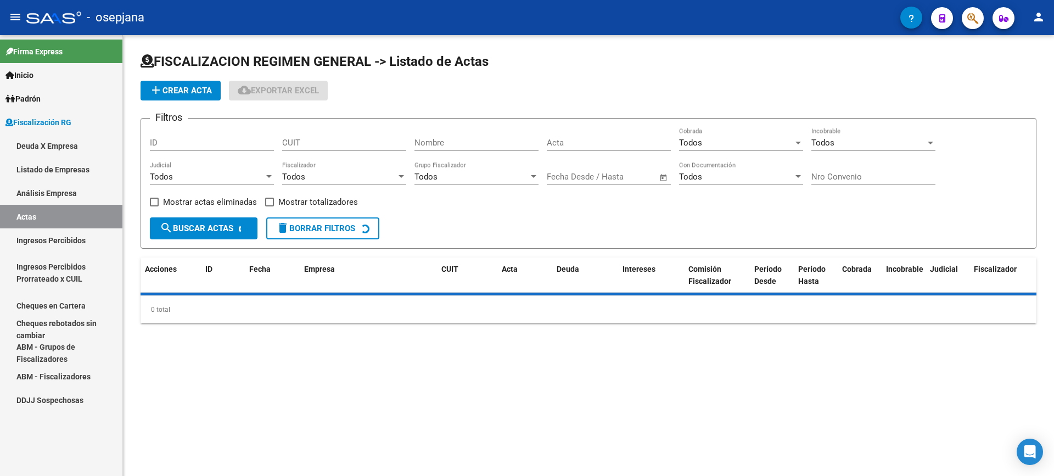
click at [58, 198] on link "Análisis Empresa" at bounding box center [61, 193] width 122 height 24
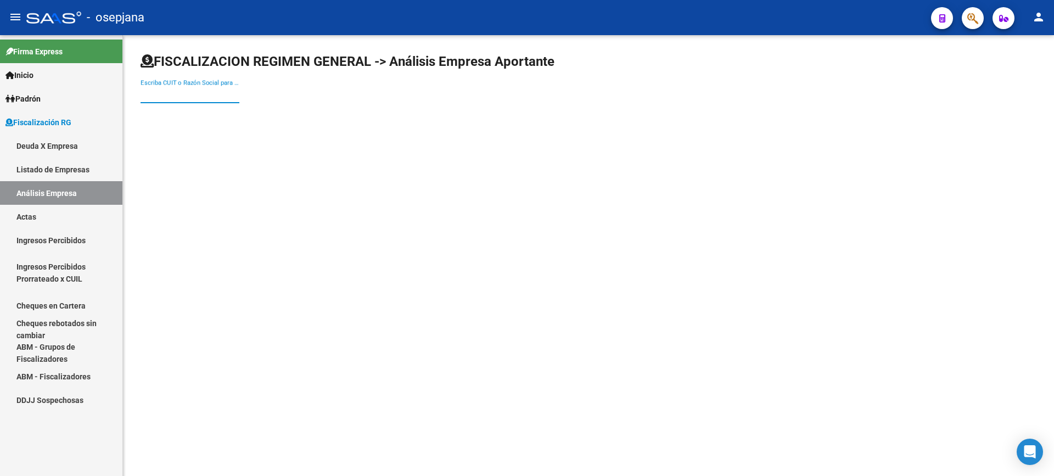
click at [165, 97] on input "Escriba CUIT o Razón Social para buscar" at bounding box center [190, 95] width 99 height 10
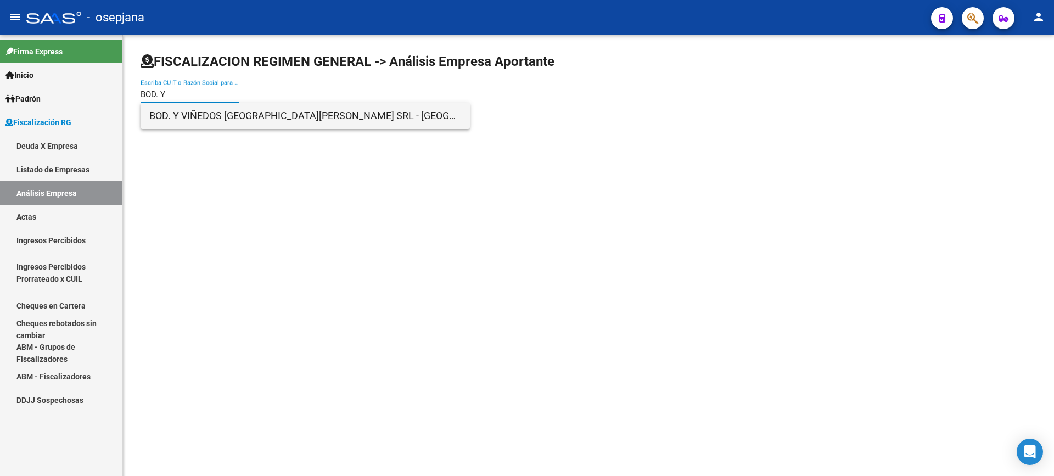
type input "BOD. Y"
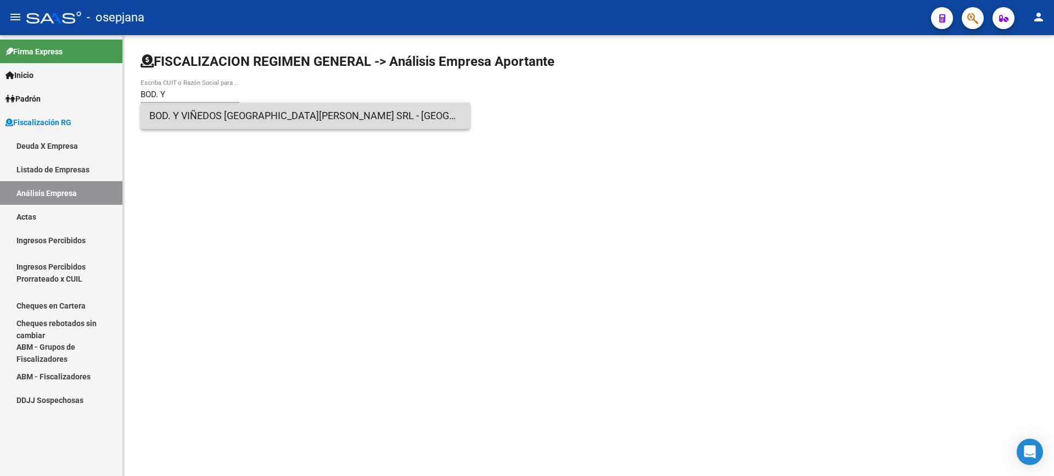
click at [220, 115] on span "BOD. Y VIÑEDOS [GEOGRAPHIC_DATA][PERSON_NAME] SRL - [GEOGRAPHIC_DATA] SRL - [GE…" at bounding box center [305, 116] width 312 height 26
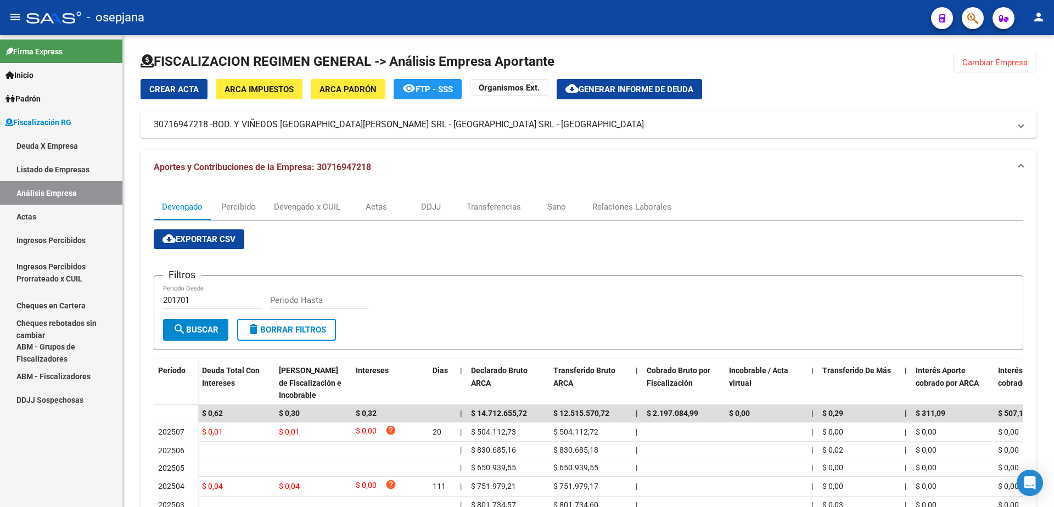
click at [91, 217] on link "Actas" at bounding box center [61, 217] width 122 height 24
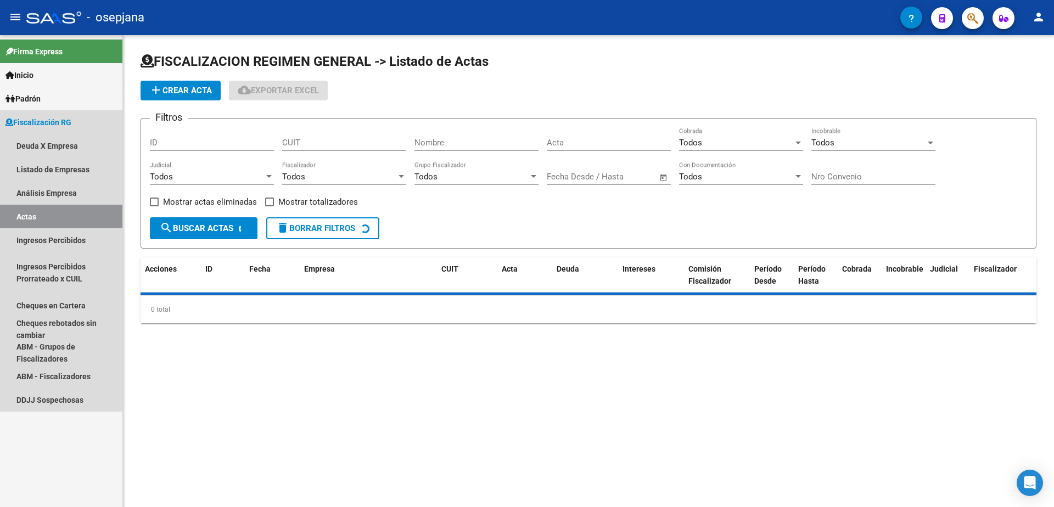
click at [91, 191] on link "Análisis Empresa" at bounding box center [61, 193] width 122 height 24
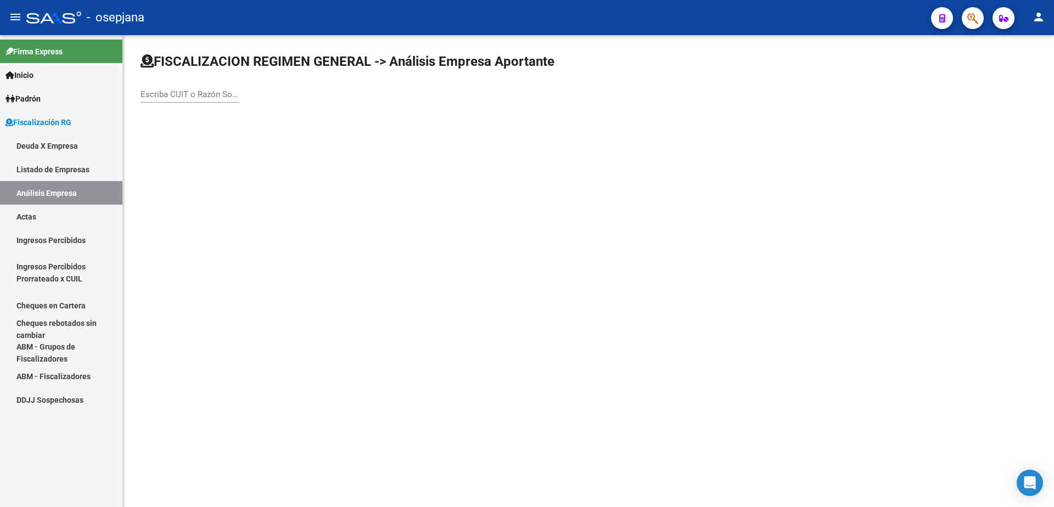
click at [178, 86] on div "Escriba CUIT o Razón Social para buscar" at bounding box center [190, 91] width 99 height 24
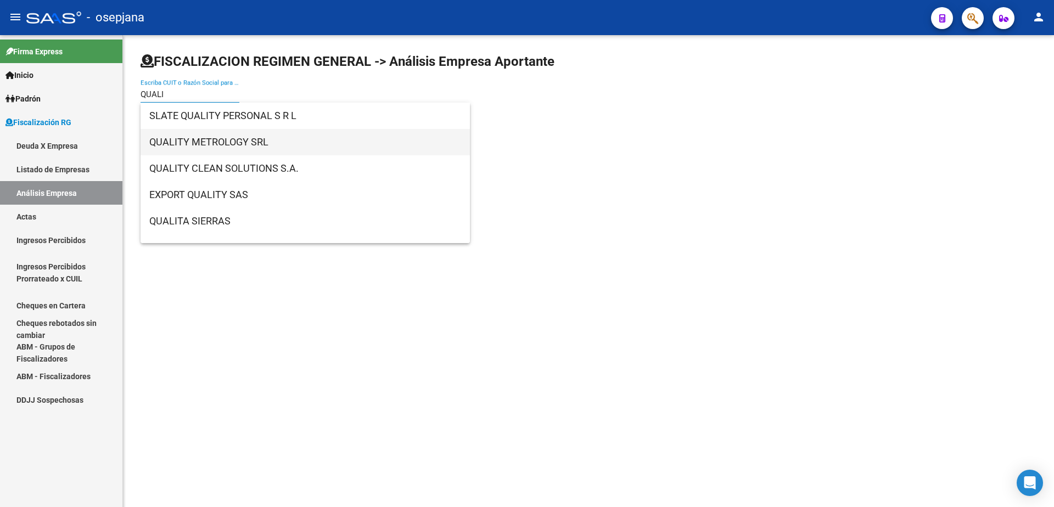
type input "QUALI"
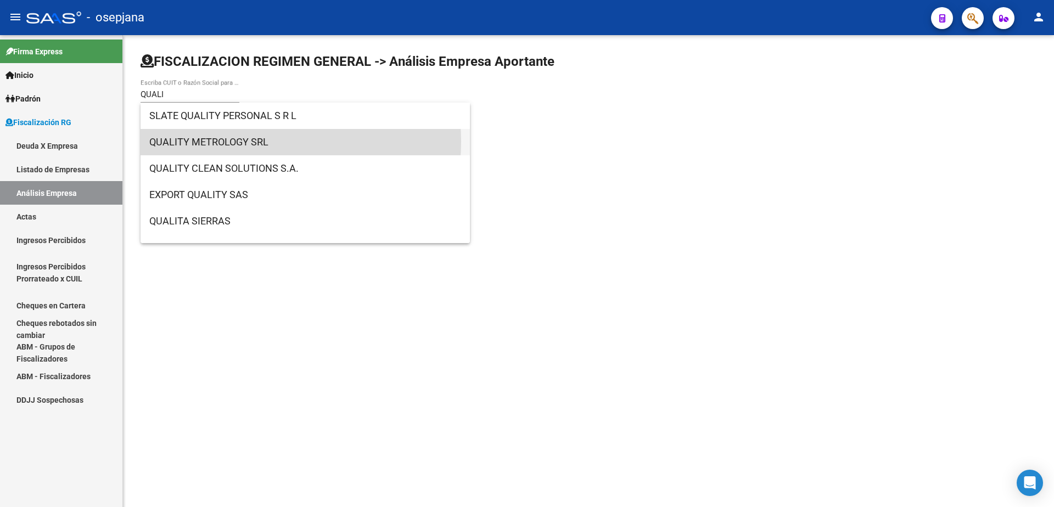
click at [253, 142] on span "QUALITY METROLOGY SRL" at bounding box center [305, 142] width 312 height 26
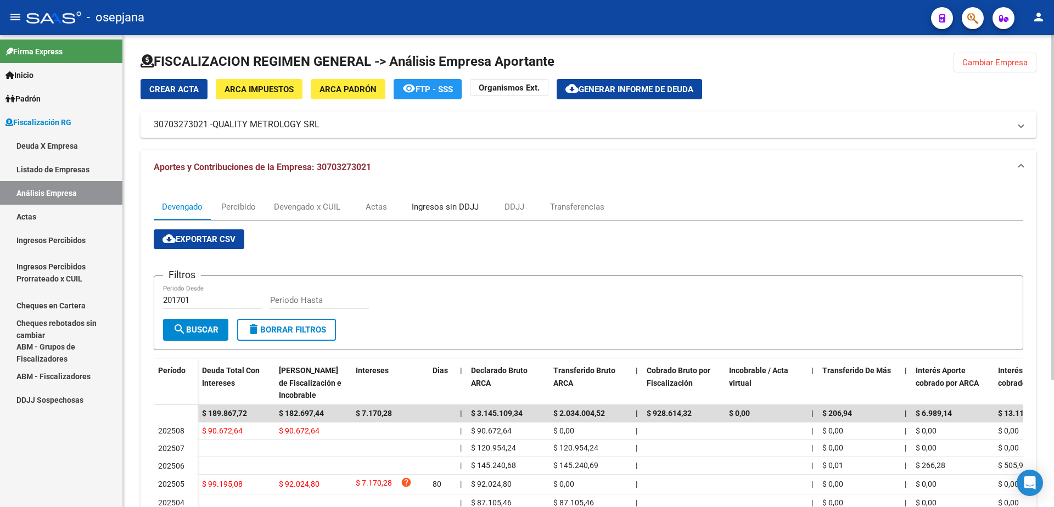
click at [466, 207] on div "Ingresos sin DDJJ" at bounding box center [445, 207] width 67 height 12
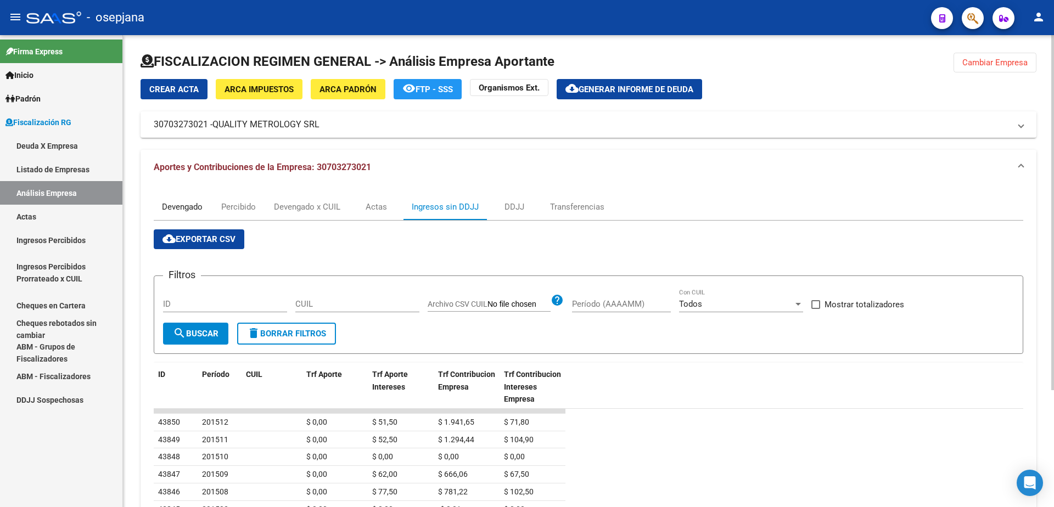
click at [178, 207] on div "Devengado" at bounding box center [182, 207] width 41 height 12
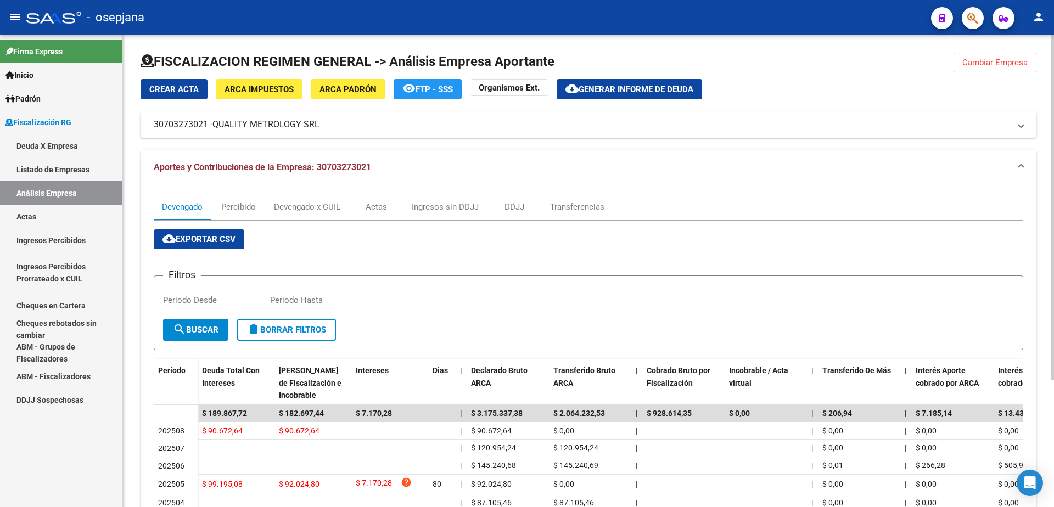
click at [625, 96] on button "cloud_download Generar informe de deuda" at bounding box center [630, 89] width 146 height 20
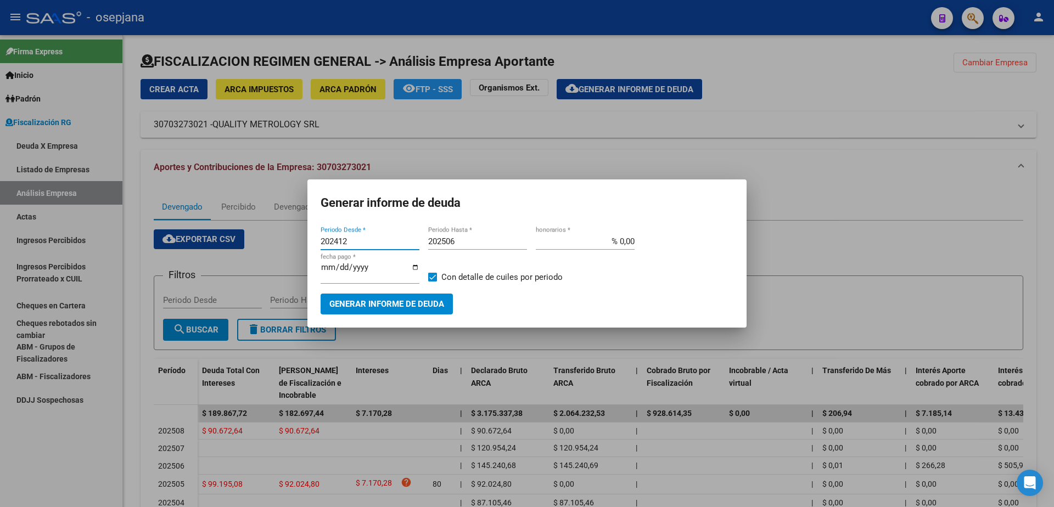
drag, startPoint x: 364, startPoint y: 243, endPoint x: 290, endPoint y: 245, distance: 73.6
click at [290, 245] on div "Generar informe de deuda 202412 Periodo Desde * 202506 Periodo Hasta * % 0,00 h…" at bounding box center [527, 253] width 1054 height 507
type input "202505"
click at [474, 247] on input "202506" at bounding box center [477, 242] width 99 height 10
type input "202508"
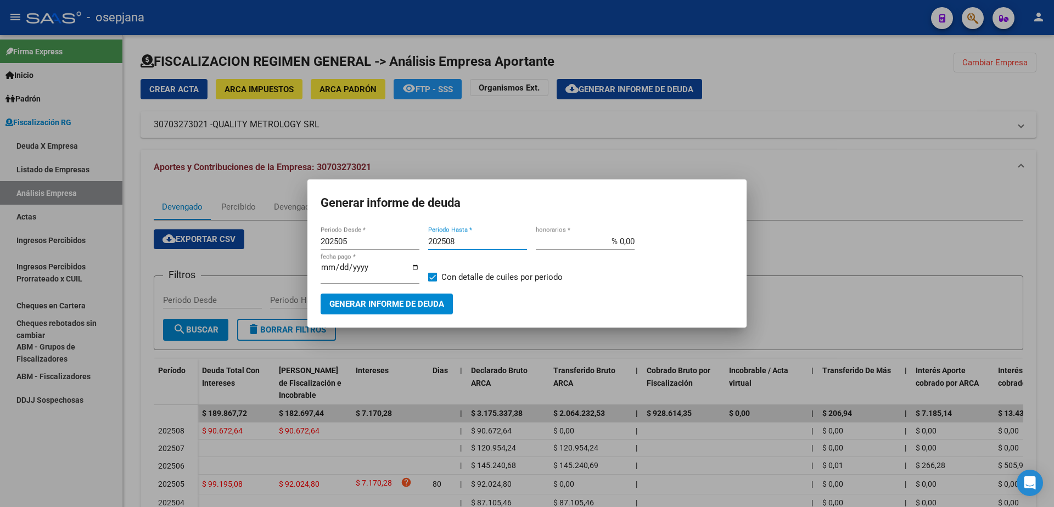
click at [619, 247] on input "% 0,00" at bounding box center [585, 242] width 99 height 10
type input "% 10,00"
click at [337, 272] on input "[DATE]" at bounding box center [370, 272] width 99 height 18
type input "[DATE]"
click at [480, 275] on span "Con detalle de cuiles por periodo" at bounding box center [502, 277] width 121 height 13
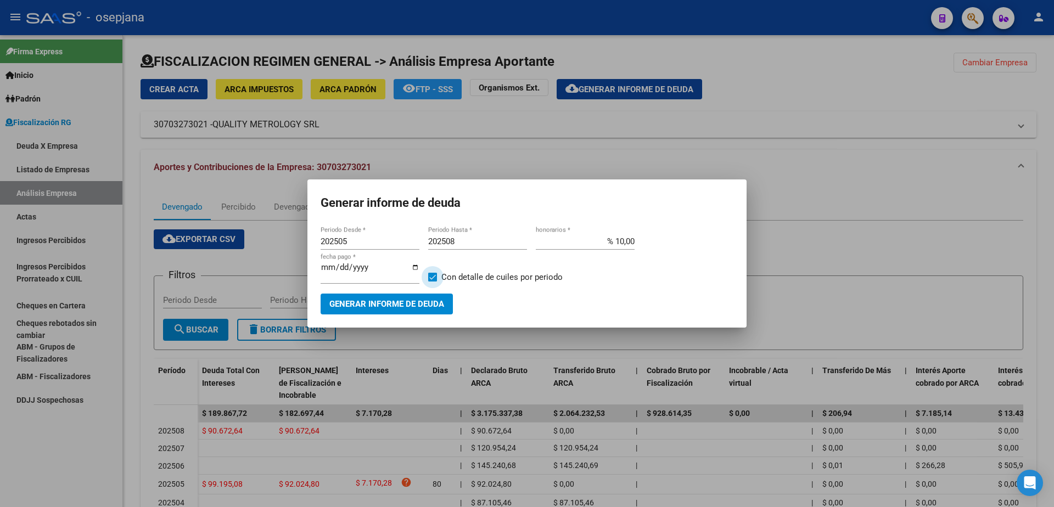
click at [433, 282] on input "Con detalle de cuiles por periodo" at bounding box center [432, 282] width 1 height 1
checkbox input "false"
click at [393, 300] on span "Generar informe de deuda" at bounding box center [387, 305] width 115 height 10
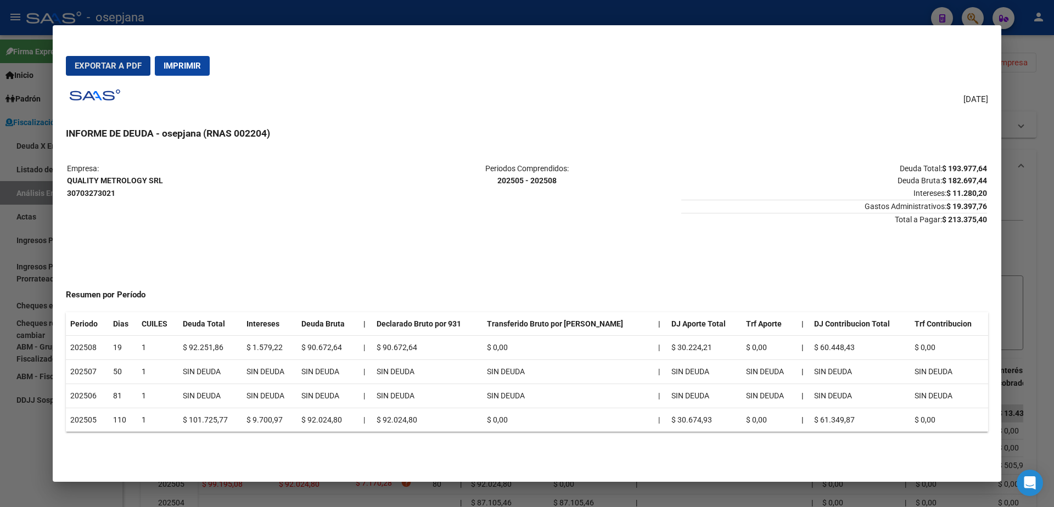
click at [97, 60] on button "Exportar a PDF" at bounding box center [108, 66] width 85 height 20
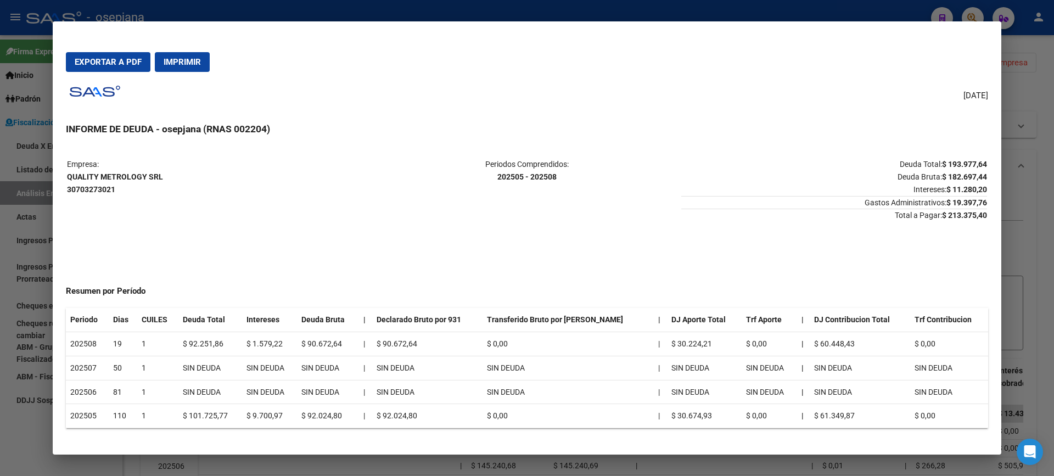
click at [16, 206] on div at bounding box center [527, 238] width 1054 height 476
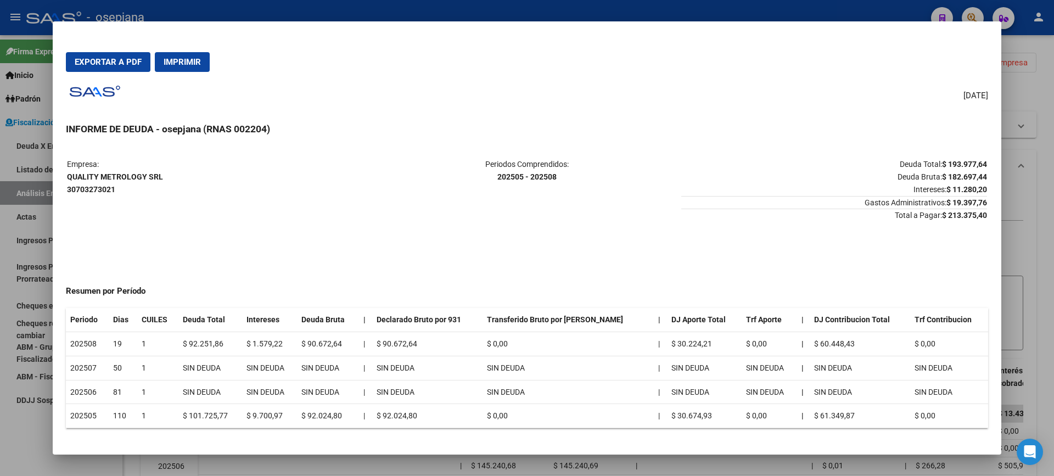
click at [16, 214] on div at bounding box center [527, 238] width 1054 height 476
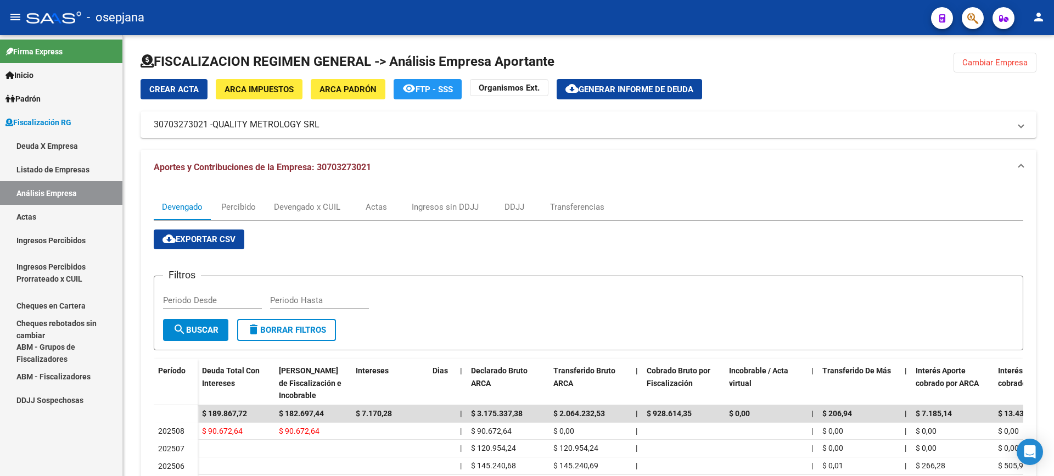
click at [16, 214] on link "Actas" at bounding box center [61, 217] width 122 height 24
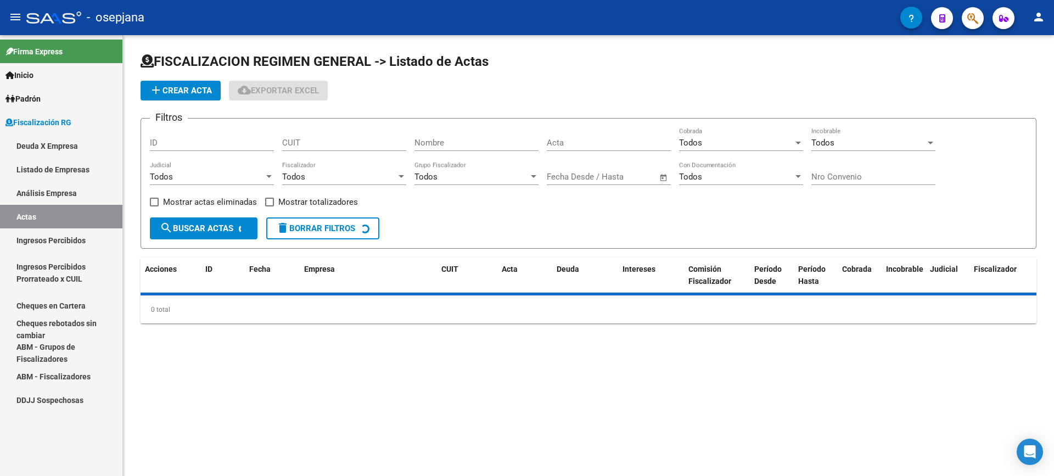
click at [29, 192] on link "Análisis Empresa" at bounding box center [61, 193] width 122 height 24
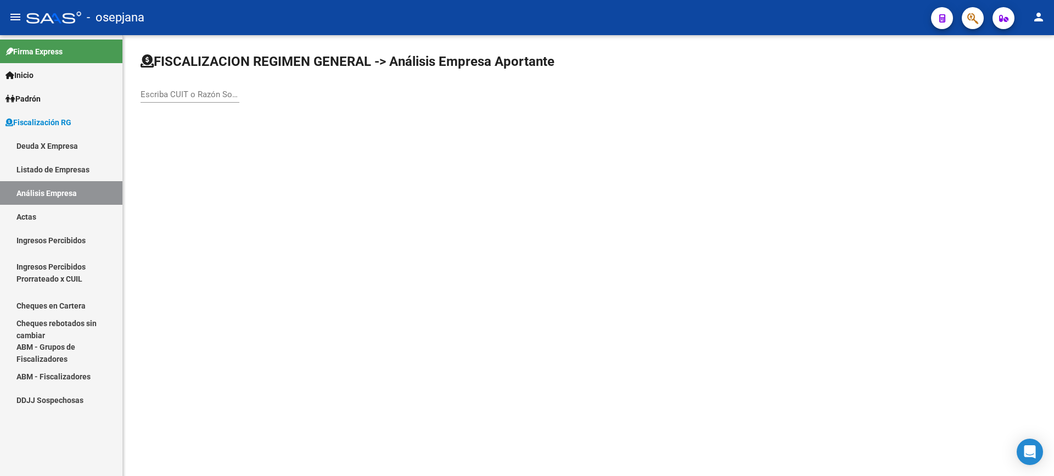
click at [162, 92] on input "Escriba CUIT o Razón Social para buscar" at bounding box center [190, 95] width 99 height 10
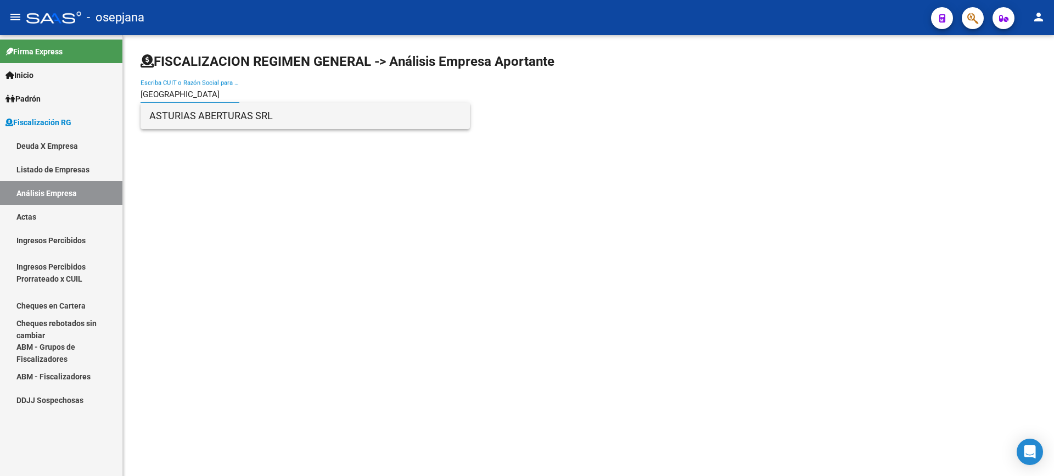
type input "[GEOGRAPHIC_DATA]"
click at [296, 127] on span "ASTURIAS ABERTURAS SRL" at bounding box center [305, 116] width 312 height 26
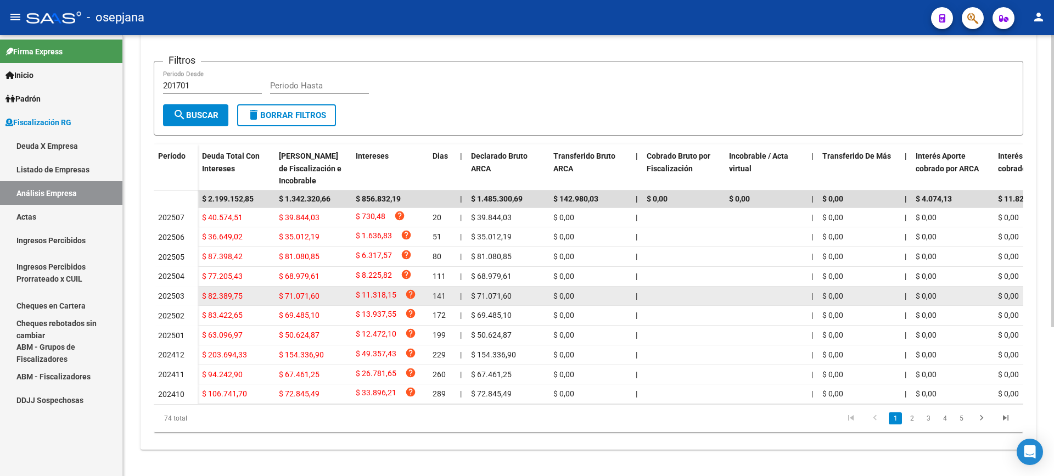
scroll to position [224, 0]
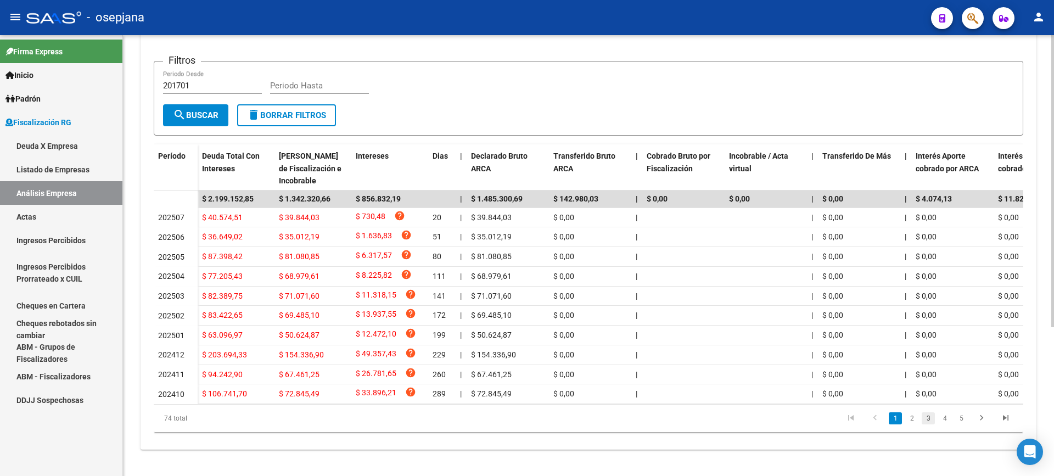
click at [924, 417] on link "3" at bounding box center [928, 418] width 13 height 12
click at [942, 421] on link "4" at bounding box center [945, 418] width 13 height 12
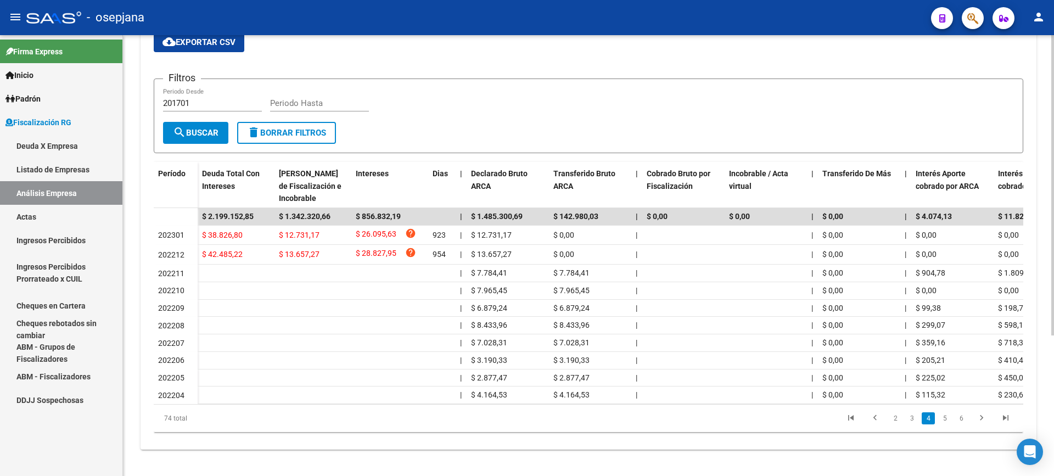
scroll to position [0, 0]
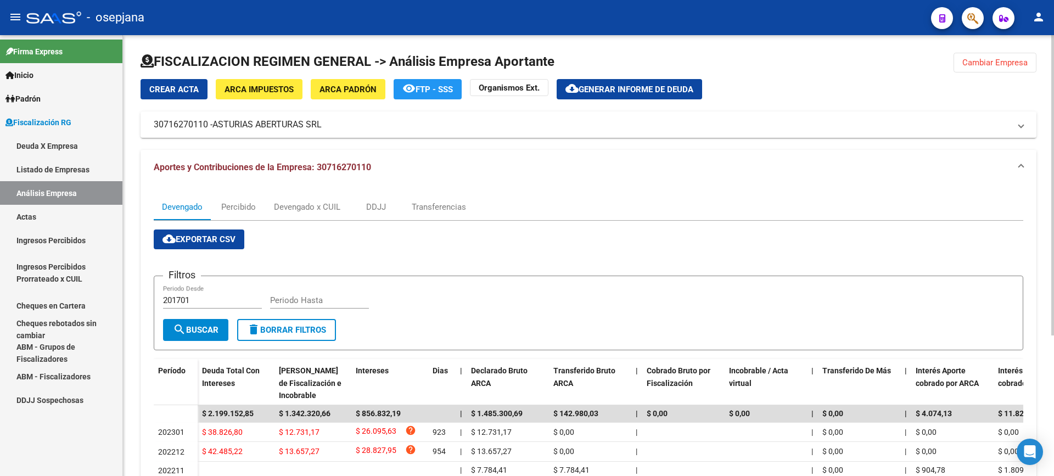
click at [633, 83] on button "cloud_download Generar informe de deuda" at bounding box center [630, 89] width 146 height 20
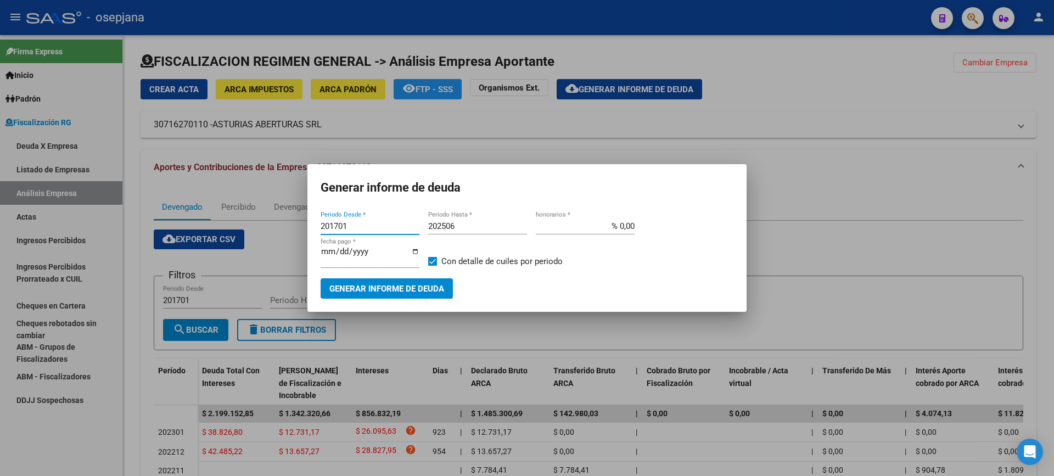
drag, startPoint x: 336, startPoint y: 230, endPoint x: 283, endPoint y: 230, distance: 53.3
click at [283, 230] on div "Generar informe de deuda 201701 Periodo Desde * 202506 Periodo Hasta * % 0,00 h…" at bounding box center [527, 238] width 1054 height 476
type input "202212"
click at [466, 228] on input "202506" at bounding box center [477, 226] width 99 height 10
type input "202507"
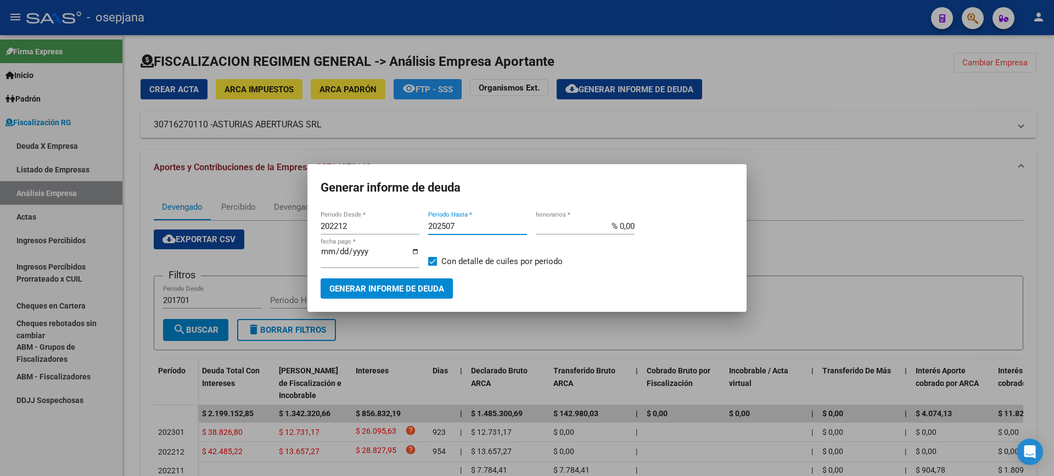
click at [621, 230] on input "% 0,00" at bounding box center [585, 226] width 99 height 10
type input "% 10,00"
click at [336, 259] on input "[DATE]" at bounding box center [370, 256] width 99 height 18
type input "[DATE]"
click at [449, 261] on span "Con detalle de cuiles por periodo" at bounding box center [502, 261] width 121 height 13
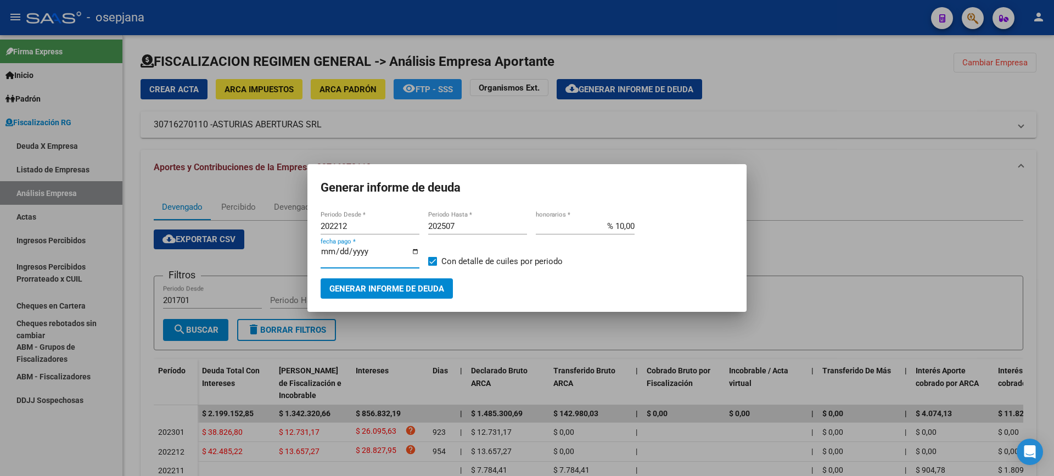
click at [433, 266] on input "Con detalle de cuiles por periodo" at bounding box center [432, 266] width 1 height 1
checkbox input "false"
click at [409, 288] on span "Generar informe de deuda" at bounding box center [387, 289] width 115 height 10
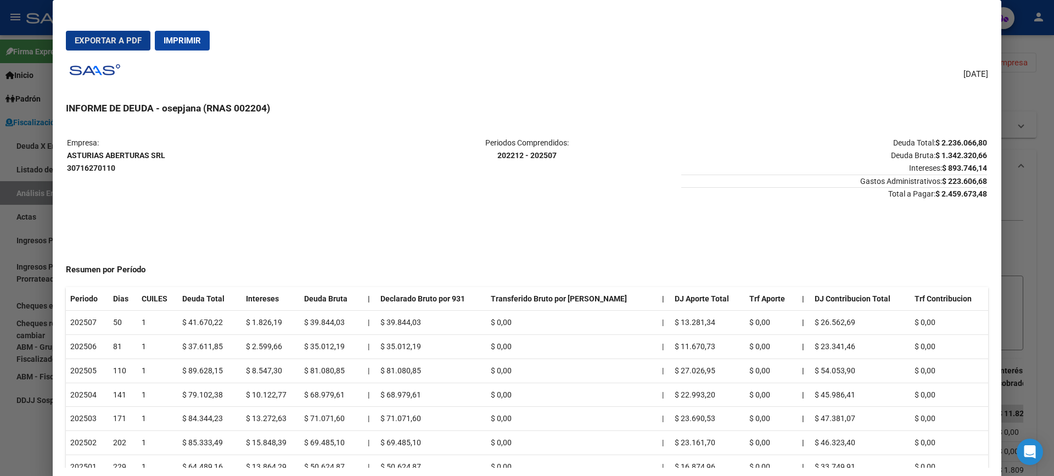
click at [112, 36] on span "Exportar a PDF" at bounding box center [108, 41] width 67 height 10
click at [116, 44] on span "Exportar a PDF" at bounding box center [108, 41] width 67 height 10
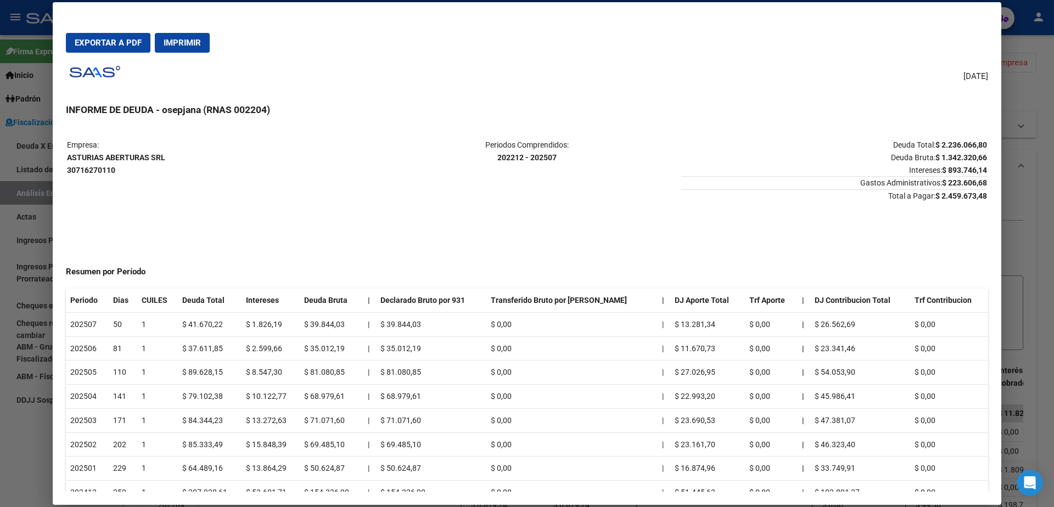
click at [15, 161] on div at bounding box center [527, 253] width 1054 height 507
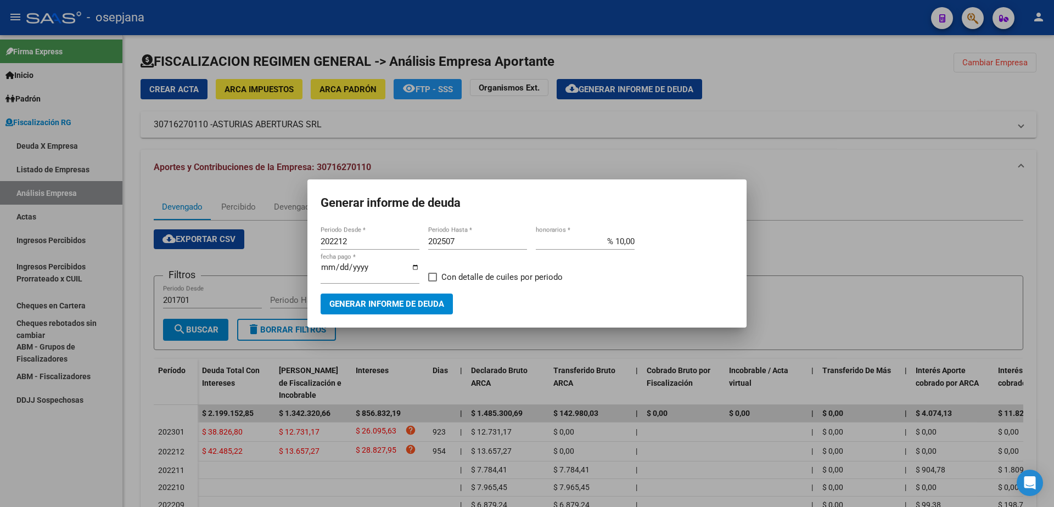
drag, startPoint x: 18, startPoint y: 192, endPoint x: 29, endPoint y: 204, distance: 16.3
click at [19, 192] on div at bounding box center [527, 253] width 1054 height 507
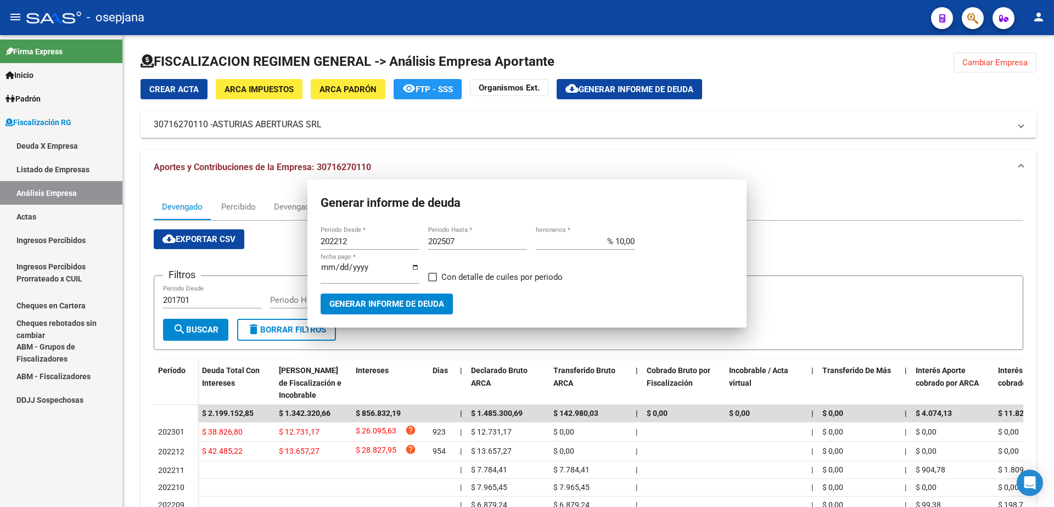
click at [36, 210] on link "Actas" at bounding box center [61, 217] width 122 height 24
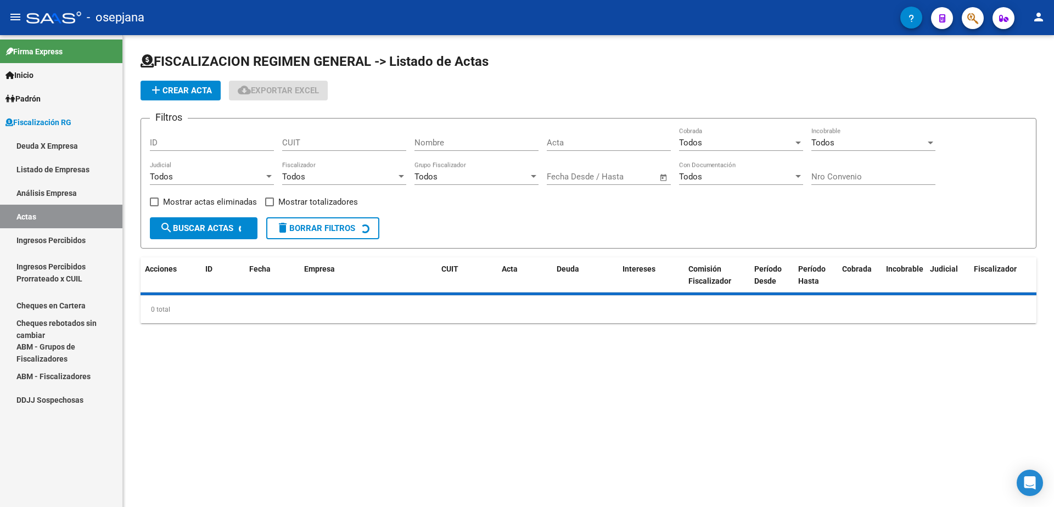
click at [55, 193] on link "Análisis Empresa" at bounding box center [61, 193] width 122 height 24
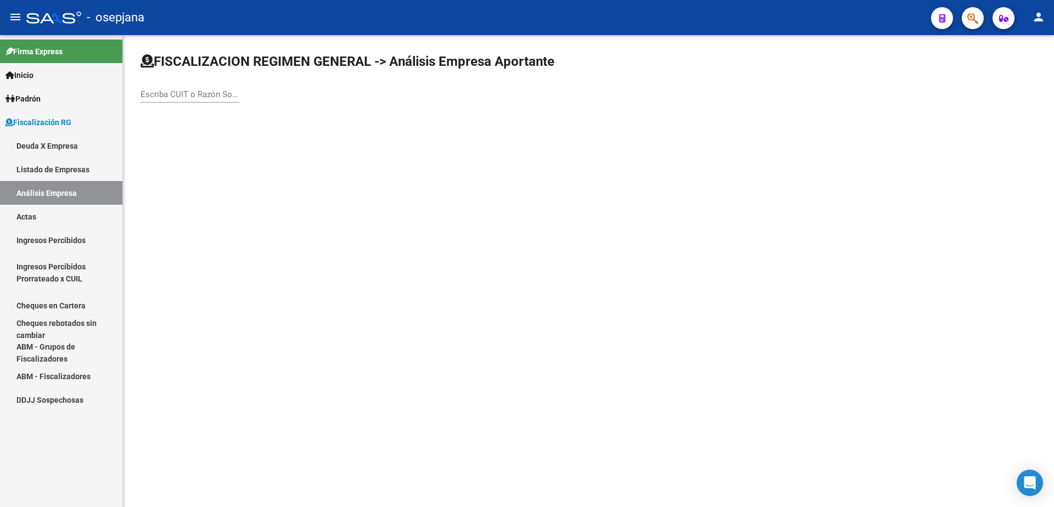
click at [178, 96] on input "Escriba CUIT o Razón Social para buscar" at bounding box center [190, 95] width 99 height 10
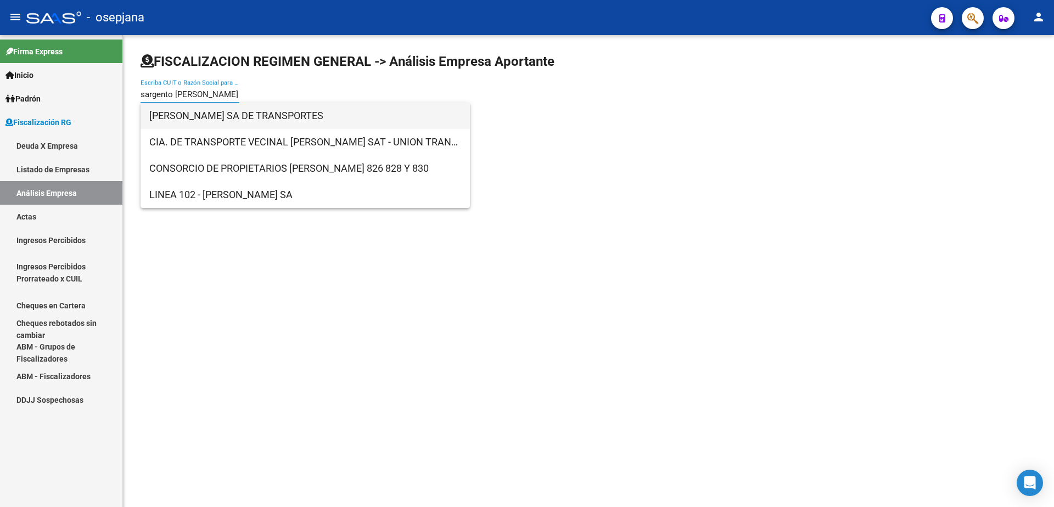
type input "sargento [PERSON_NAME]"
click at [249, 110] on span "[PERSON_NAME] SA DE TRANSPORTES" at bounding box center [305, 116] width 312 height 26
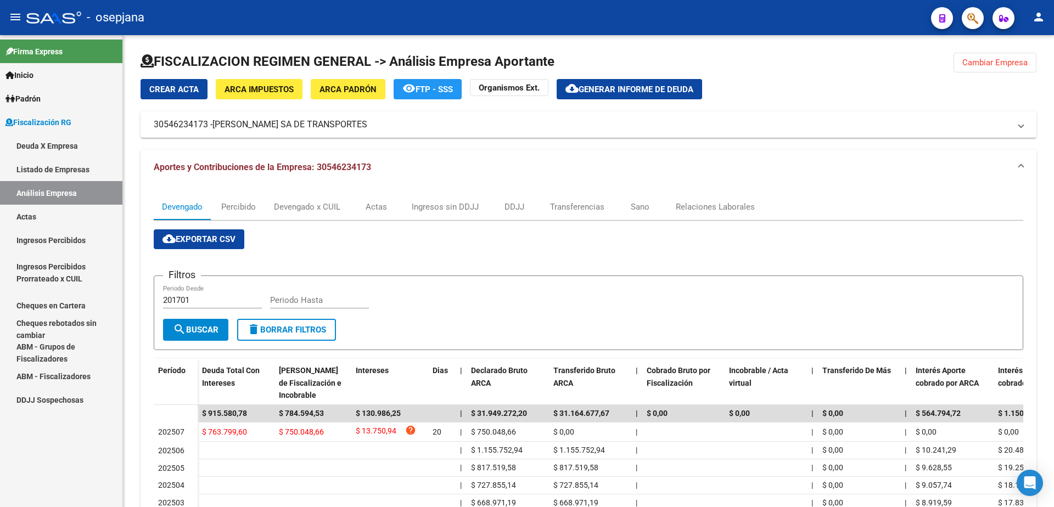
drag, startPoint x: 61, startPoint y: 221, endPoint x: 69, endPoint y: 205, distance: 18.2
click at [61, 221] on link "Actas" at bounding box center [61, 217] width 122 height 24
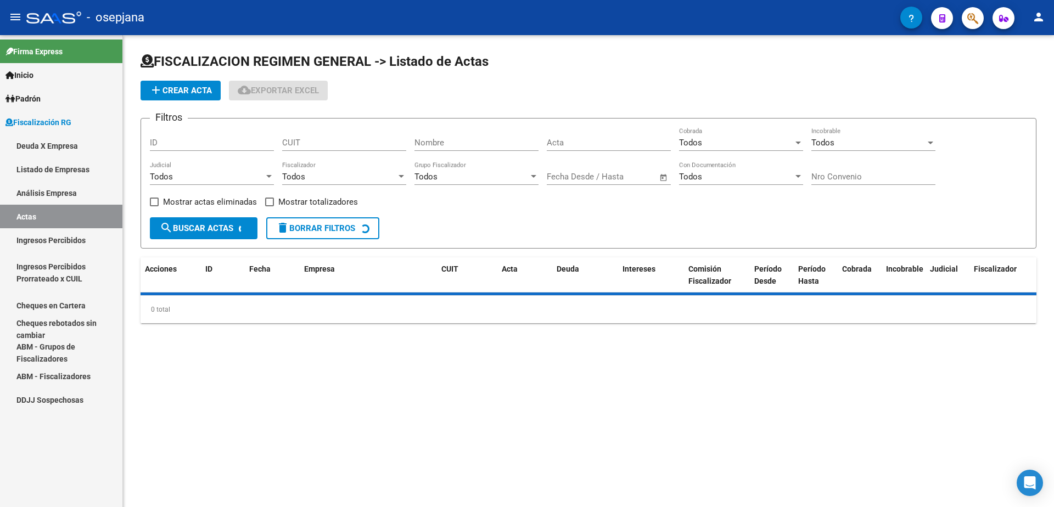
click at [72, 198] on link "Análisis Empresa" at bounding box center [61, 193] width 122 height 24
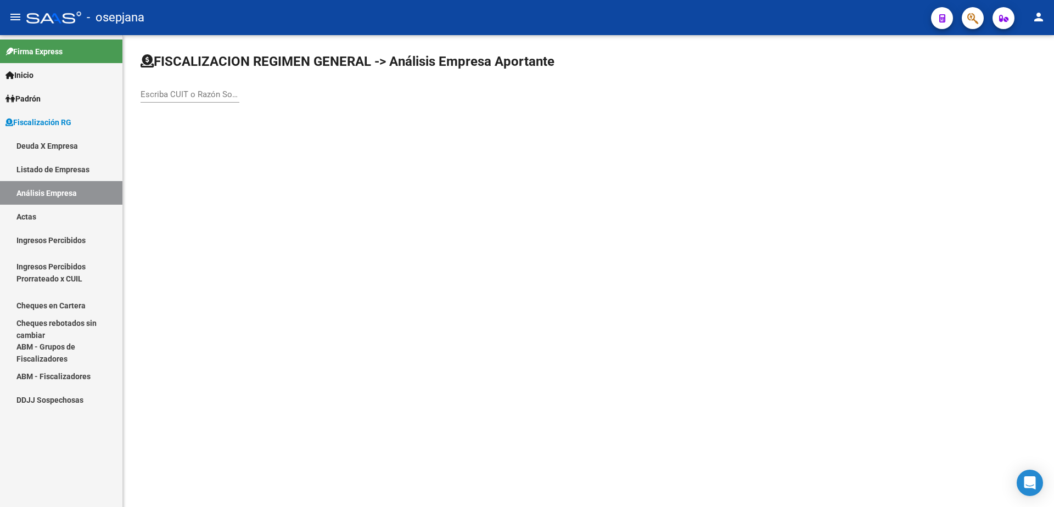
click at [169, 86] on div "Escriba CUIT o Razón Social para buscar" at bounding box center [190, 91] width 99 height 24
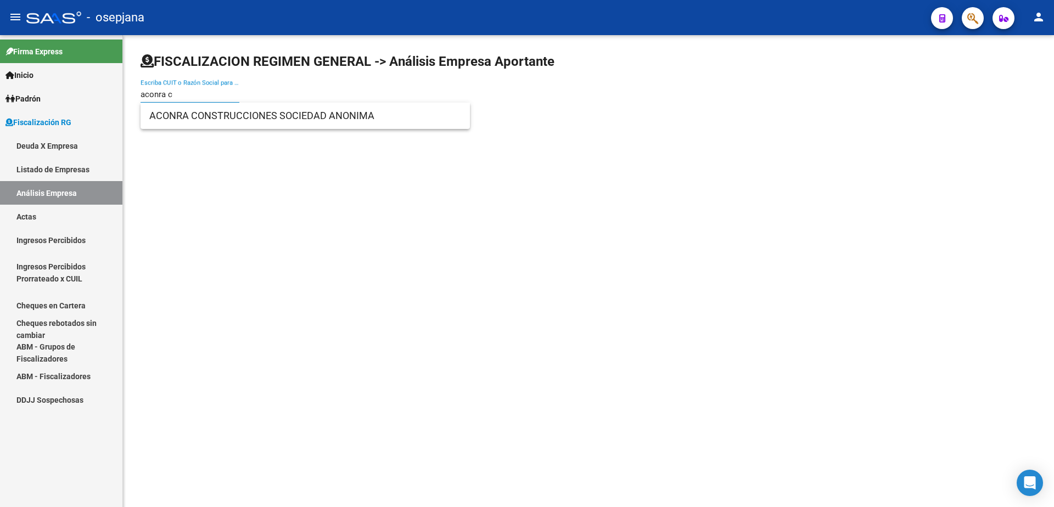
type input "aconra c"
click at [205, 112] on span "ACONRA CONSTRUCCIONES SOCIEDAD ANONIMA" at bounding box center [305, 116] width 312 height 26
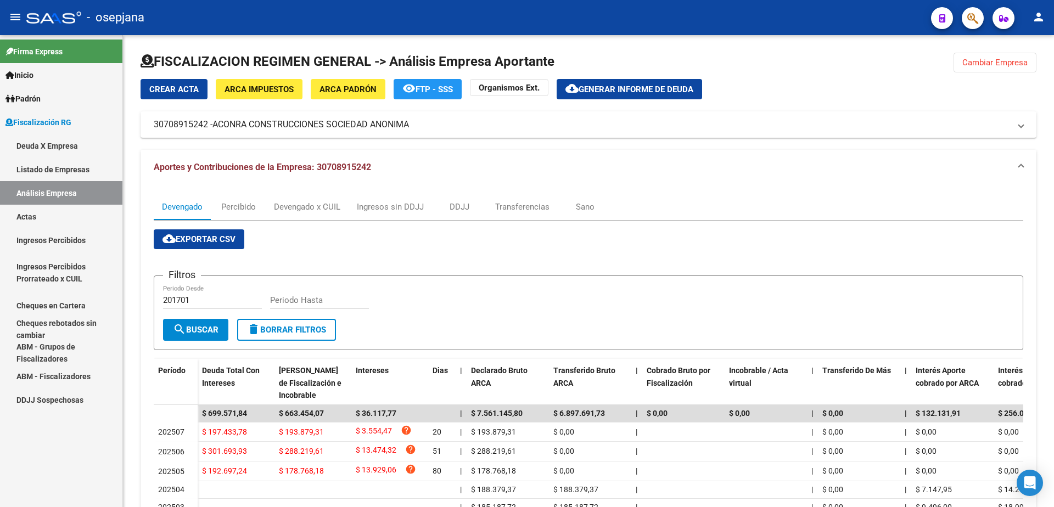
click at [58, 220] on link "Actas" at bounding box center [61, 217] width 122 height 24
click at [64, 201] on link "Análisis Empresa" at bounding box center [61, 193] width 122 height 24
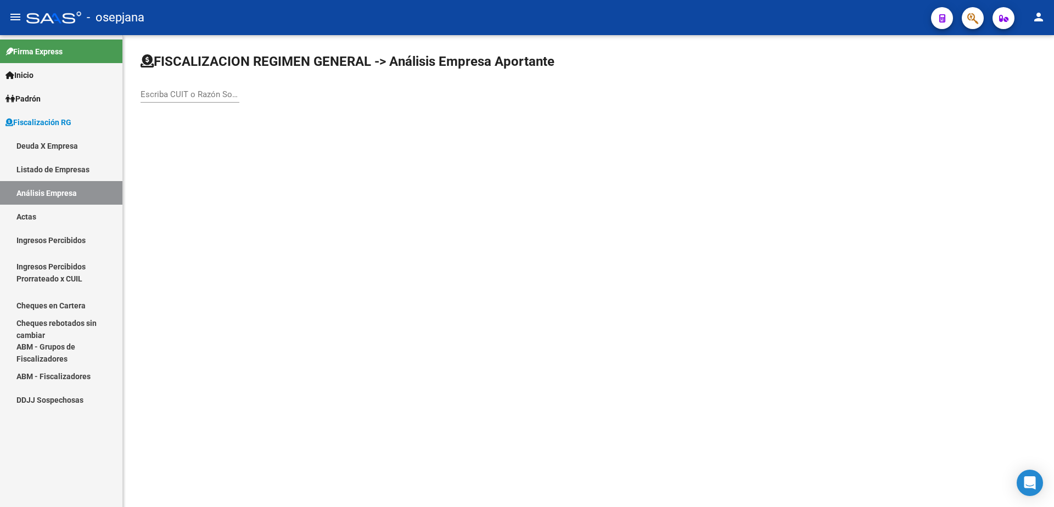
click at [196, 97] on input "Escriba CUIT o Razón Social para buscar" at bounding box center [190, 95] width 99 height 10
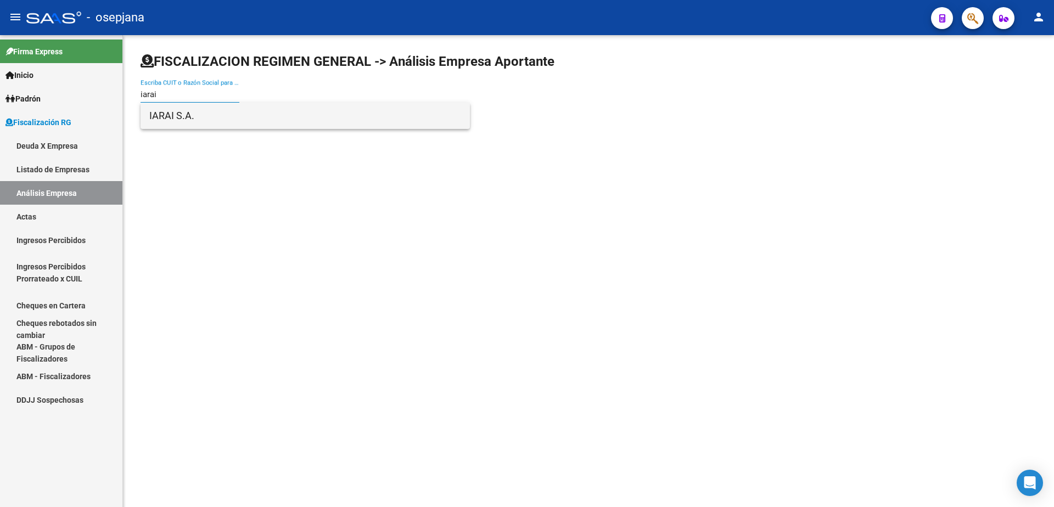
type input "iarai"
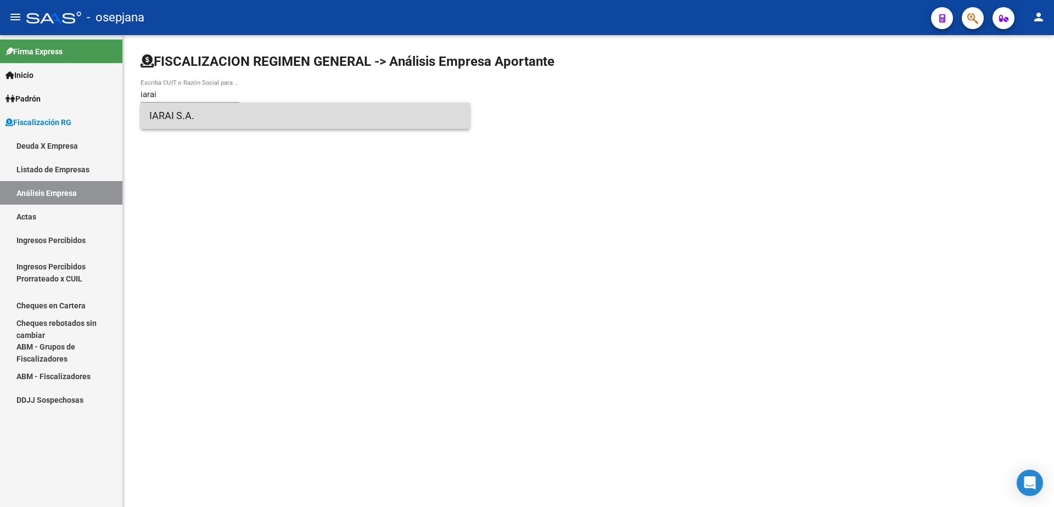
click at [197, 119] on span "IARAI S.A." at bounding box center [305, 116] width 312 height 26
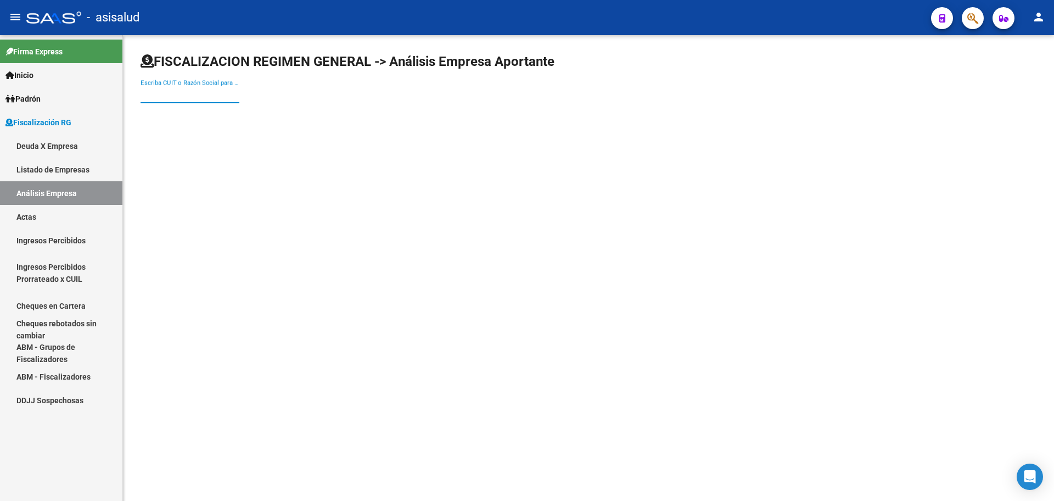
click at [171, 88] on div "Escriba CUIT o Razón Social para buscar" at bounding box center [190, 91] width 99 height 24
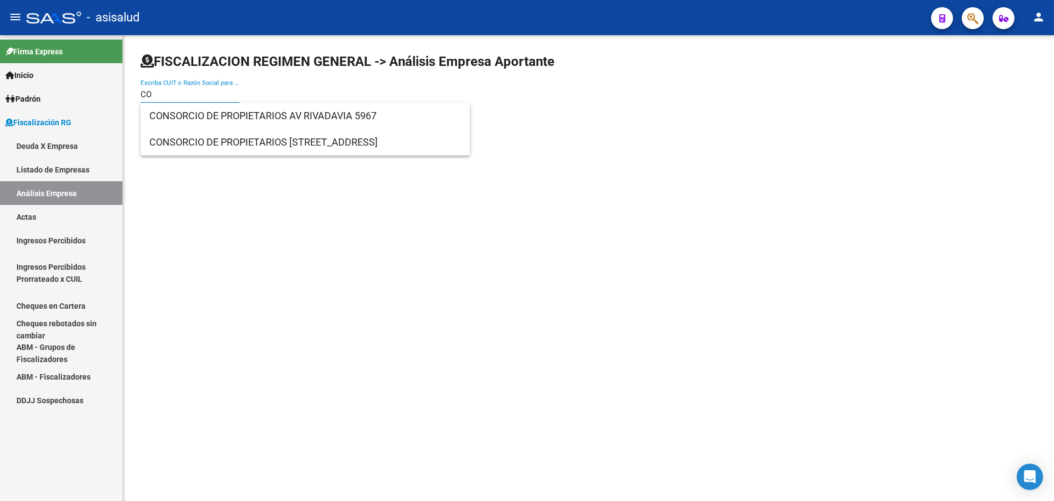
type input "C"
click at [181, 93] on input "Escriba CUIT o Razón Social para buscar" at bounding box center [190, 95] width 99 height 10
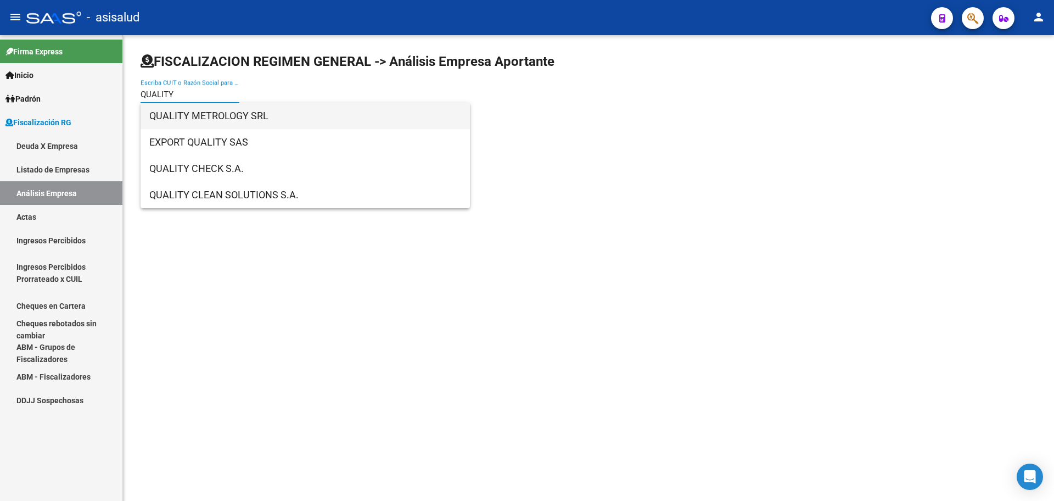
type input "QUALITY"
click at [271, 120] on span "QUALITY METROLOGY SRL" at bounding box center [305, 116] width 312 height 26
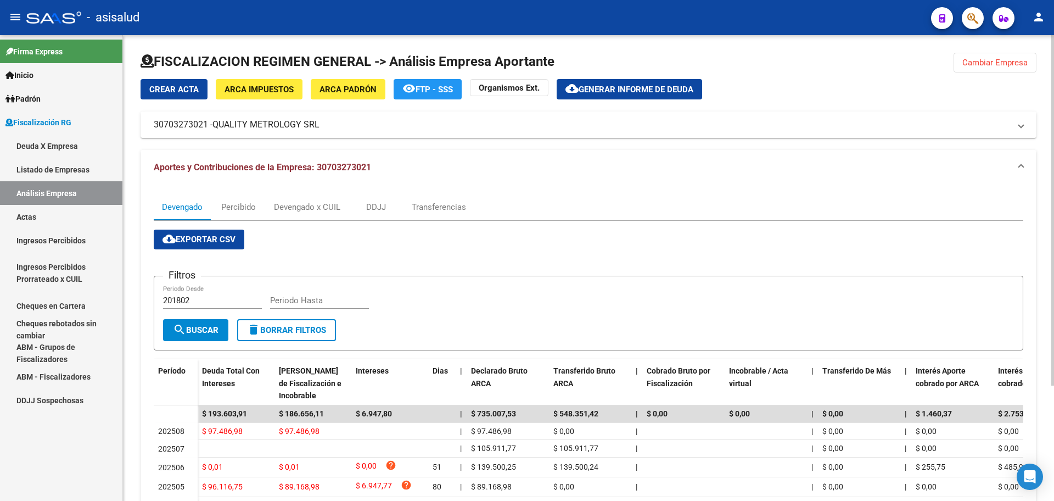
click at [612, 85] on span "Generar informe de deuda" at bounding box center [636, 90] width 115 height 10
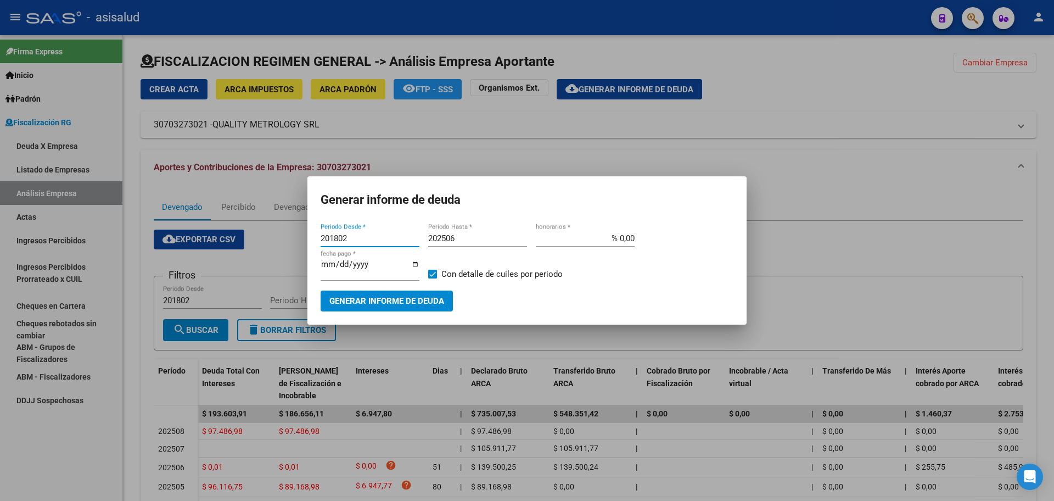
drag, startPoint x: 359, startPoint y: 239, endPoint x: 311, endPoint y: 244, distance: 48.0
click at [311, 244] on mat-dialog-content "201802 Periodo Desde * 202506 Periodo Hasta * % 0,00 honorarios * 2025-09-08 fe…" at bounding box center [527, 266] width 439 height 90
type input "202505"
click at [482, 243] on input "202506" at bounding box center [477, 238] width 99 height 10
type input "202508"
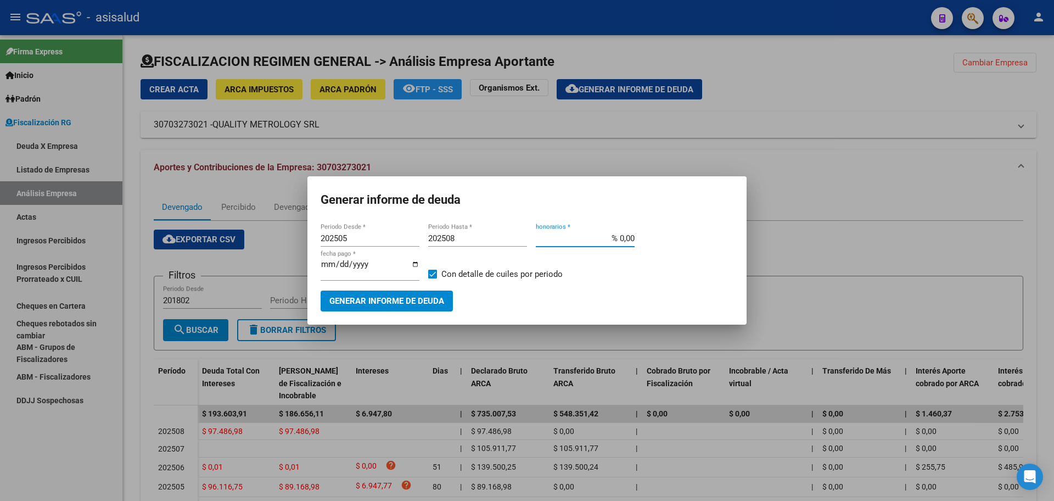
click at [621, 243] on input "% 0,00" at bounding box center [585, 238] width 99 height 10
type input "% 10,00"
click at [334, 271] on input "[DATE]" at bounding box center [370, 269] width 99 height 18
type input "[DATE]"
click at [439, 275] on label "Con detalle de cuiles por periodo" at bounding box center [495, 273] width 135 height 13
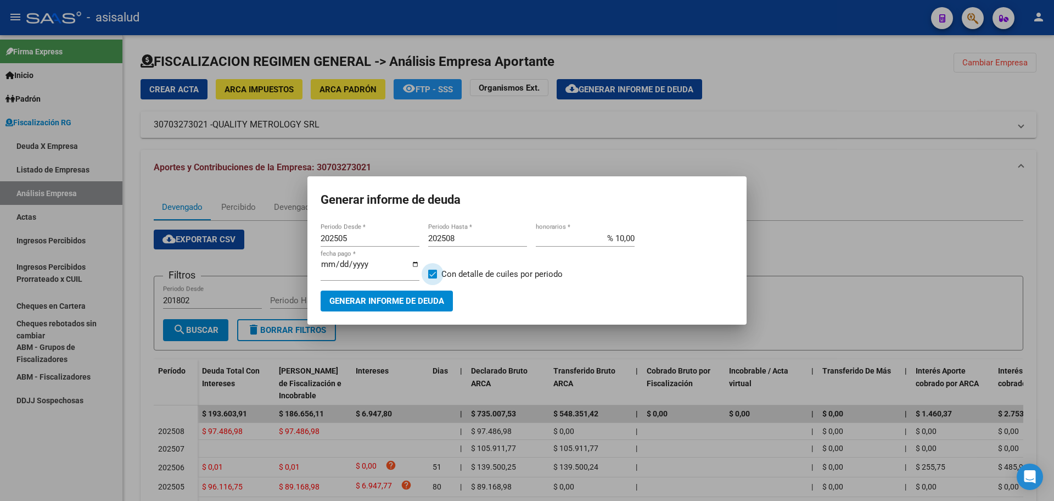
click at [433, 278] on input "Con detalle de cuiles por periodo" at bounding box center [432, 278] width 1 height 1
checkbox input "false"
click at [423, 297] on span "Generar informe de deuda" at bounding box center [387, 302] width 115 height 10
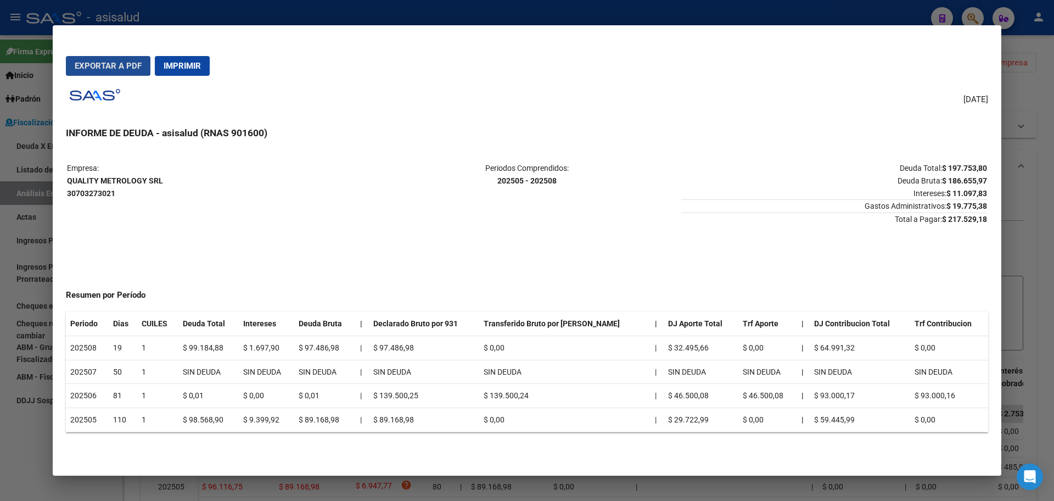
click at [84, 69] on span "Exportar a PDF" at bounding box center [108, 66] width 67 height 10
click at [0, 235] on div at bounding box center [527, 250] width 1054 height 501
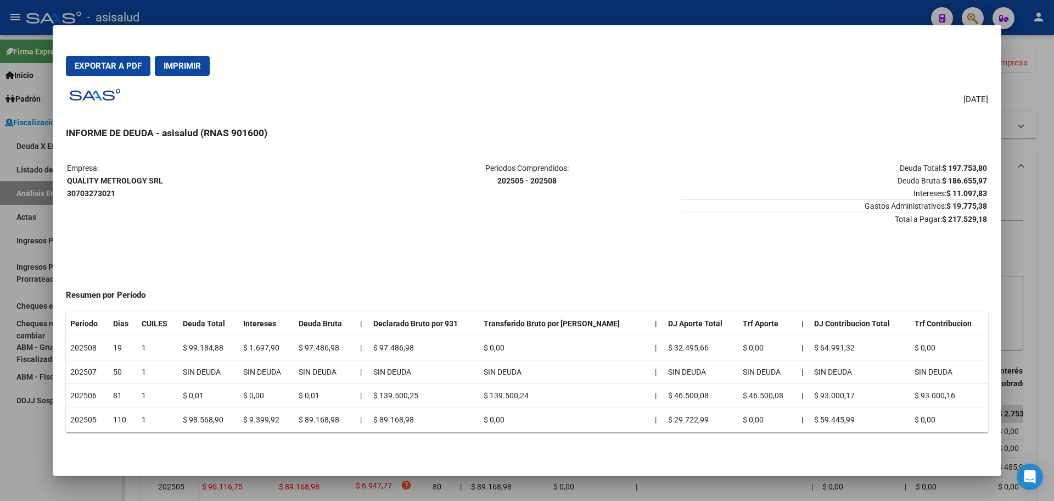
click at [19, 221] on div at bounding box center [527, 250] width 1054 height 501
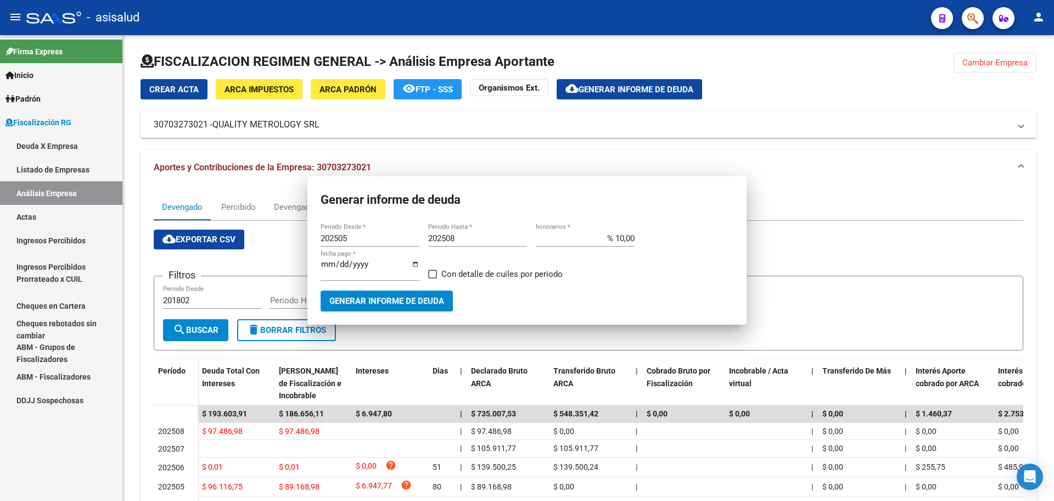
click at [51, 211] on link "Actas" at bounding box center [61, 217] width 122 height 24
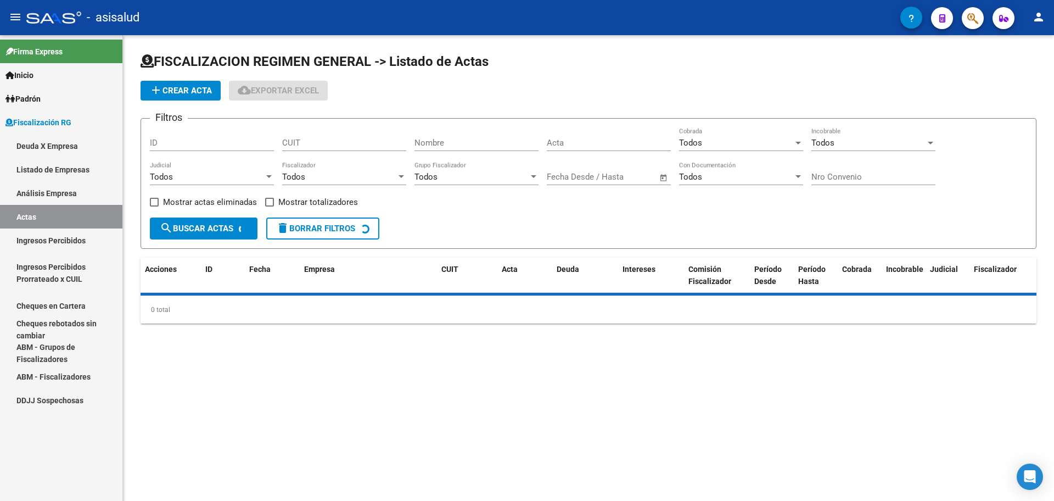
click at [54, 189] on link "Análisis Empresa" at bounding box center [61, 193] width 122 height 24
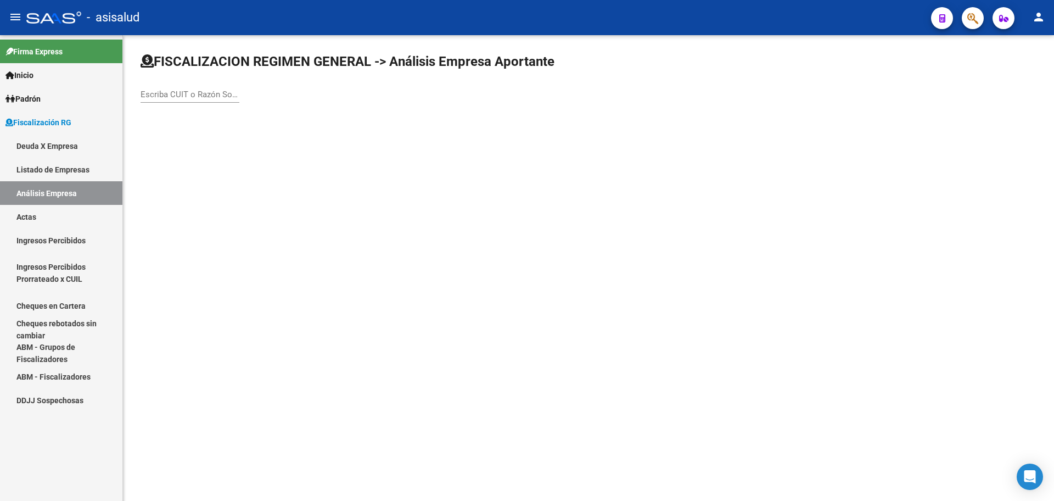
click at [211, 91] on input "Escriba CUIT o Razón Social para buscar" at bounding box center [190, 95] width 99 height 10
type input "[GEOGRAPHIC_DATA]"
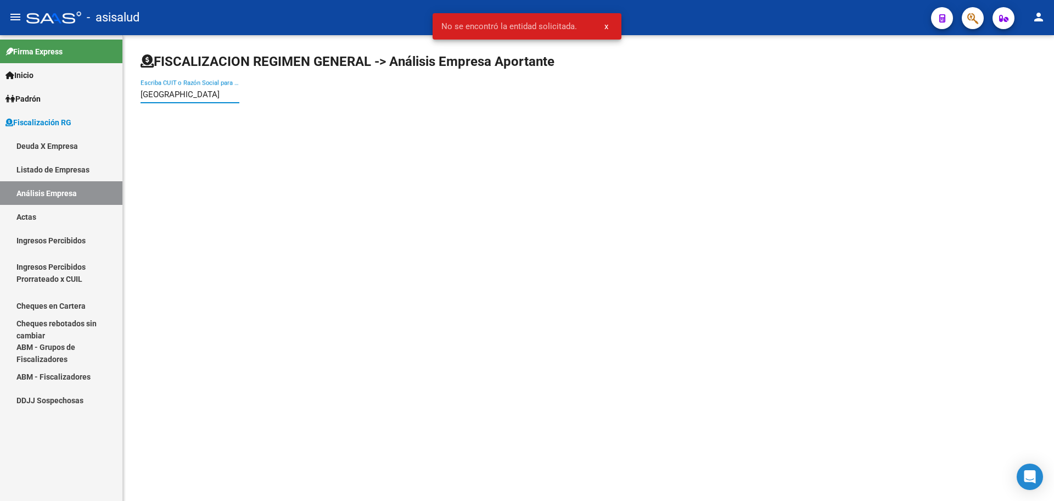
drag, startPoint x: 188, startPoint y: 95, endPoint x: 127, endPoint y: 96, distance: 61.0
click at [127, 98] on div "FISCALIZACION REGIMEN GENERAL -> Análisis Empresa Aportante asturias Escriba CU…" at bounding box center [588, 87] width 931 height 104
